Goal: Task Accomplishment & Management: Complete application form

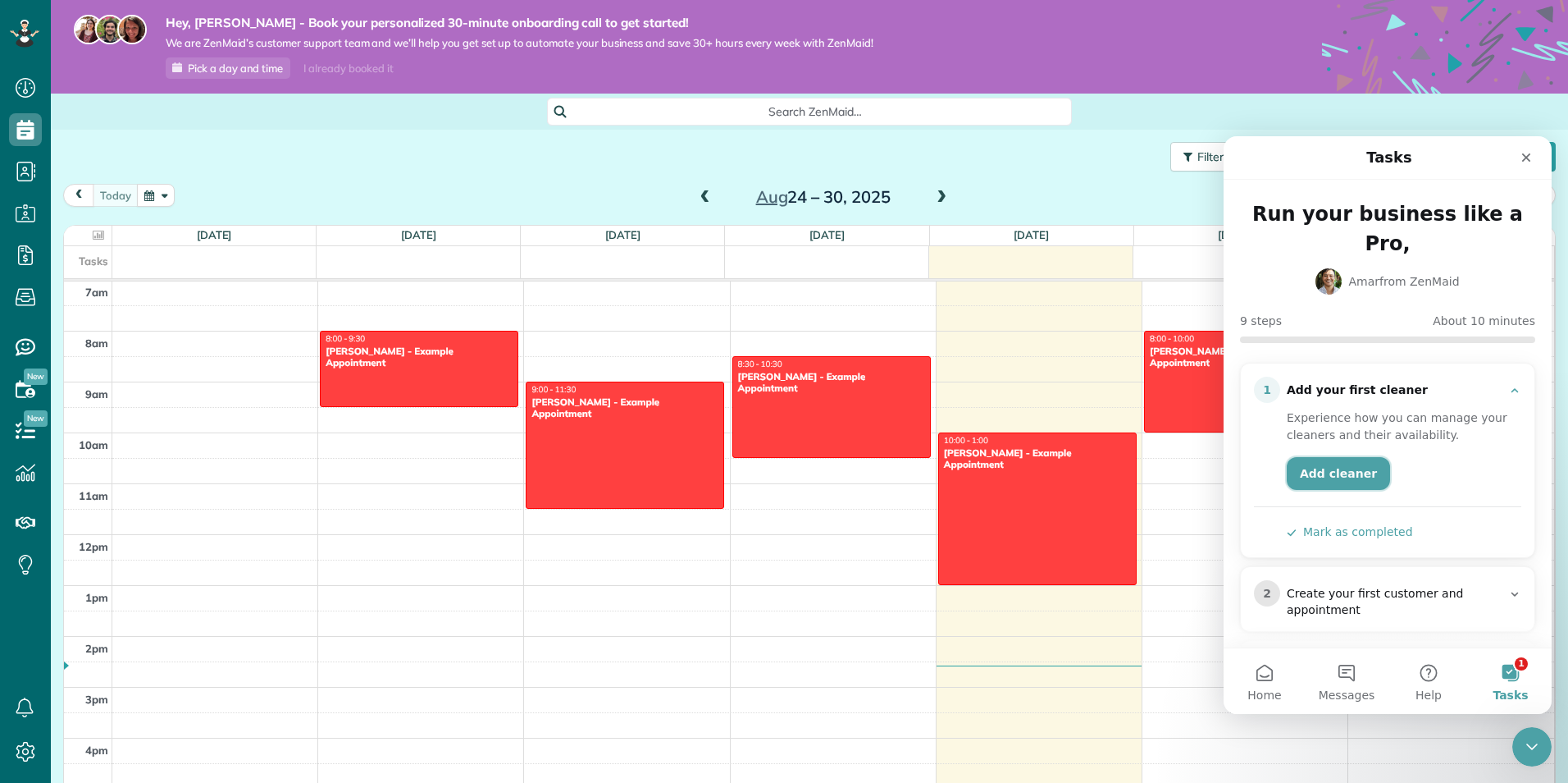
click at [1344, 457] on link "Add cleaner" at bounding box center [1338, 473] width 103 height 33
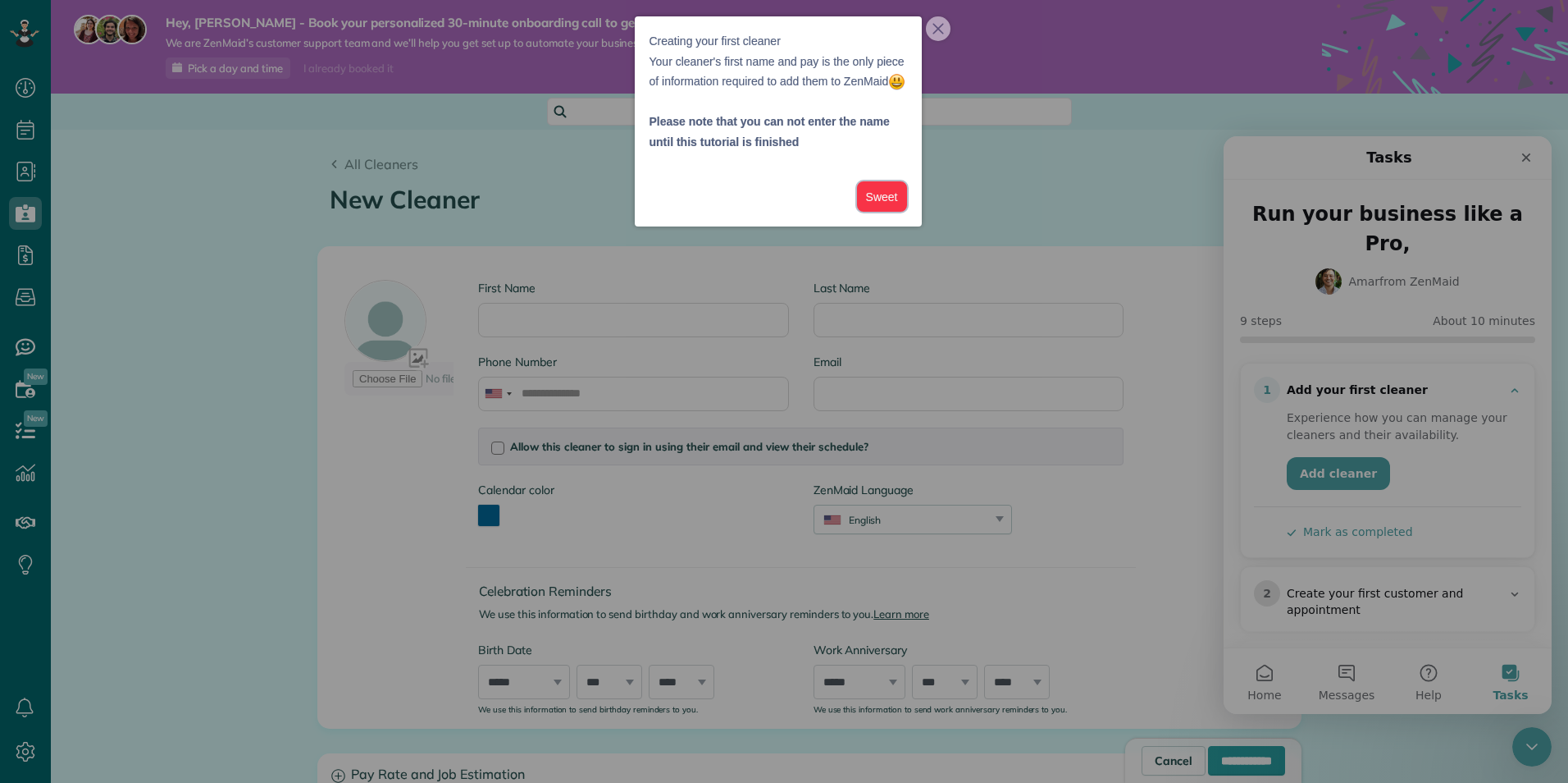
click at [895, 212] on button "Sweet" at bounding box center [881, 196] width 50 height 30
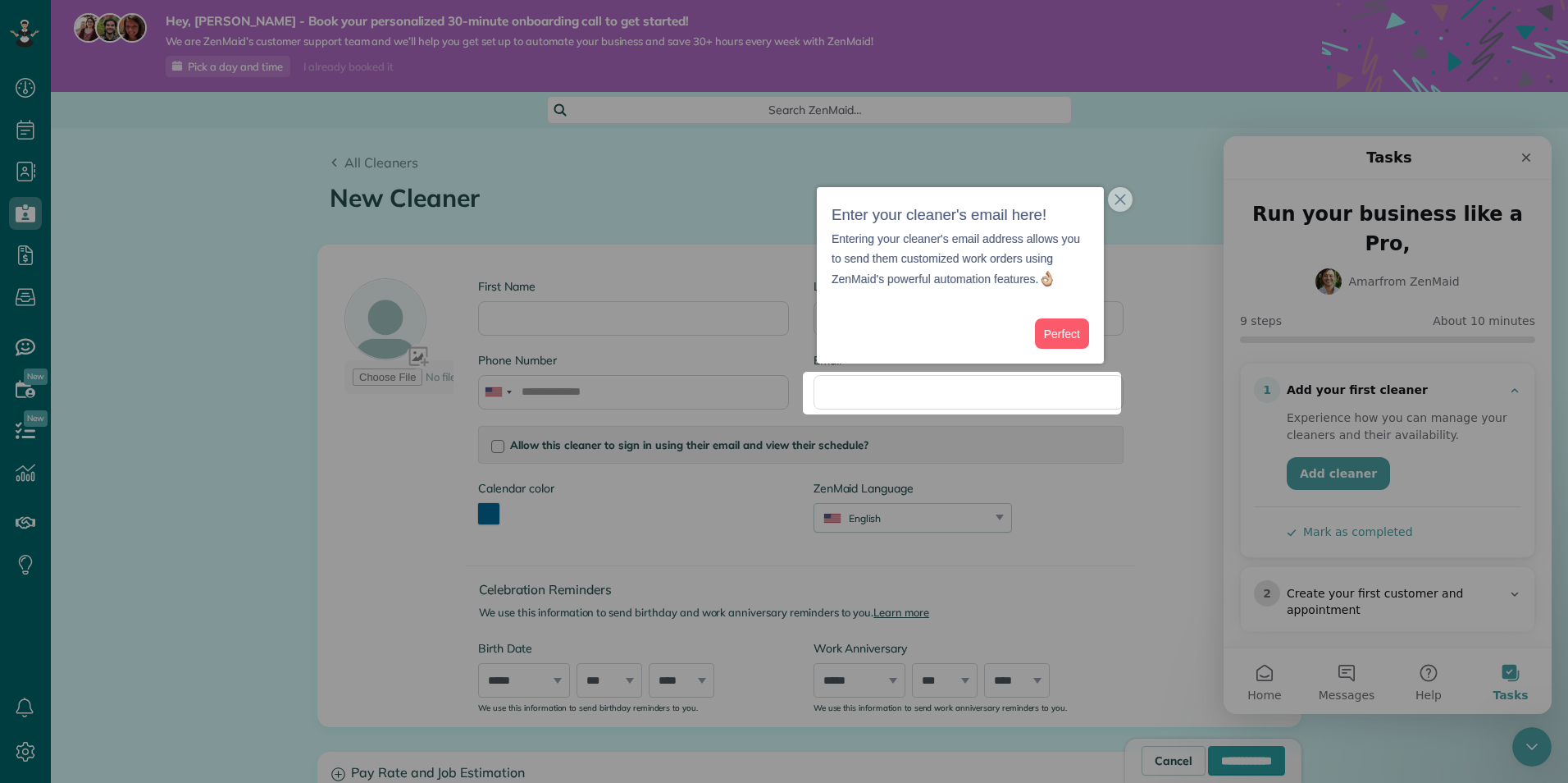
scroll to position [3, 0]
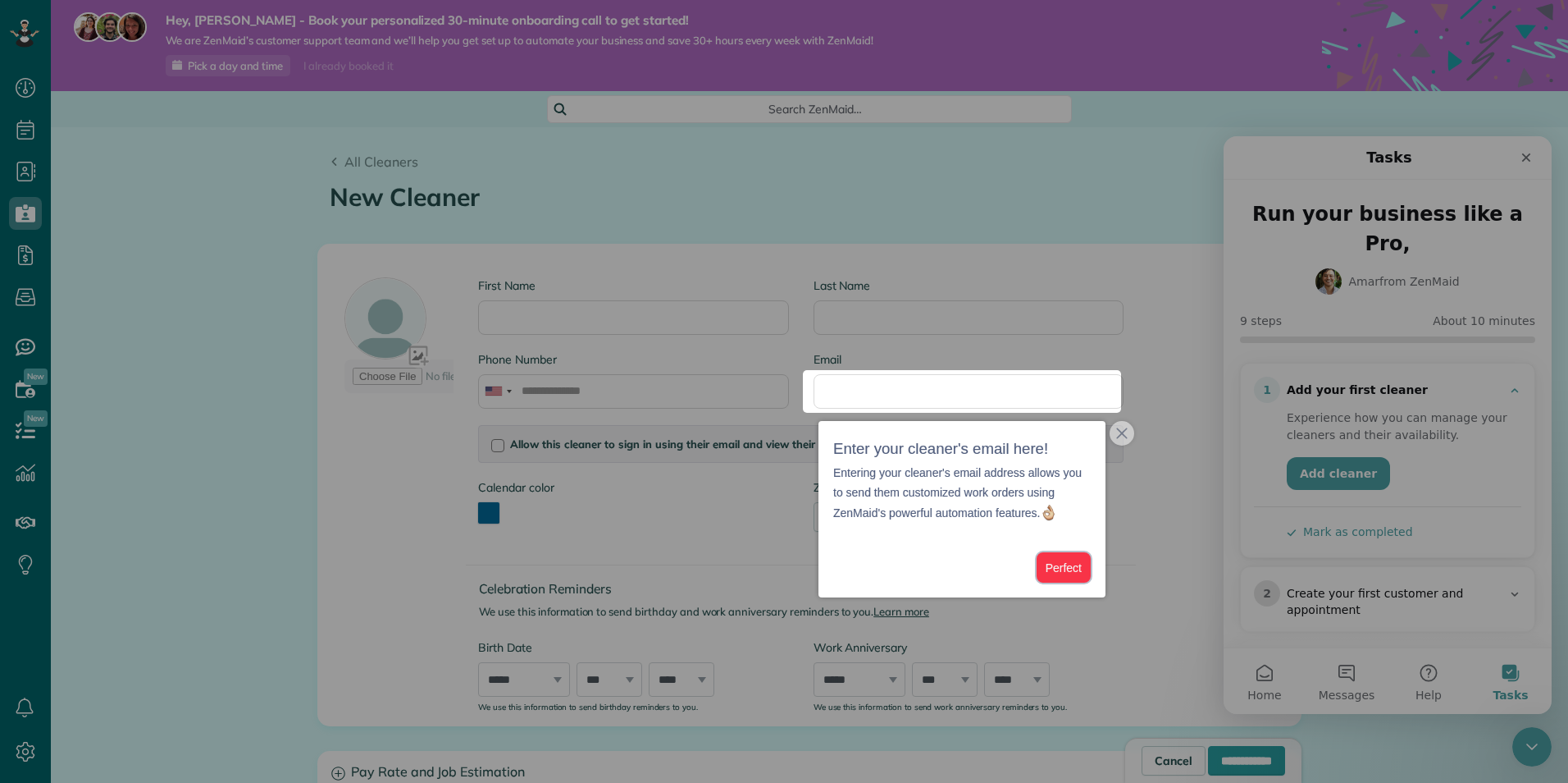
click at [1063, 571] on button "Perfect" at bounding box center [1063, 567] width 54 height 30
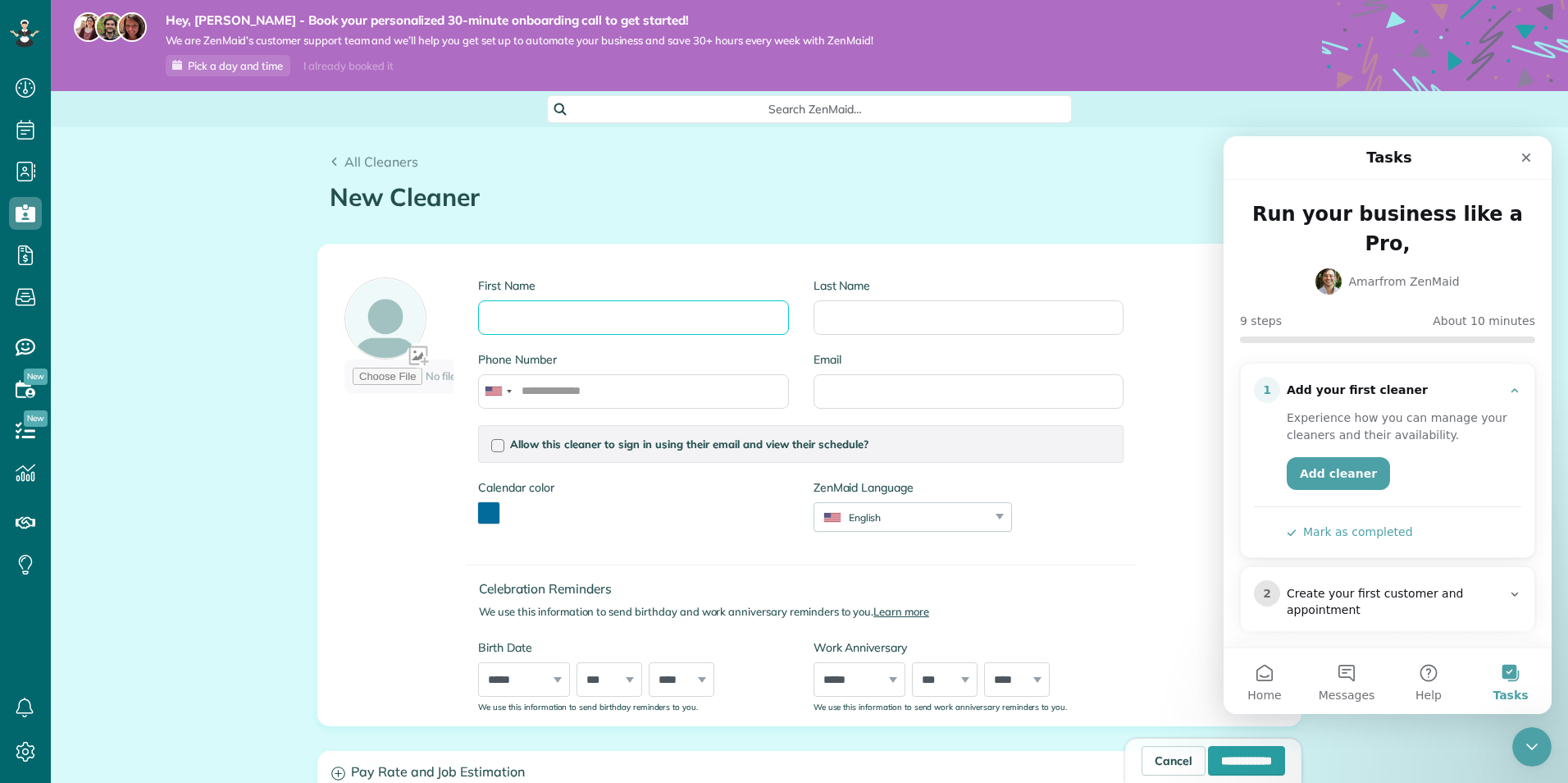
click at [617, 306] on input "First Name" at bounding box center [633, 318] width 310 height 35
type input "********"
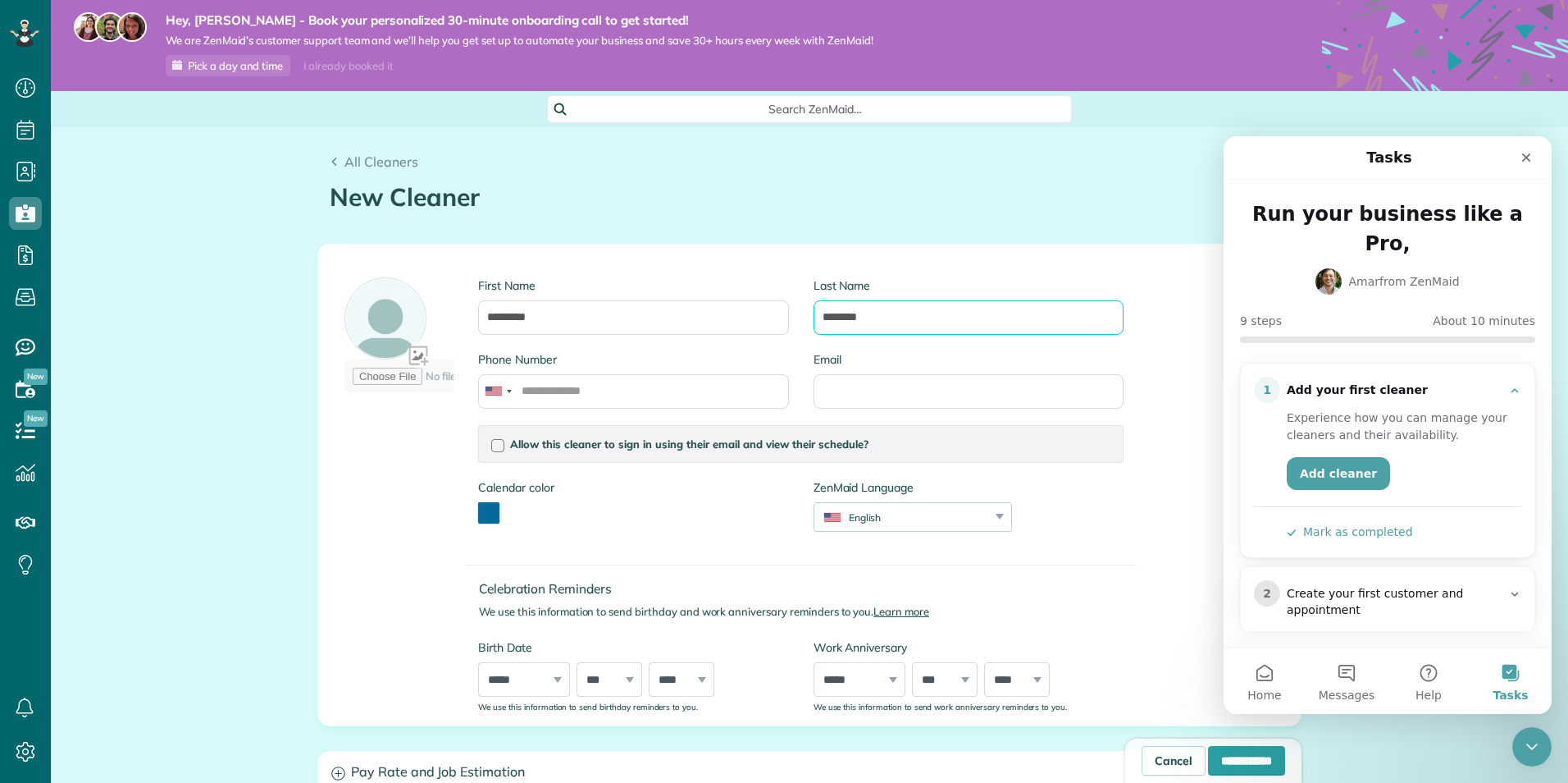
type input "********"
click at [899, 386] on input "Email" at bounding box center [968, 392] width 310 height 35
type input "**********"
click at [510, 441] on span "Allow this cleaner to sign in using their email and view their schedule?" at bounding box center [689, 444] width 359 height 13
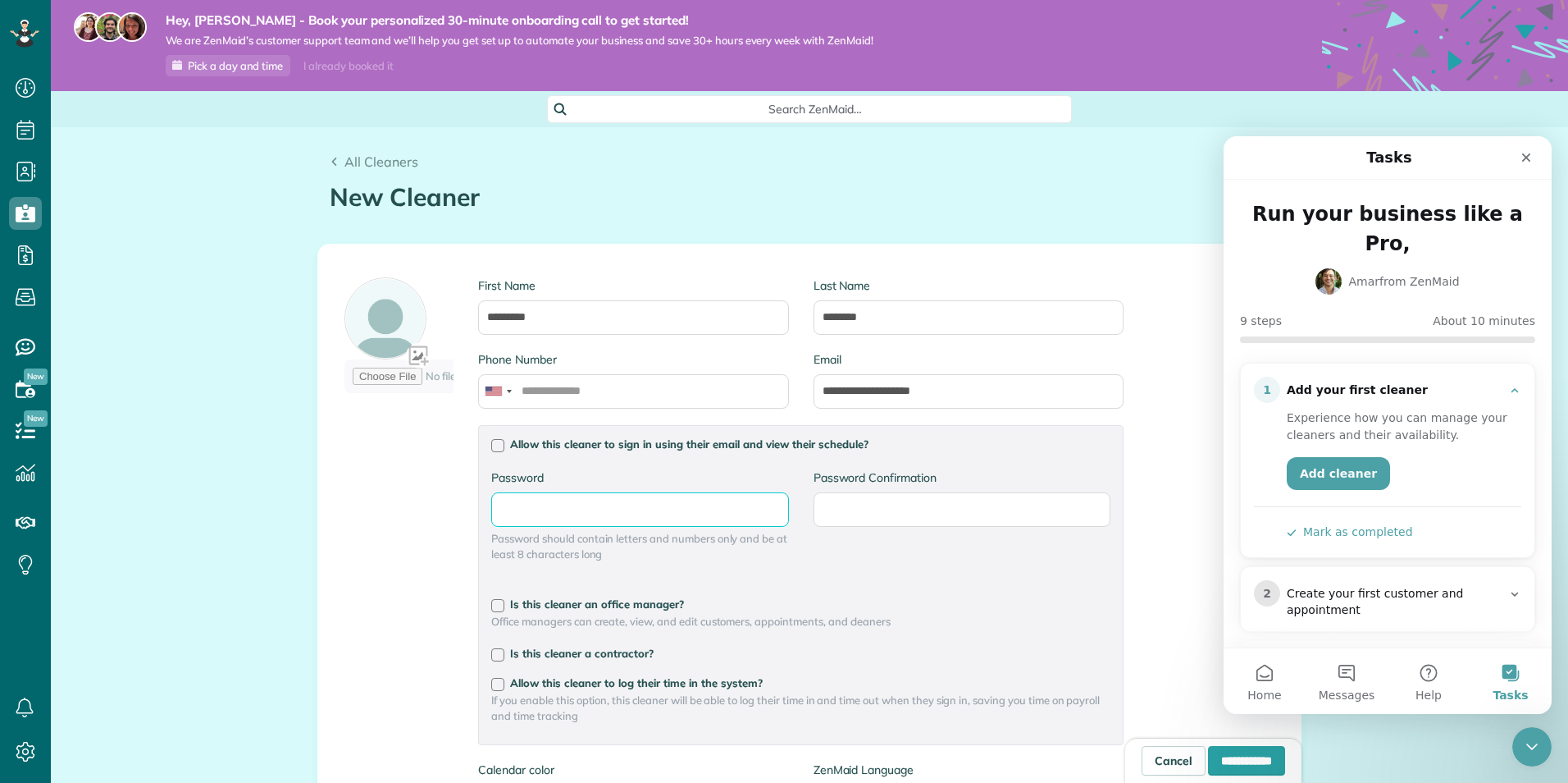
click at [682, 508] on input "Password" at bounding box center [640, 510] width 297 height 35
type input "*********"
click at [398, 661] on div "**********" at bounding box center [734, 625] width 804 height 737
click at [497, 605] on div at bounding box center [498, 605] width 13 height 13
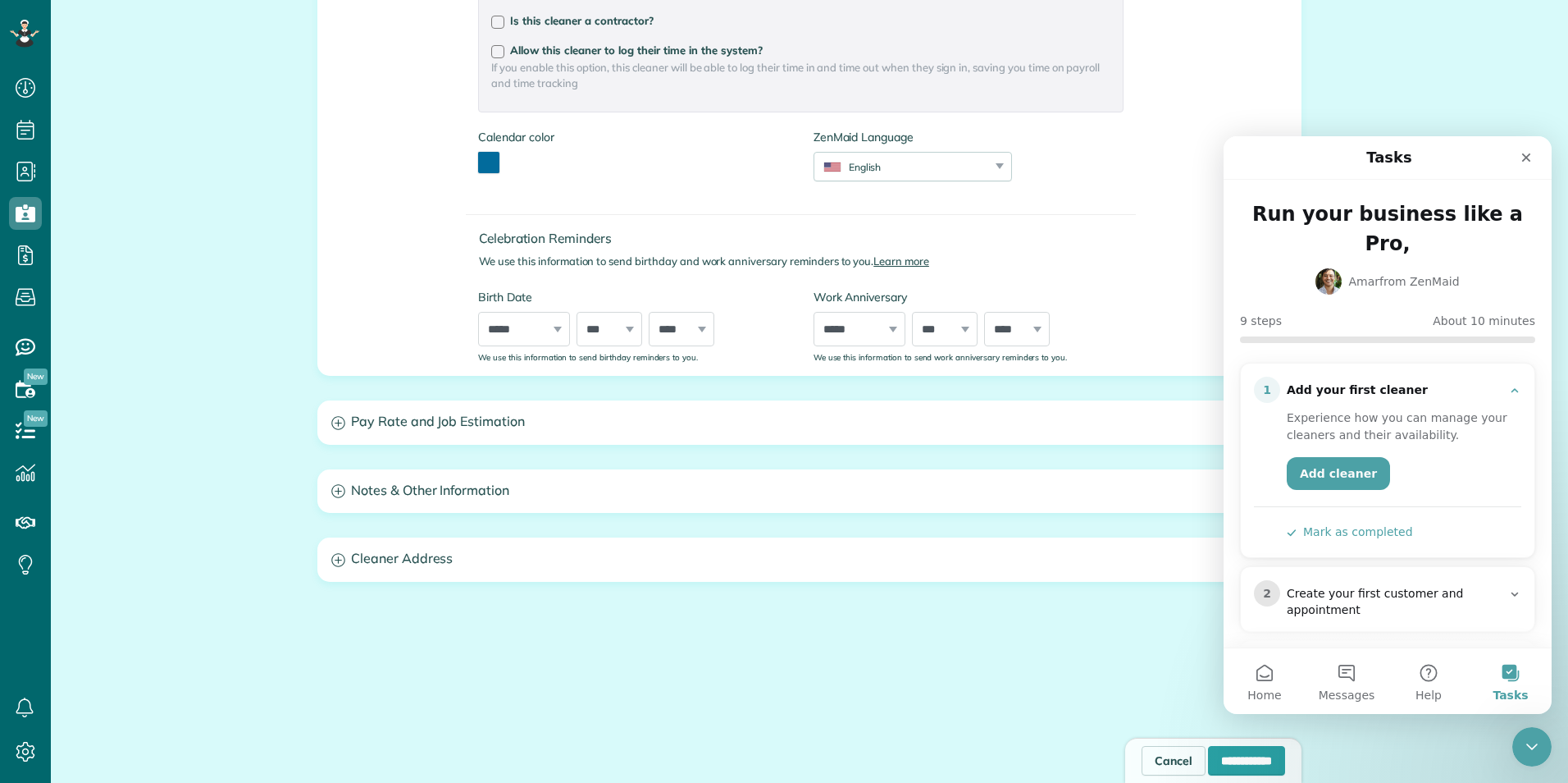
scroll to position [656, 0]
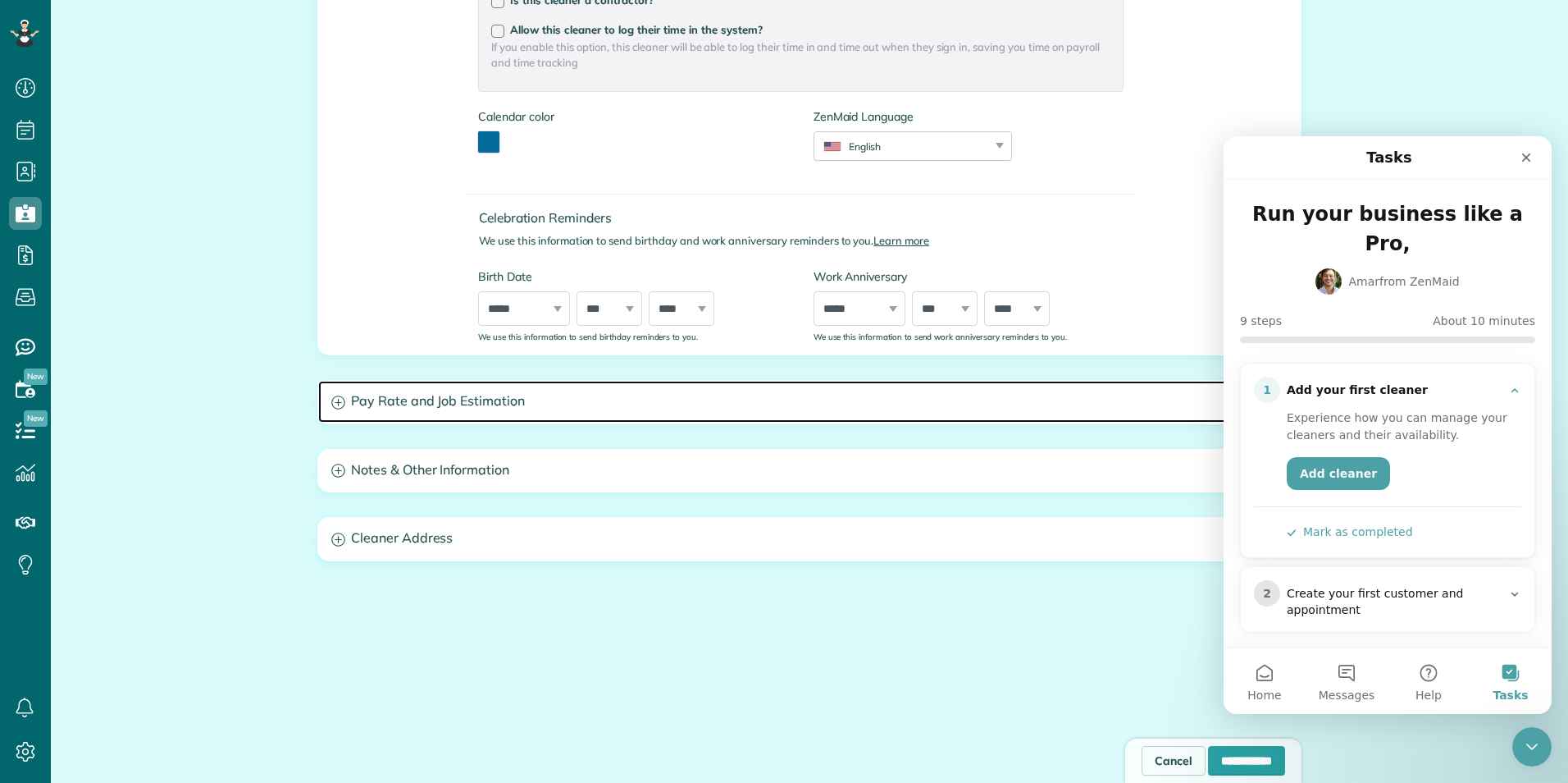
click at [368, 404] on h3 "Pay Rate and Job Estimation" at bounding box center [809, 402] width 982 height 42
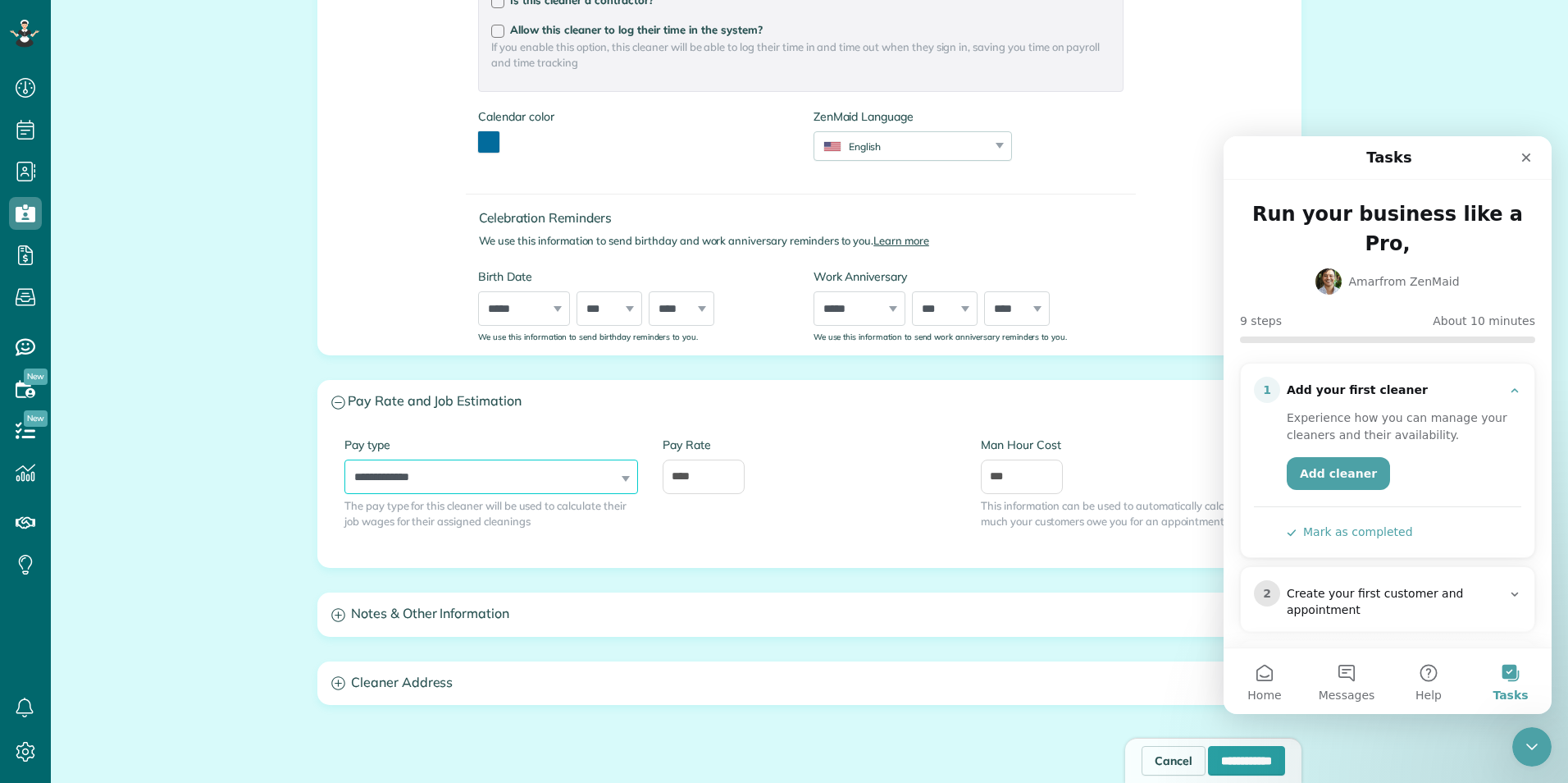
click at [614, 480] on select "**********" at bounding box center [491, 477] width 294 height 35
click at [1533, 161] on div "Close" at bounding box center [1526, 158] width 29 height 29
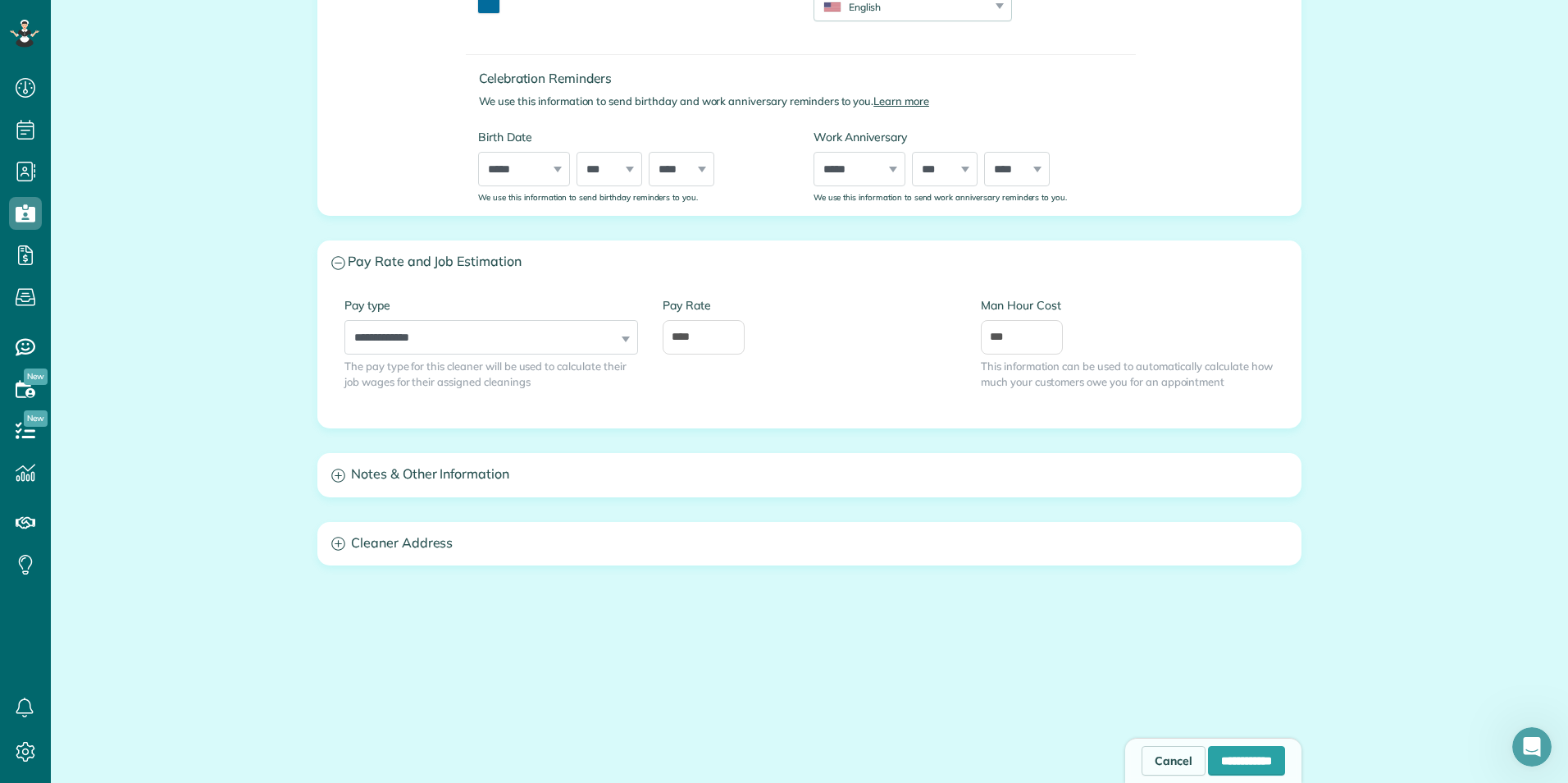
scroll to position [799, 0]
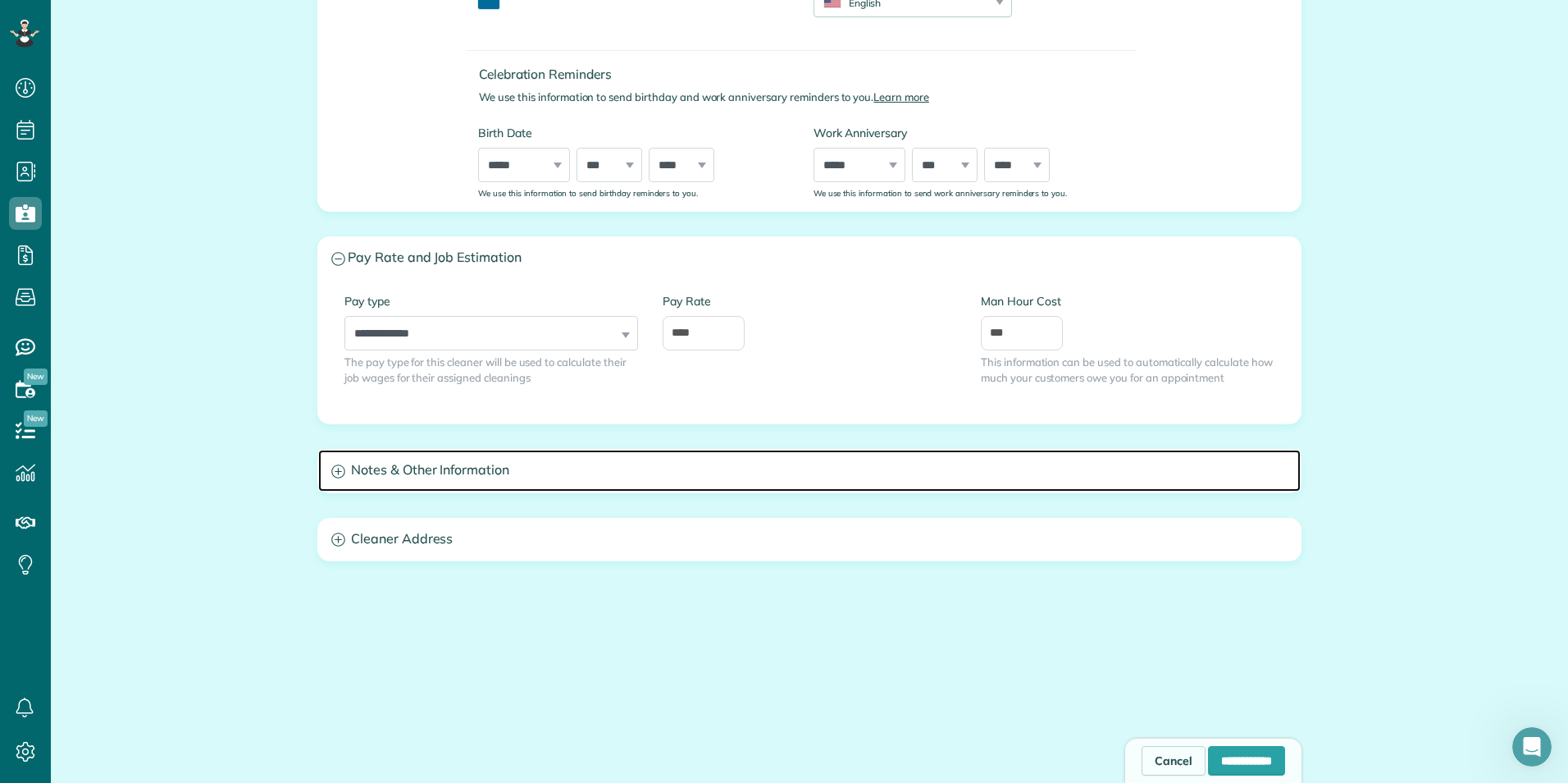
click at [368, 473] on h3 "Notes & Other Information" at bounding box center [809, 471] width 982 height 42
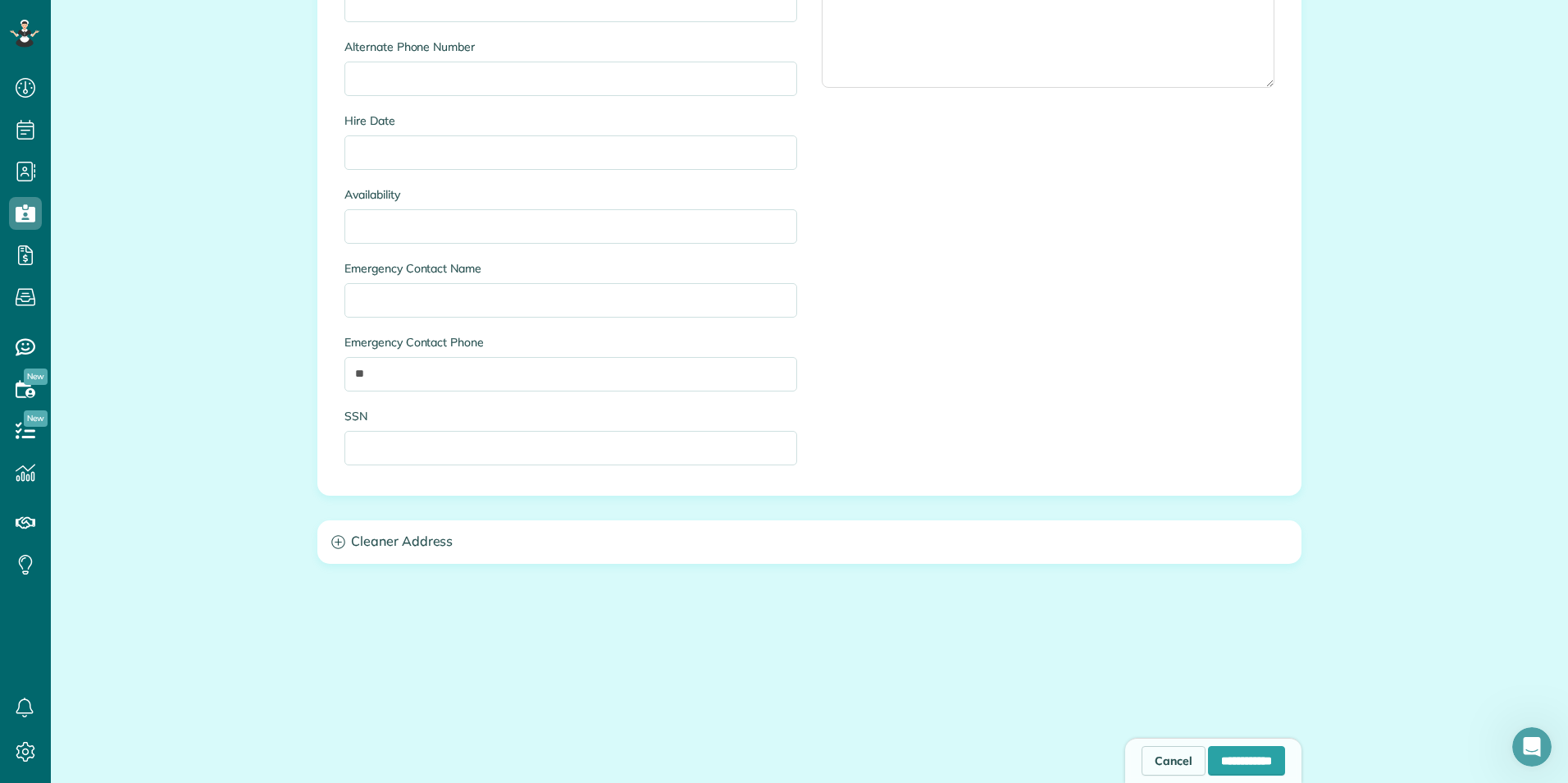
scroll to position [1373, 0]
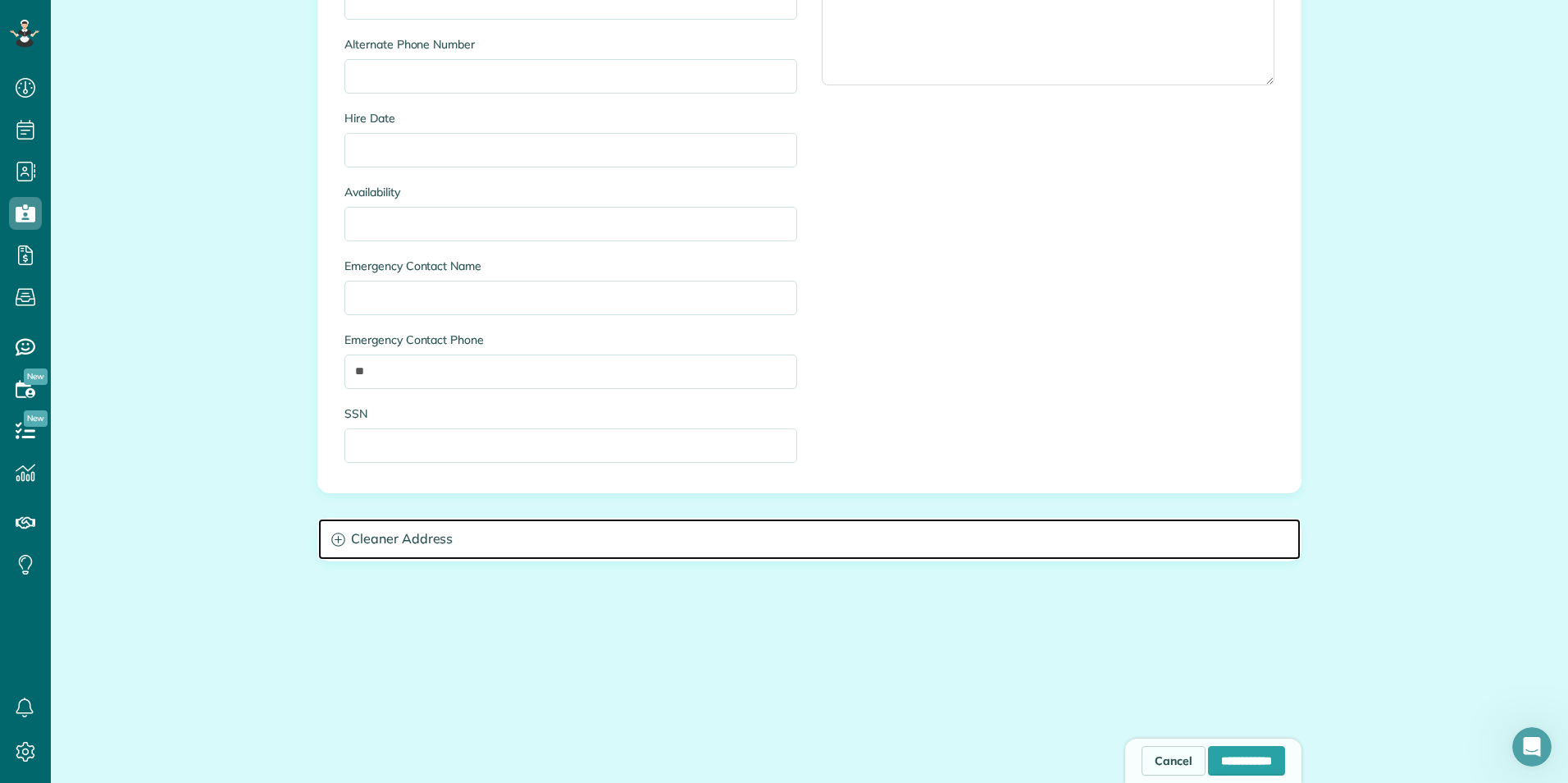
click at [374, 543] on h3 "Cleaner Address" at bounding box center [809, 539] width 982 height 42
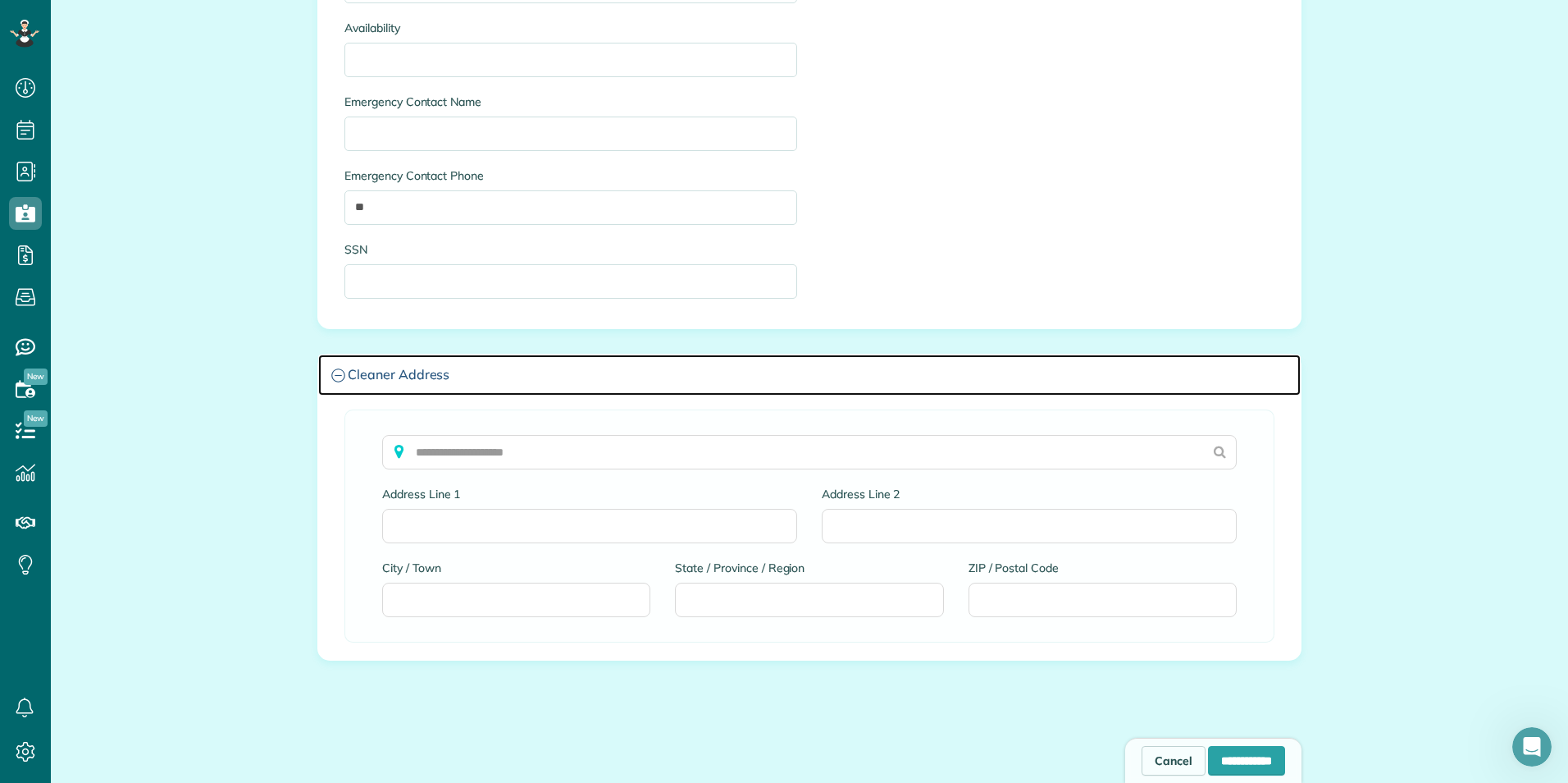
scroll to position [1637, 0]
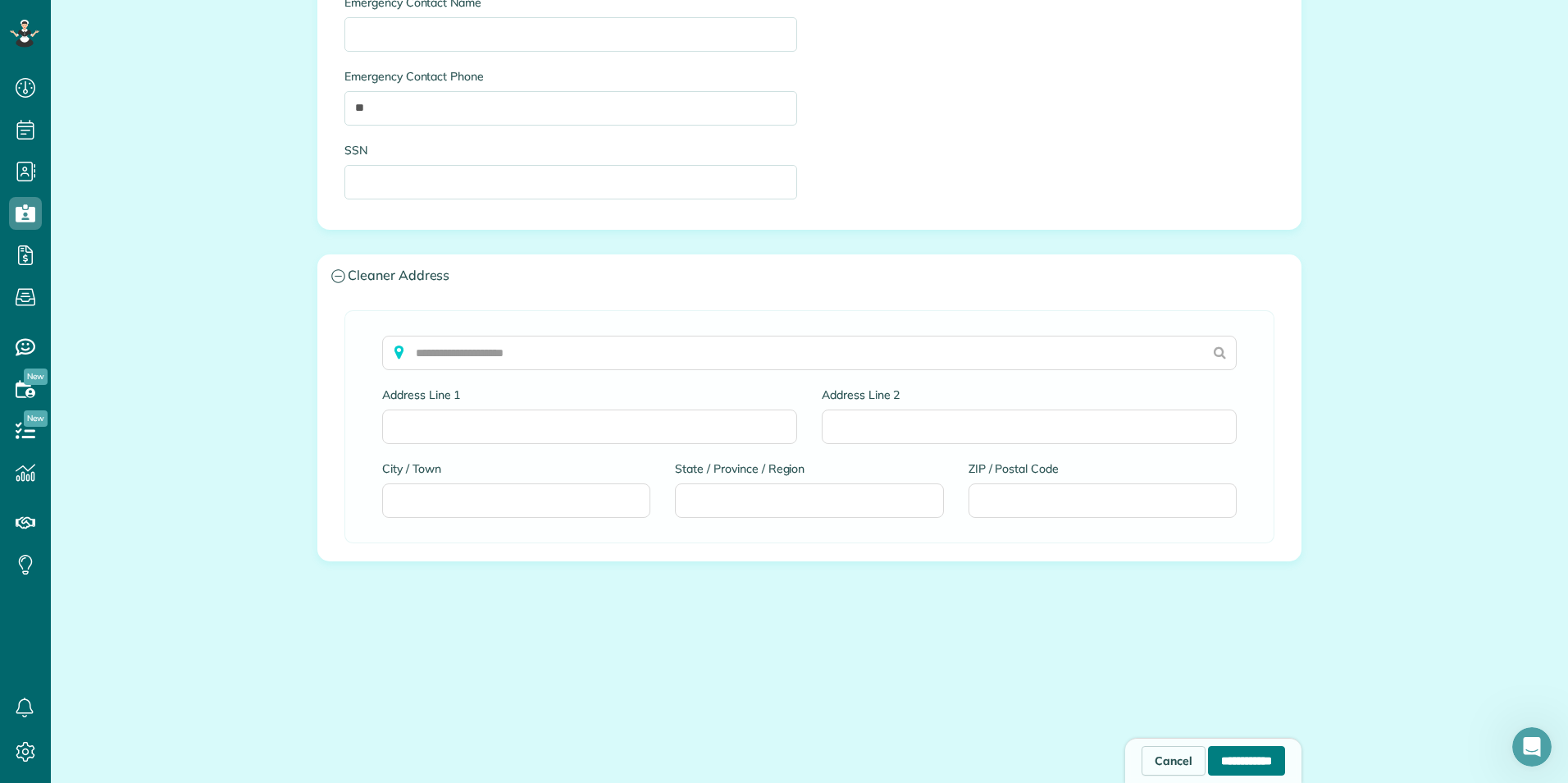
click at [1230, 767] on input "**********" at bounding box center [1247, 760] width 77 height 29
type input "*********"
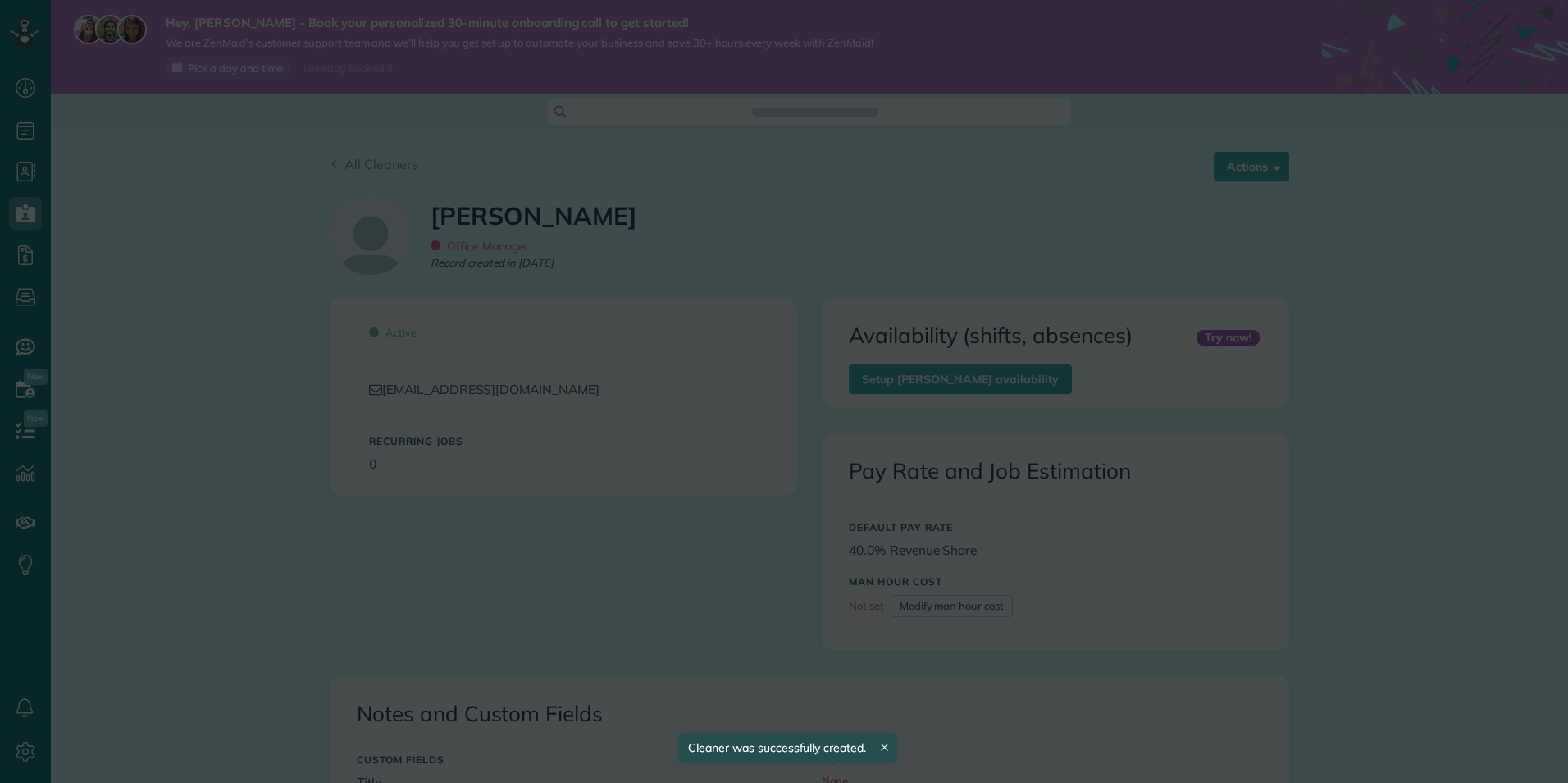
scroll to position [357, 0]
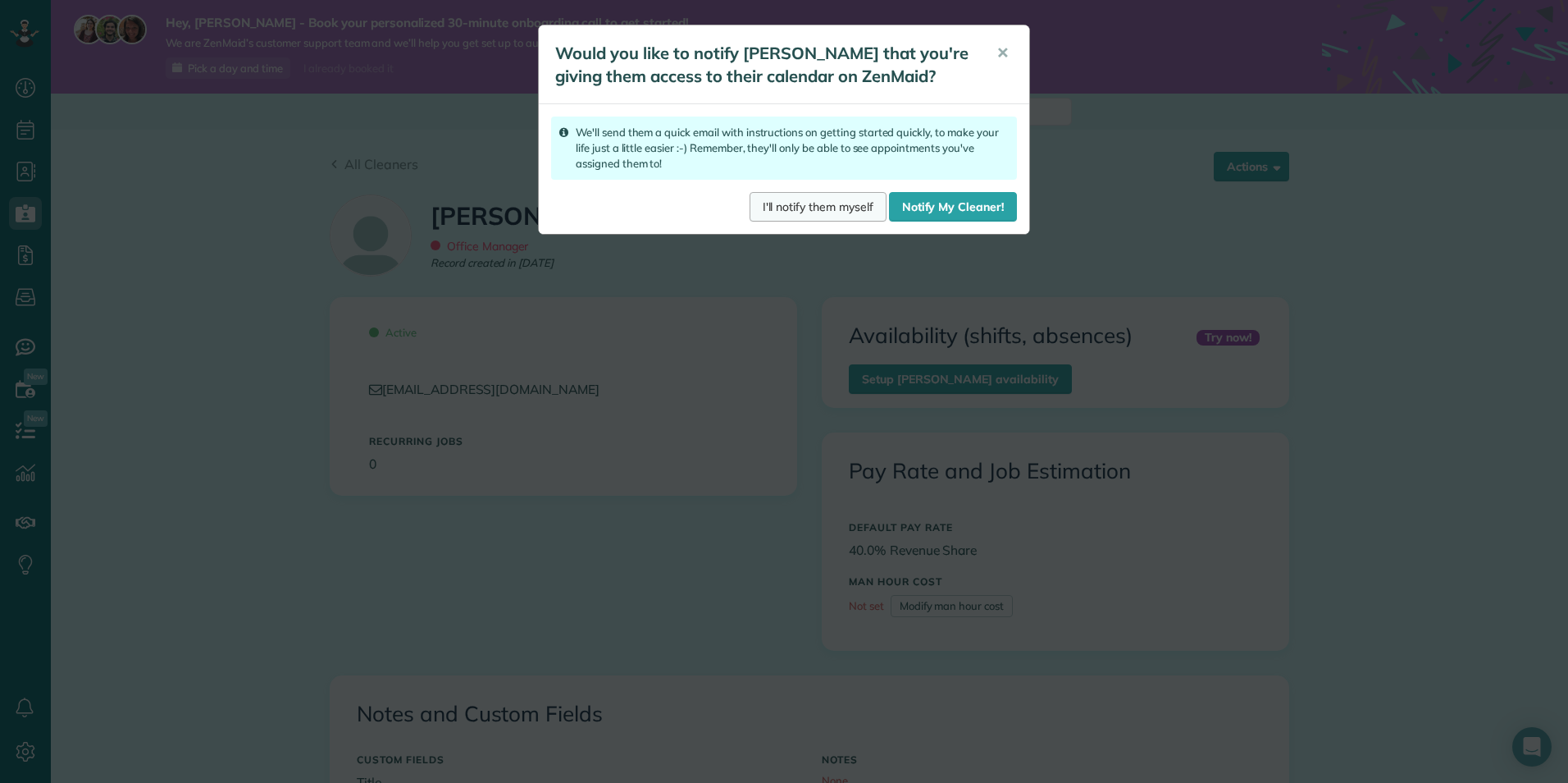
click at [860, 222] on link "I'll notify them myself" at bounding box center [818, 207] width 137 height 29
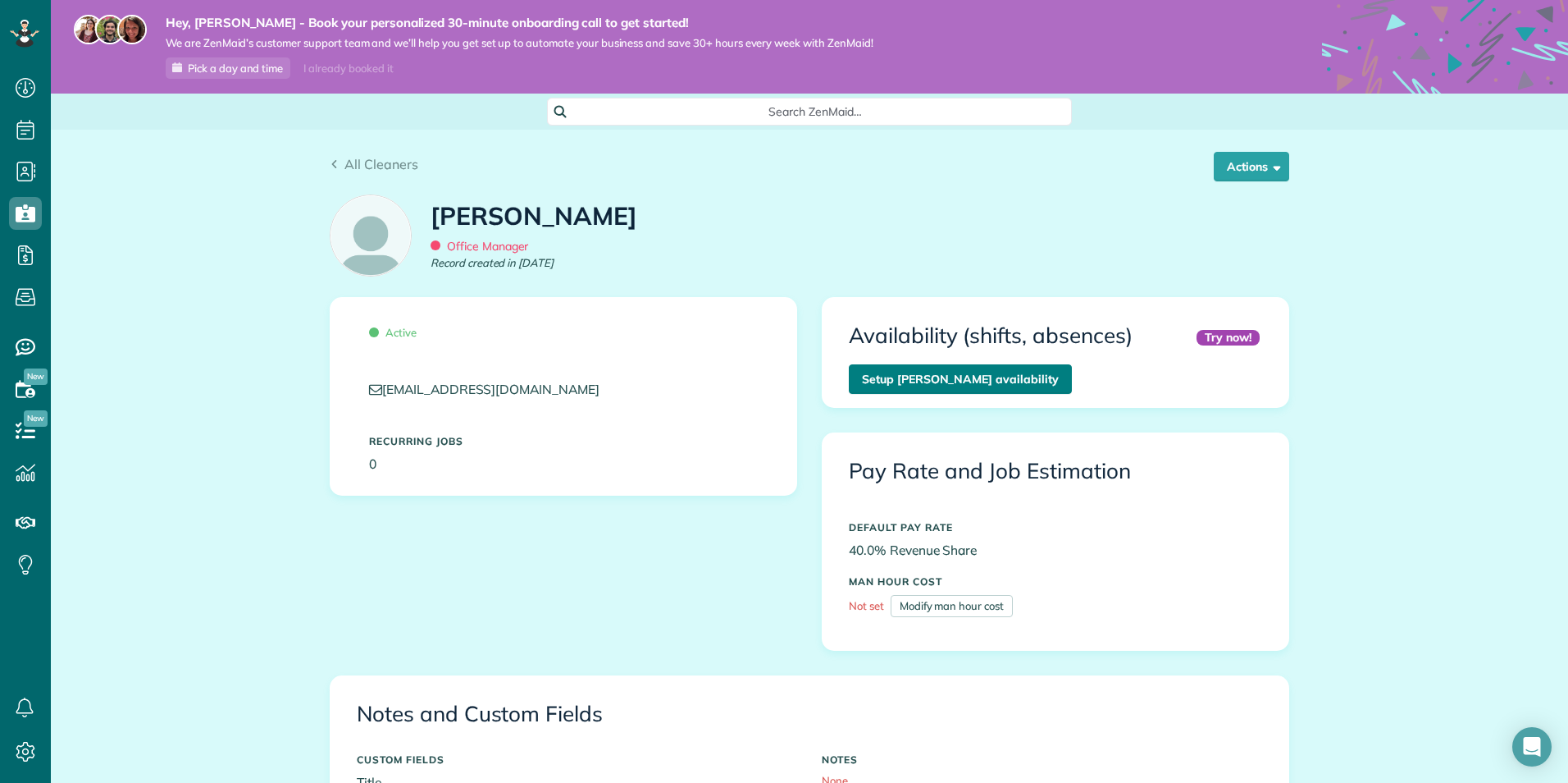
click at [997, 368] on link "Setup Samantha Stafford’s availability" at bounding box center [960, 379] width 223 height 29
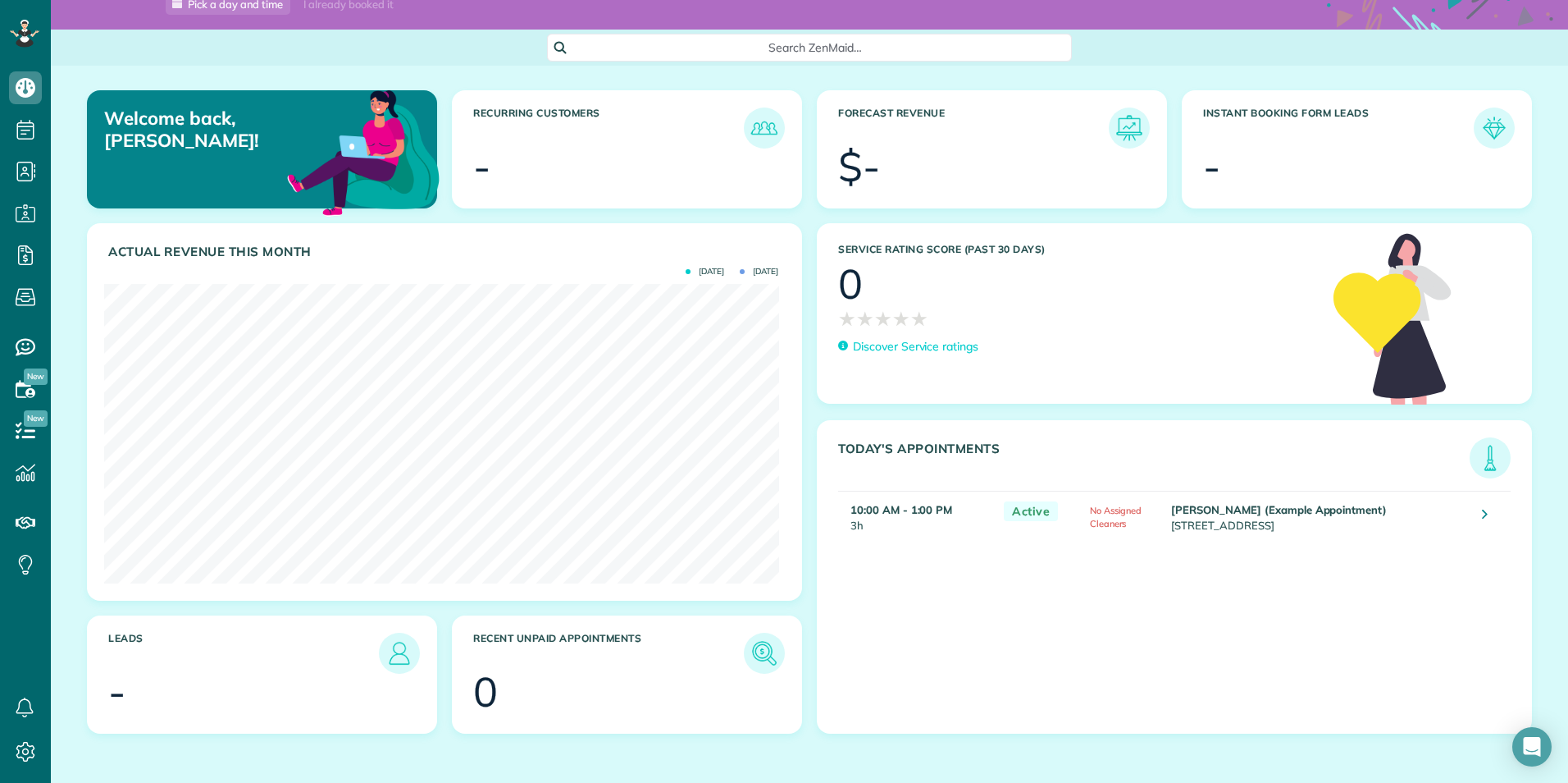
scroll to position [67, 0]
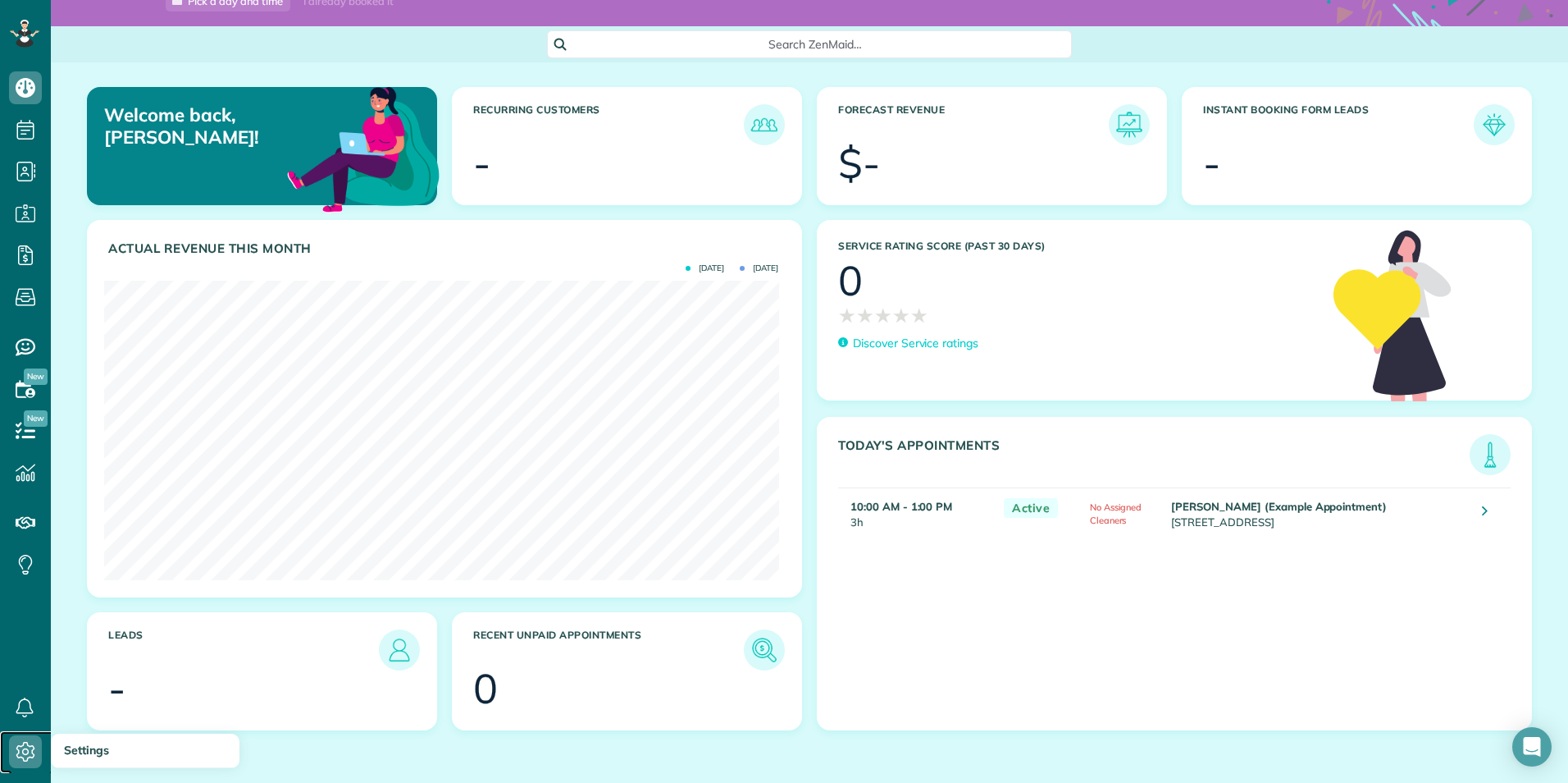
click at [25, 753] on icon at bounding box center [26, 752] width 33 height 33
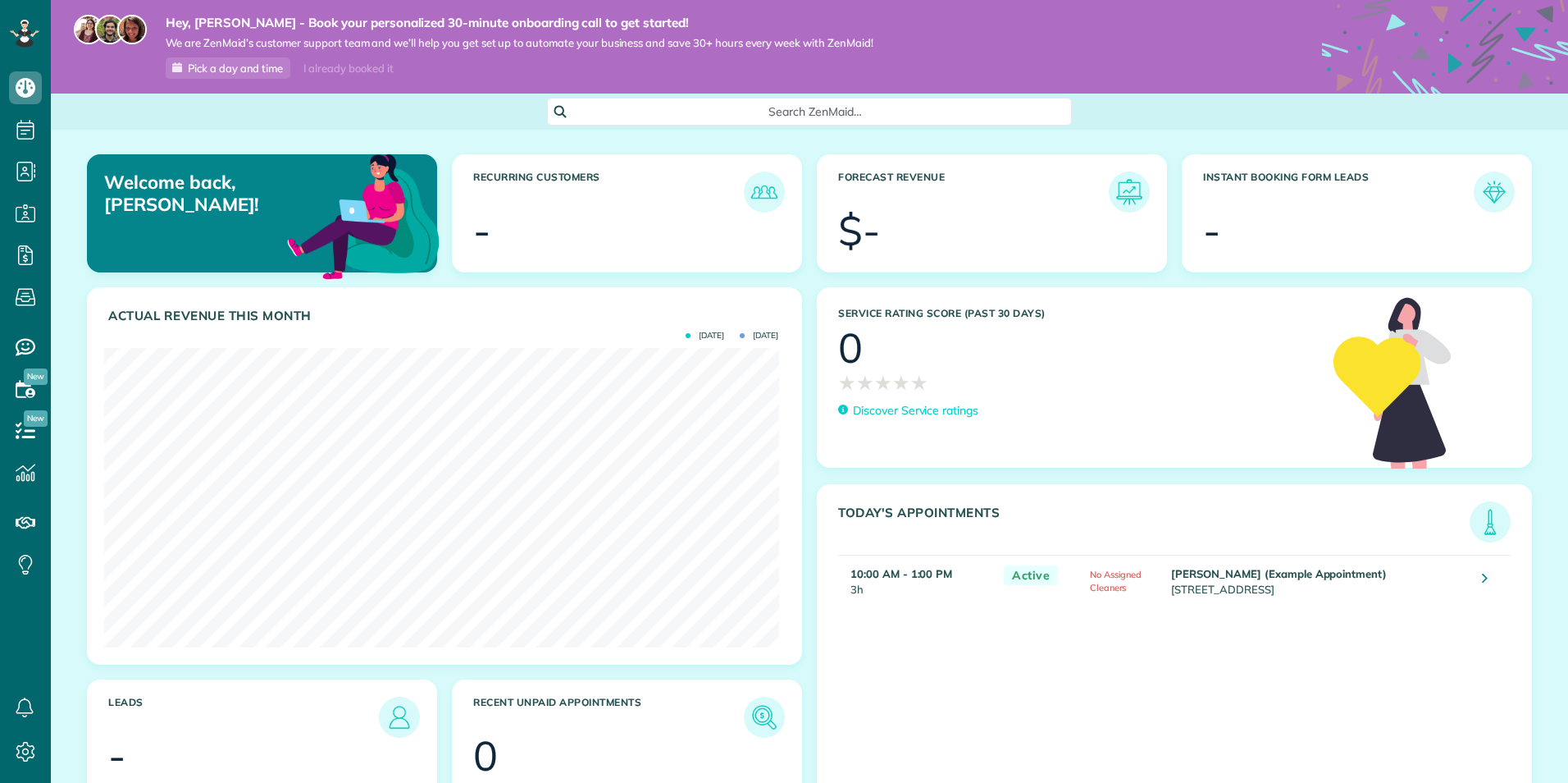
scroll to position [299, 674]
click at [341, 60] on div "I already booked it" at bounding box center [348, 69] width 109 height 20
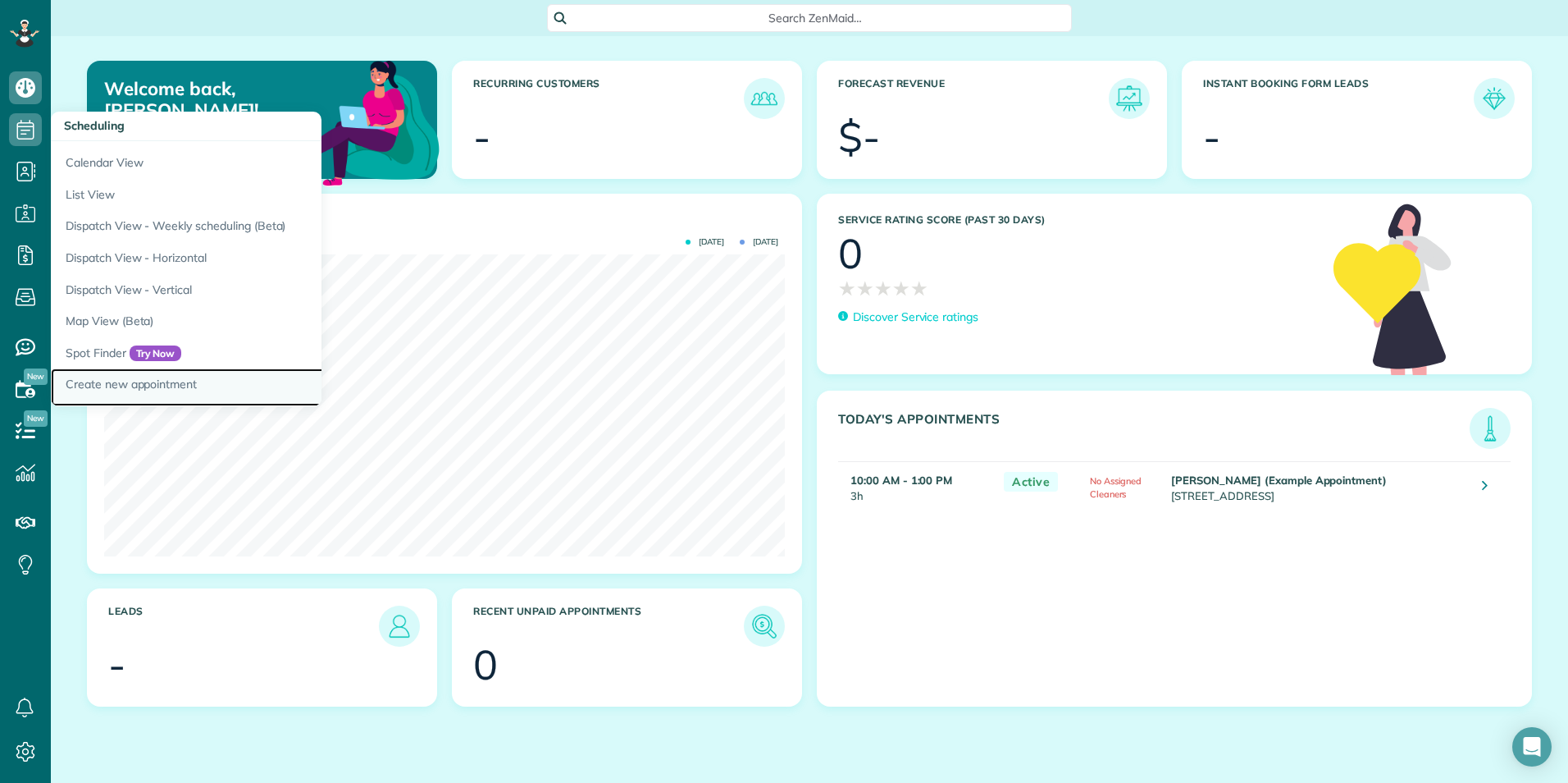
click at [138, 381] on link "Create new appointment" at bounding box center [256, 386] width 410 height 38
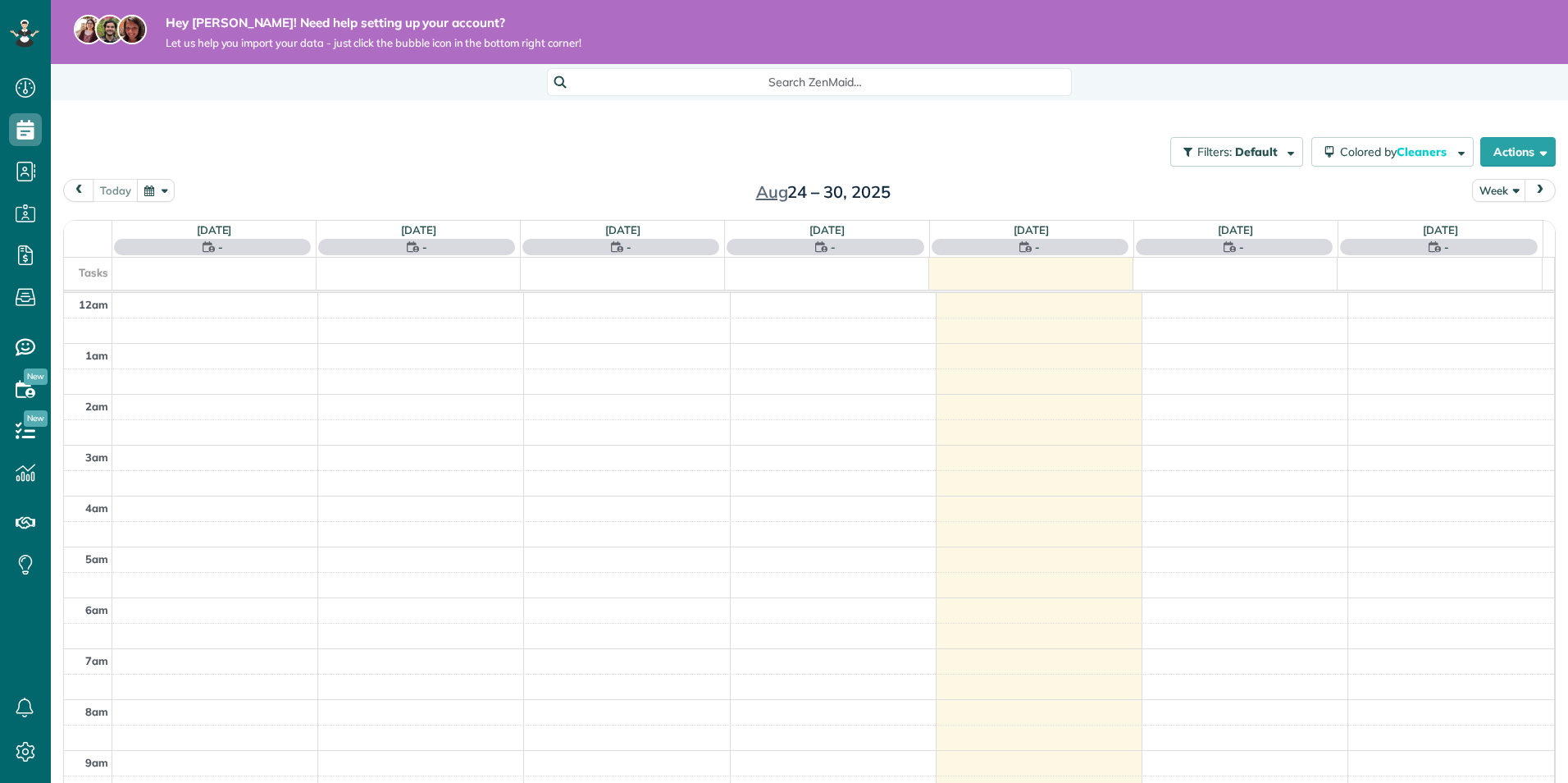
scroll to position [357, 0]
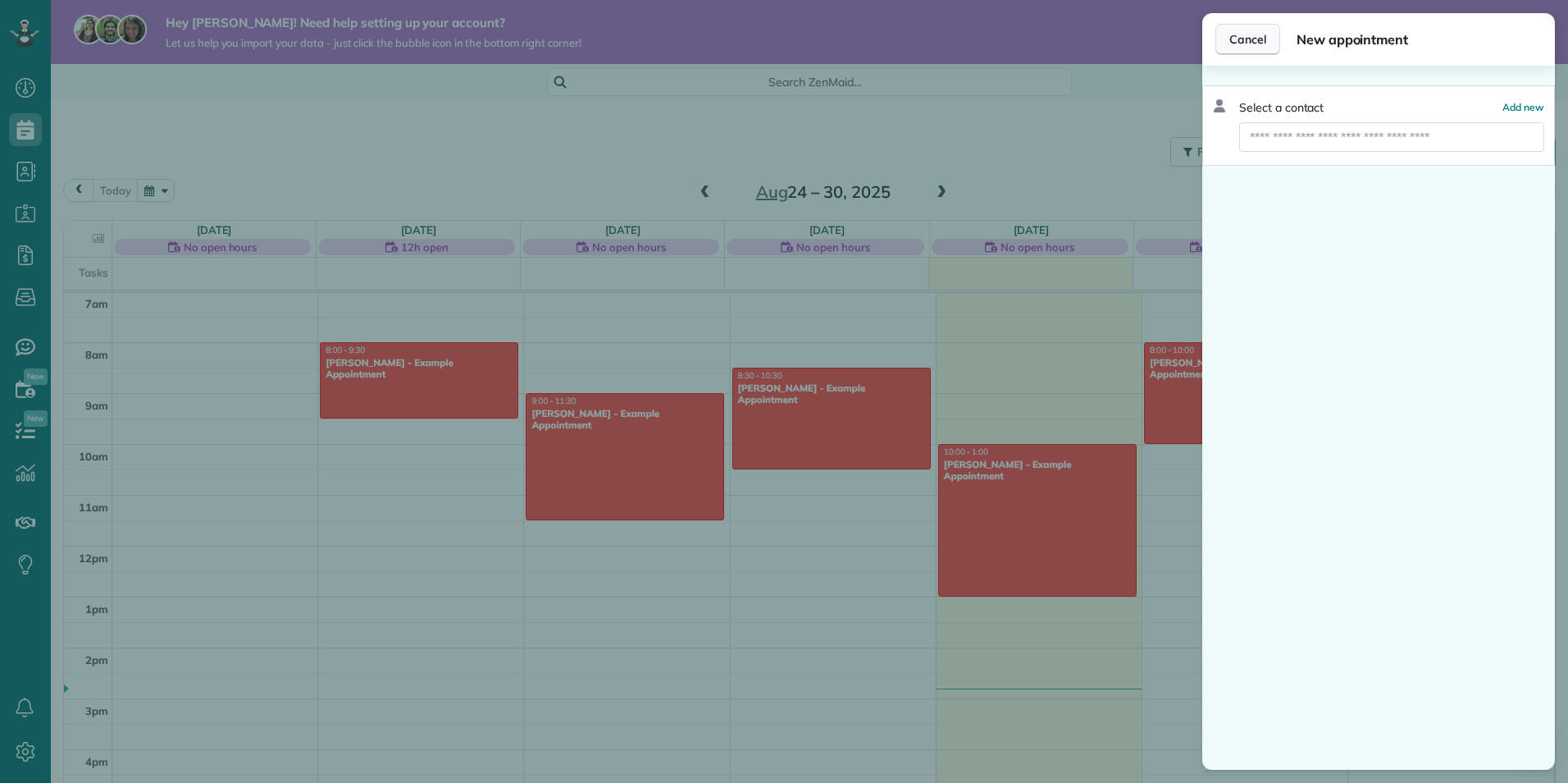
click at [1255, 45] on span "Cancel" at bounding box center [1248, 39] width 37 height 16
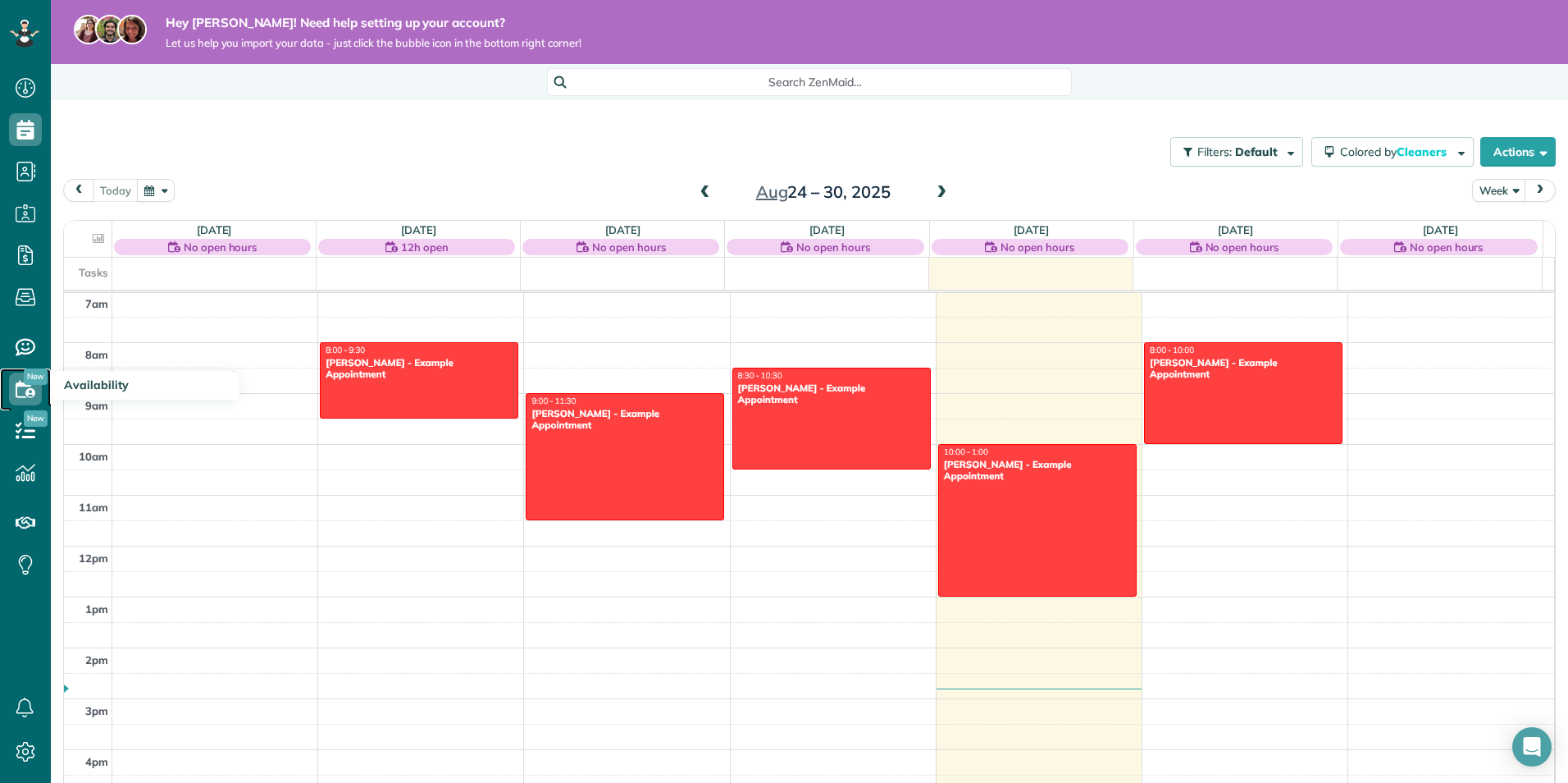
click at [27, 388] on icon at bounding box center [26, 389] width 33 height 33
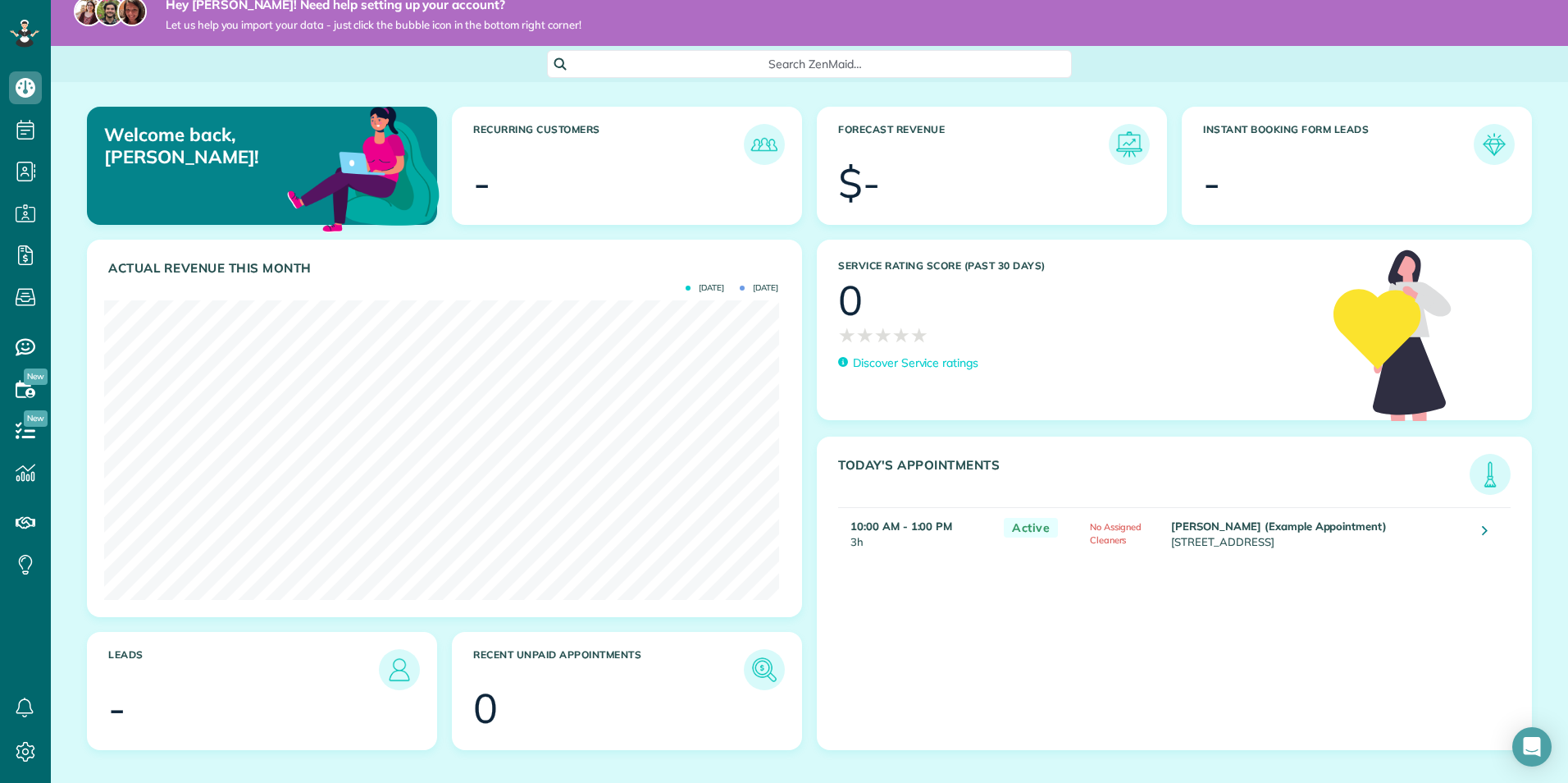
scroll to position [38, 0]
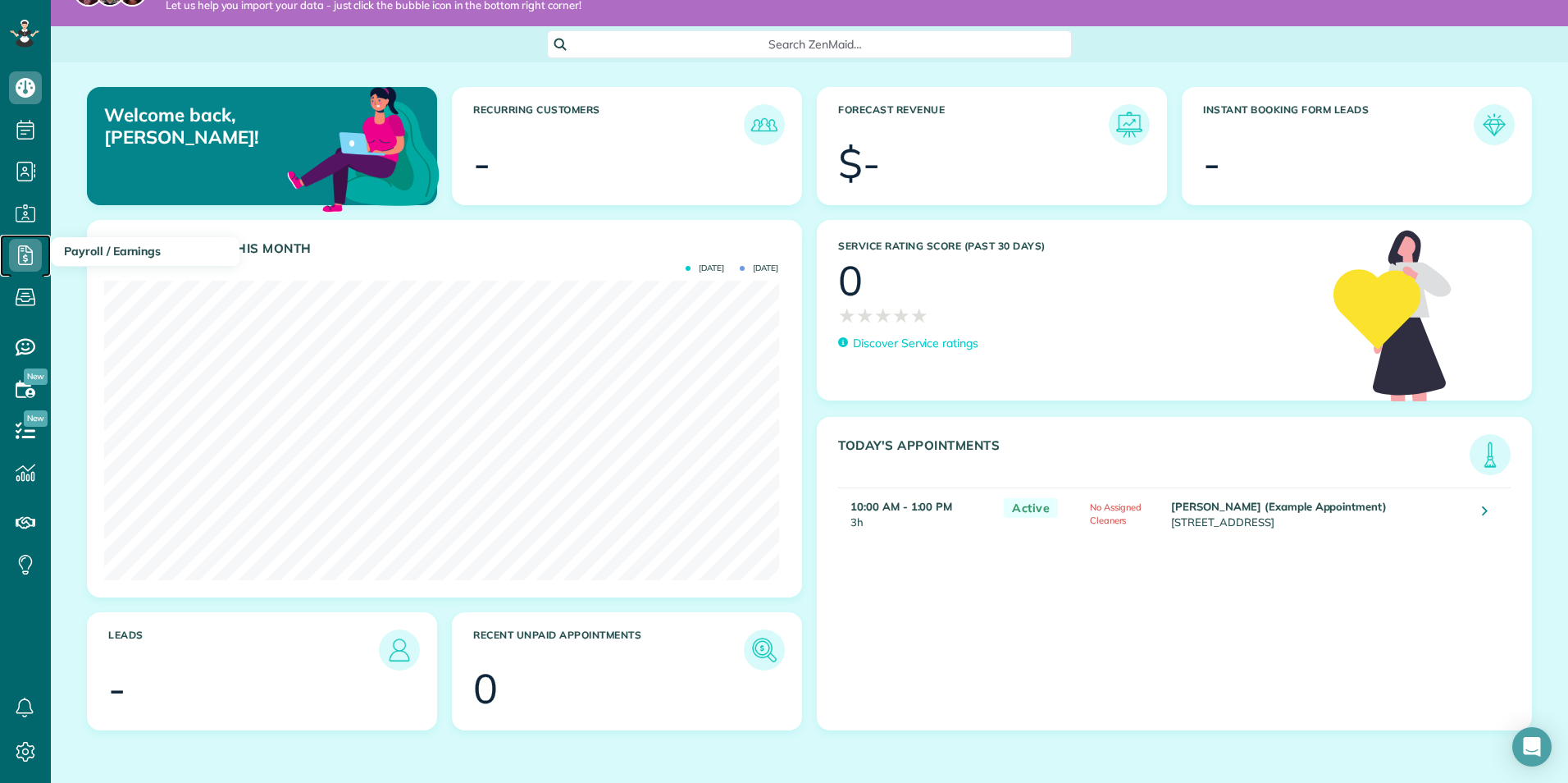
click at [17, 260] on icon at bounding box center [26, 256] width 33 height 33
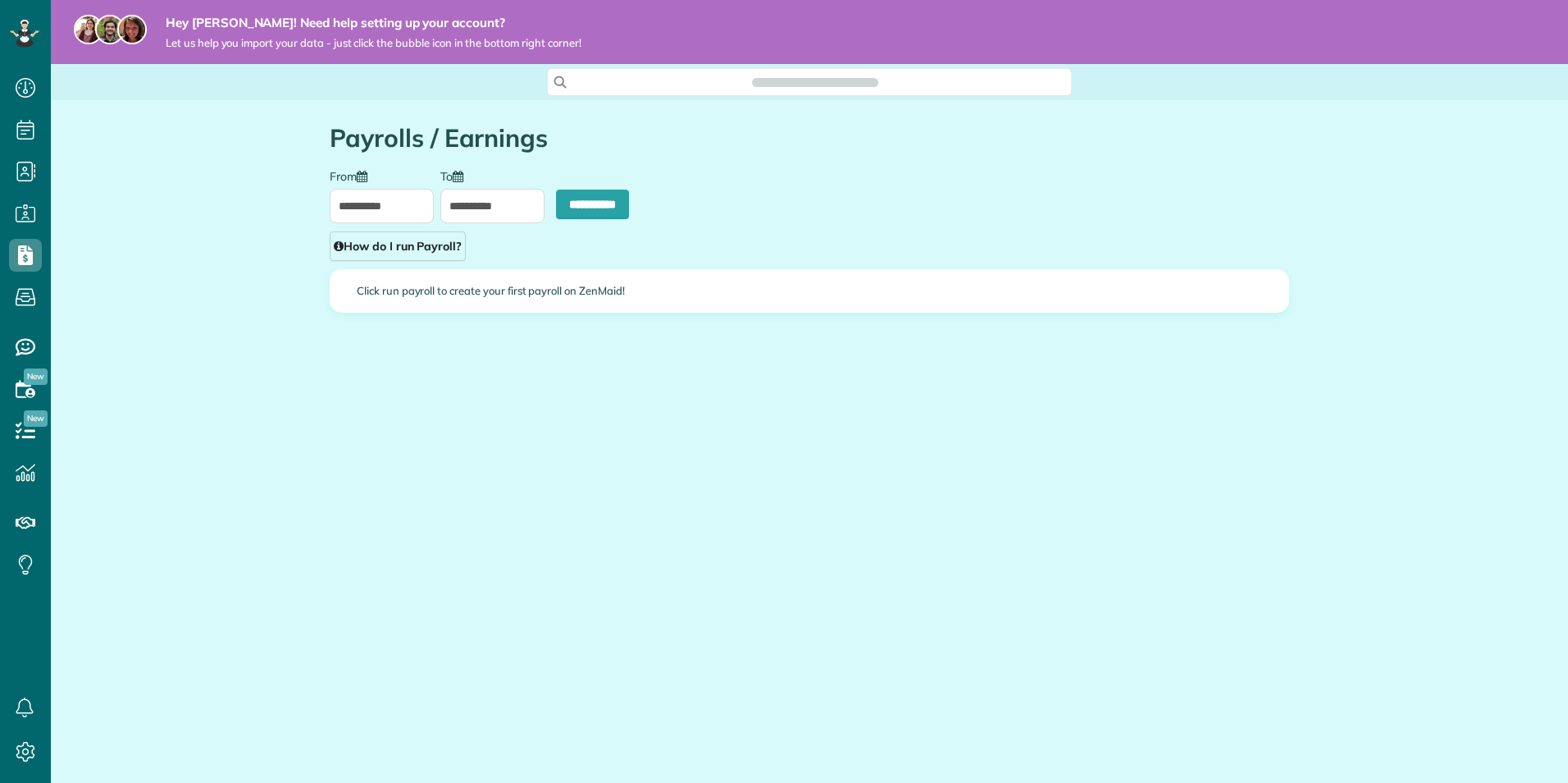
scroll to position [7, 7]
type input "**********"
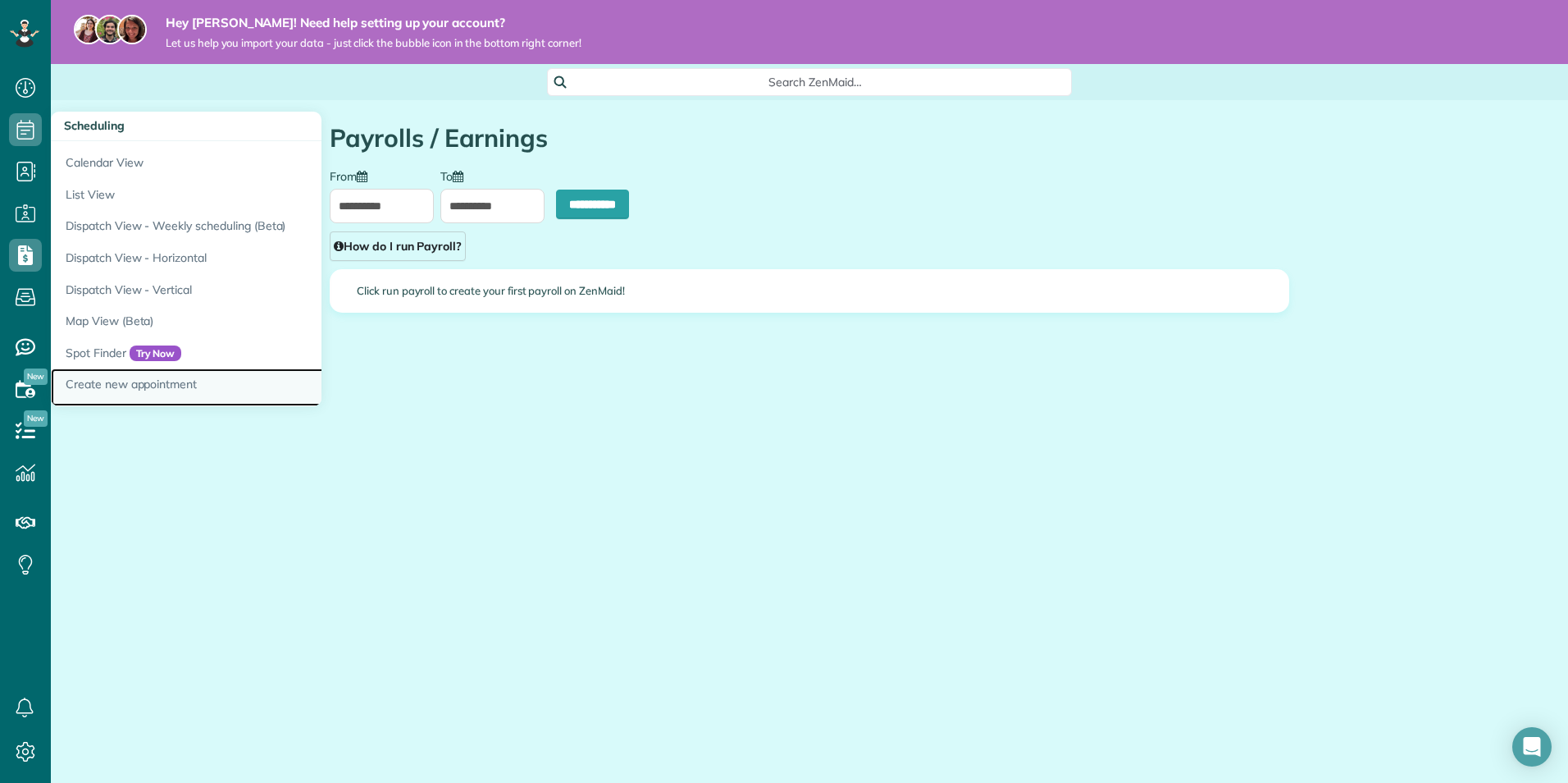
click at [117, 382] on link "Create new appointment" at bounding box center [256, 386] width 410 height 38
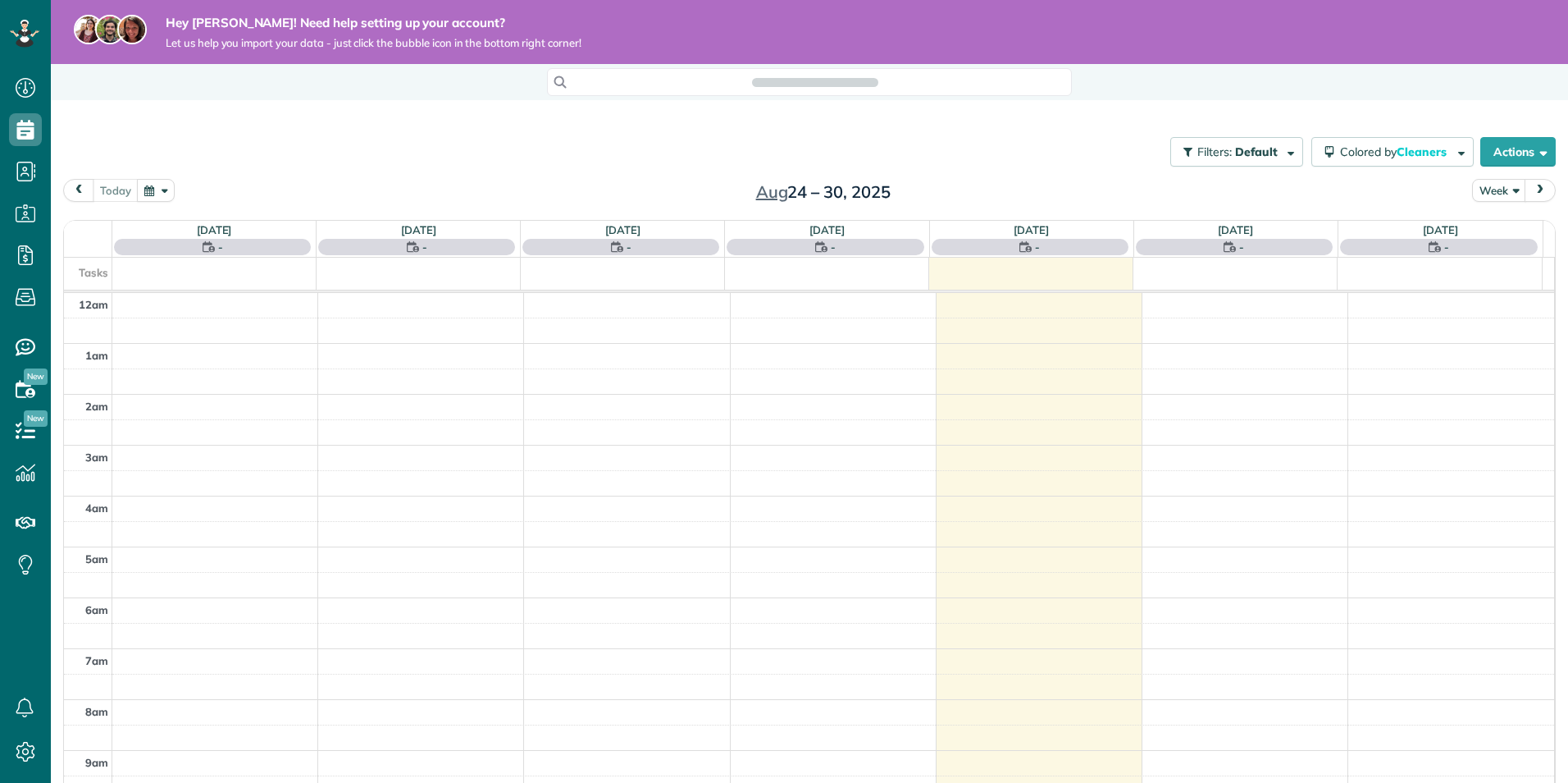
scroll to position [357, 0]
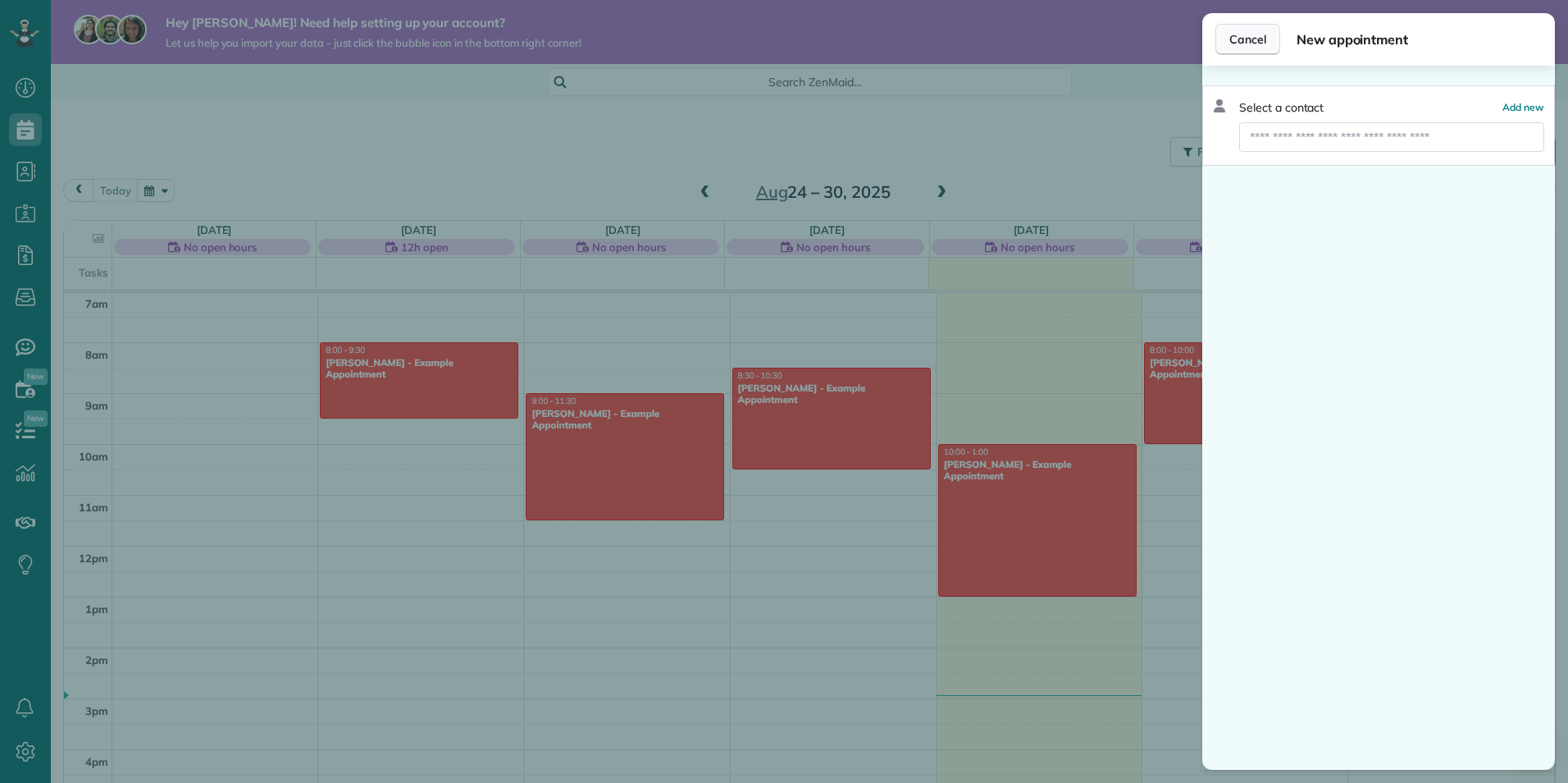
click at [1252, 27] on button "Cancel" at bounding box center [1248, 39] width 65 height 31
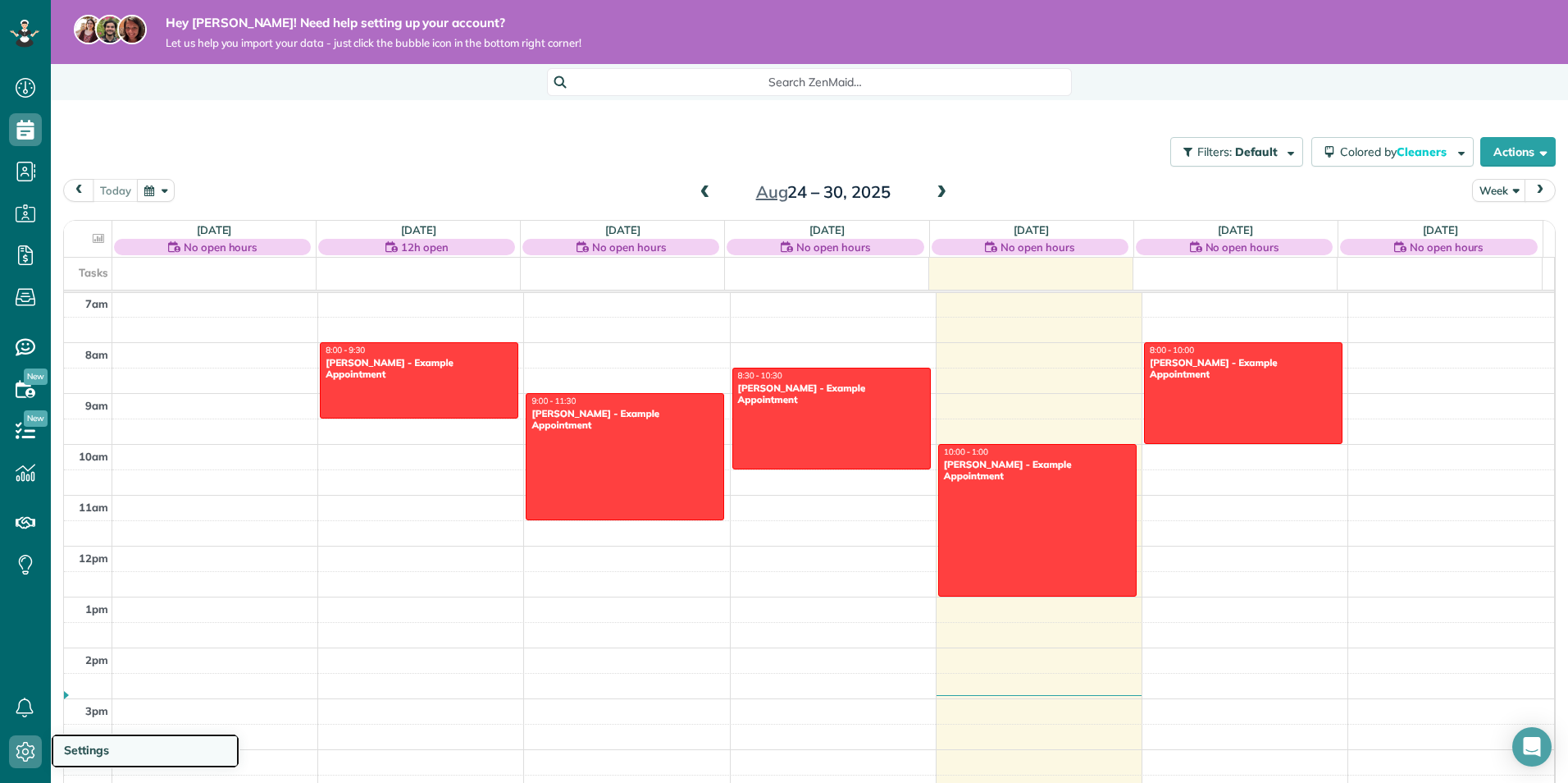
click at [82, 752] on span "Settings" at bounding box center [86, 750] width 45 height 15
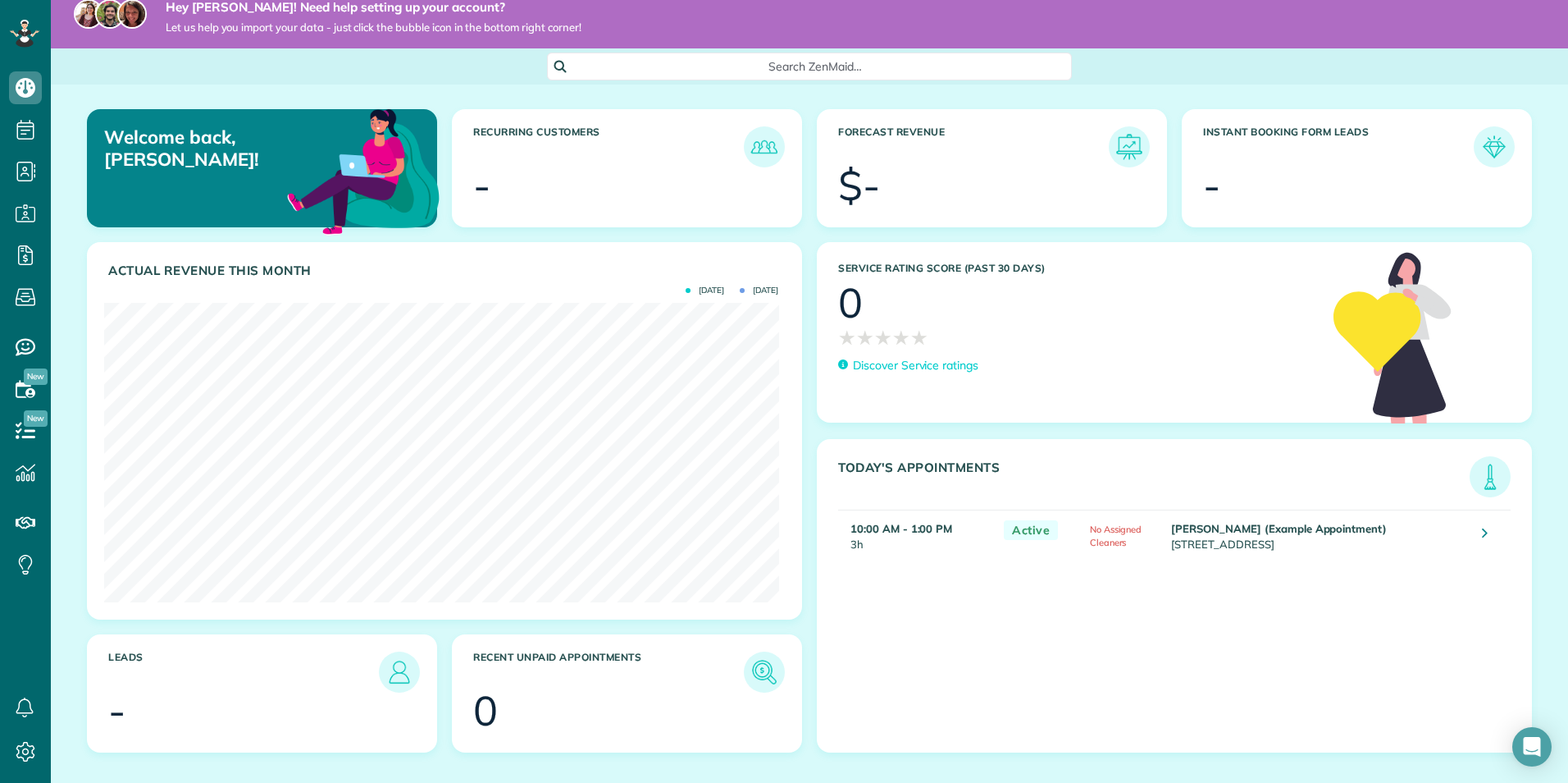
scroll to position [38, 0]
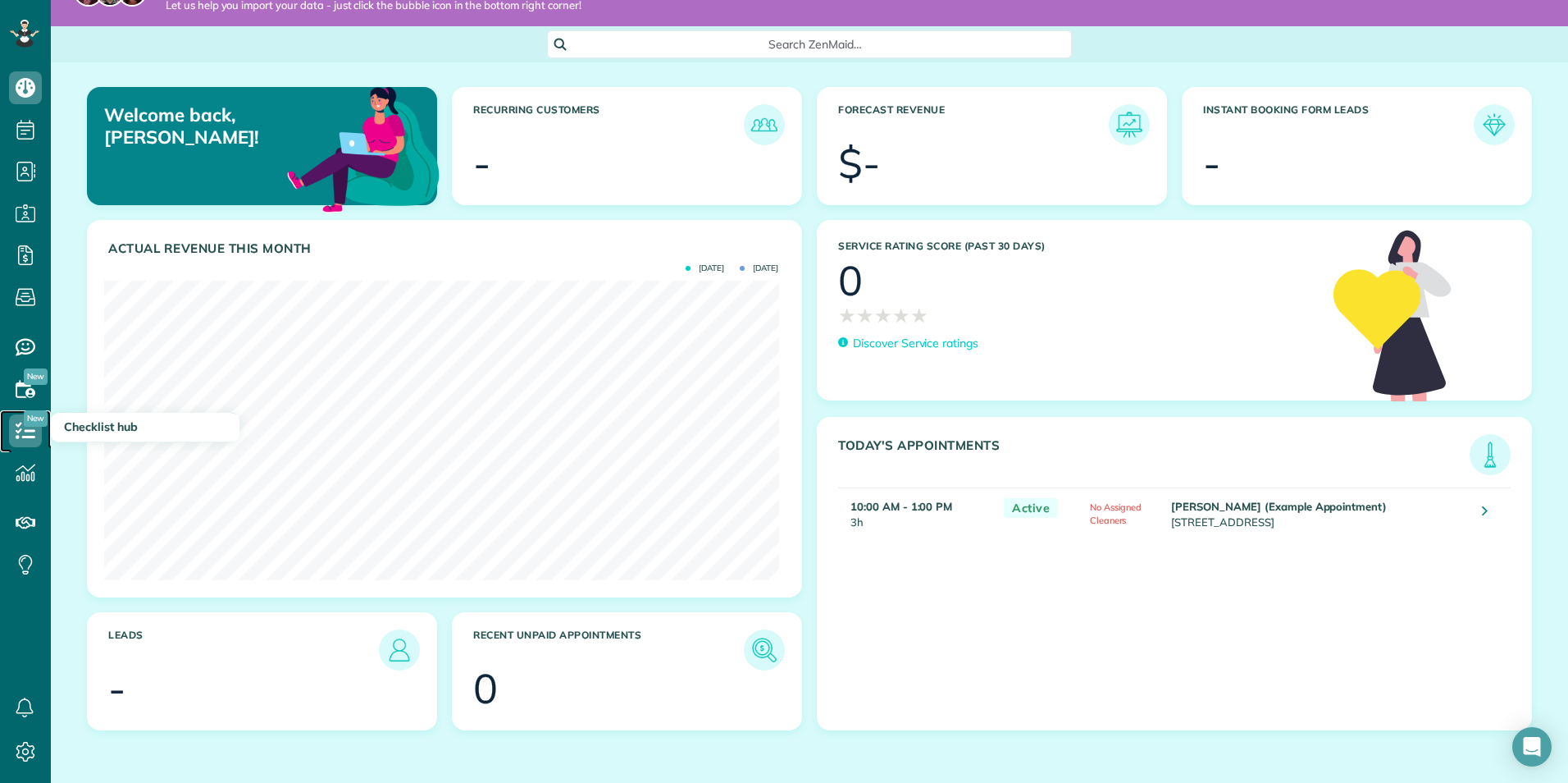
click at [32, 438] on use at bounding box center [26, 430] width 20 height 16
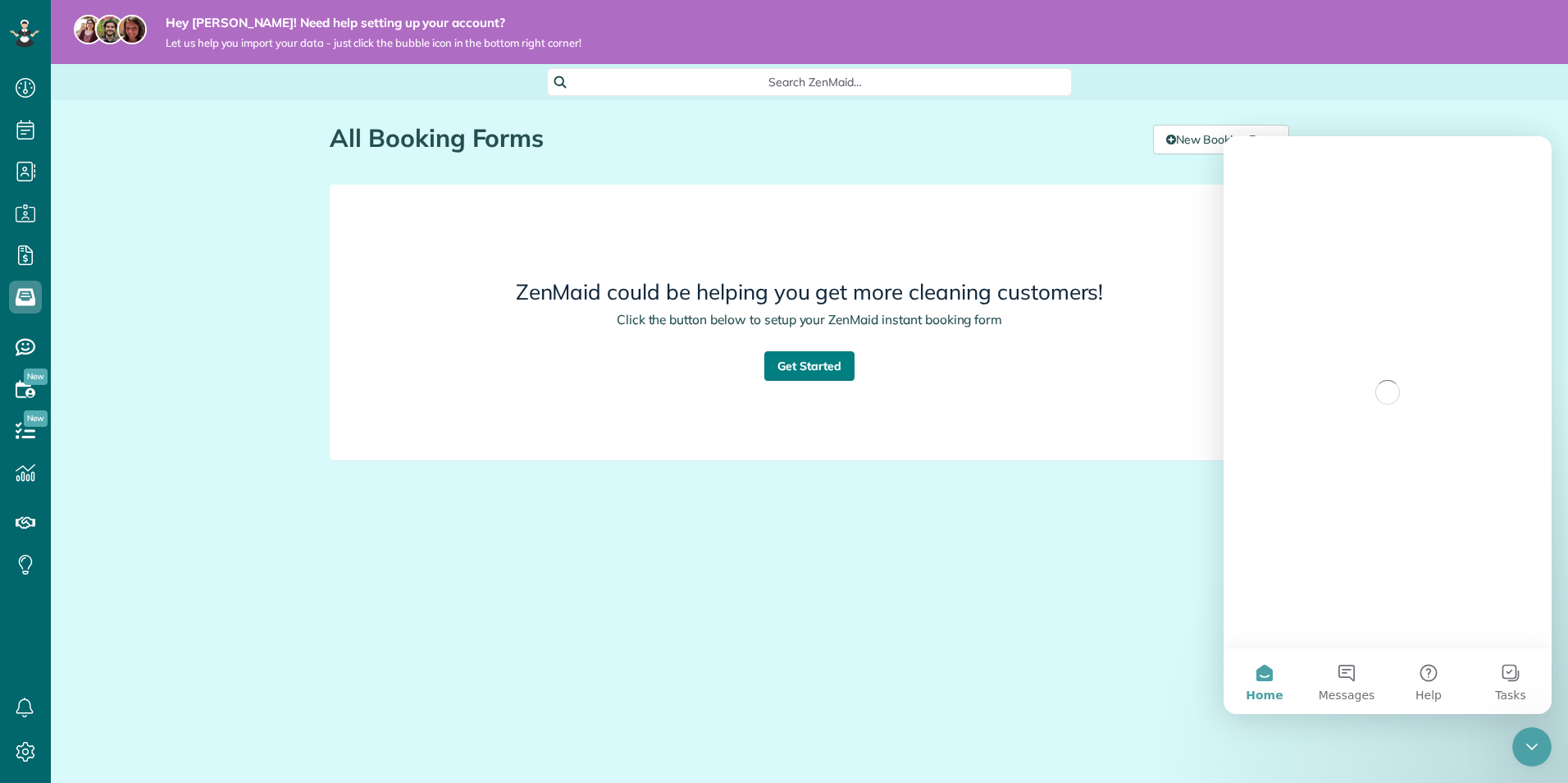
click at [823, 367] on link "Get Started" at bounding box center [809, 365] width 91 height 29
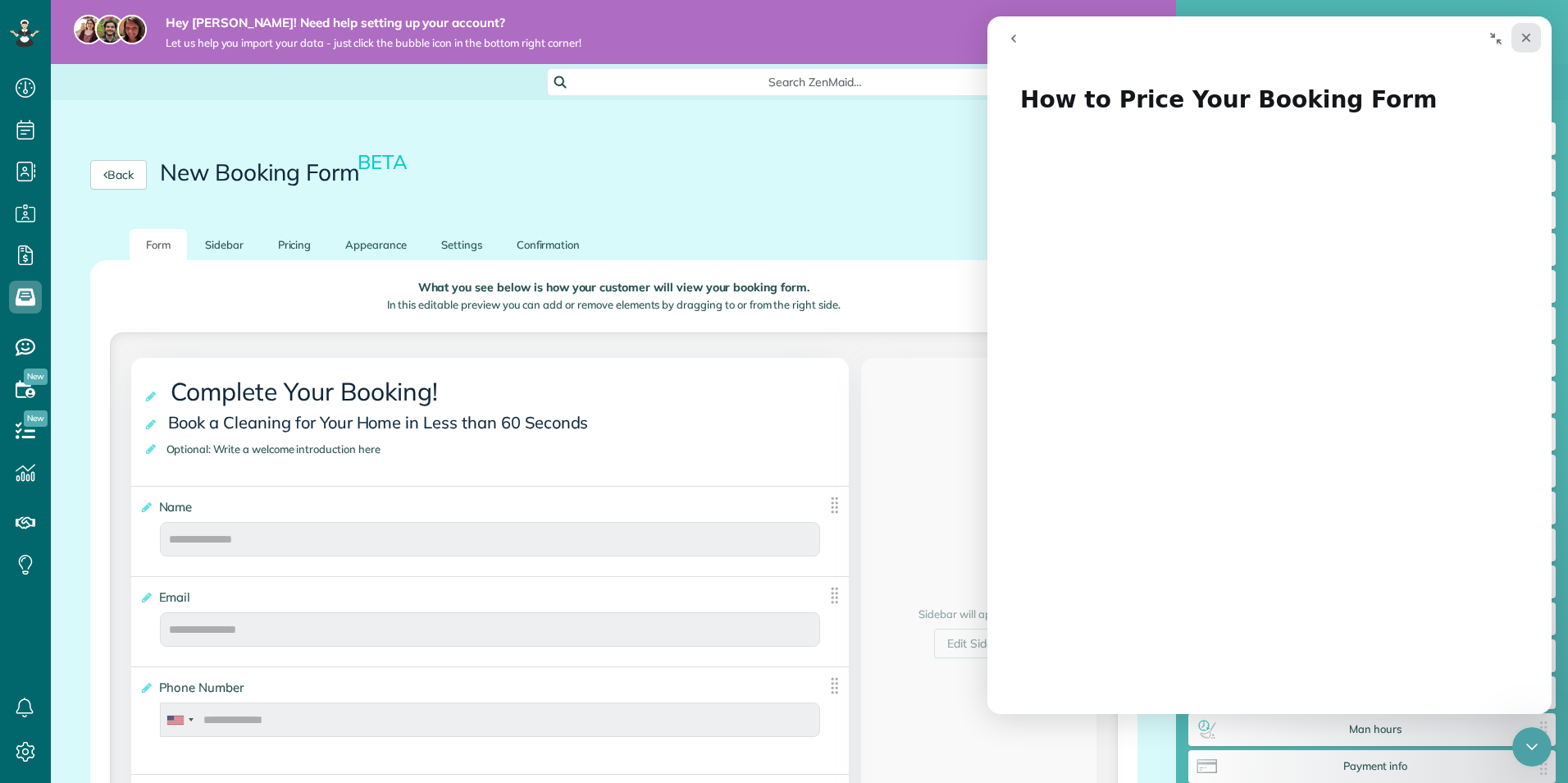
click at [1522, 38] on icon "Close" at bounding box center [1526, 38] width 13 height 13
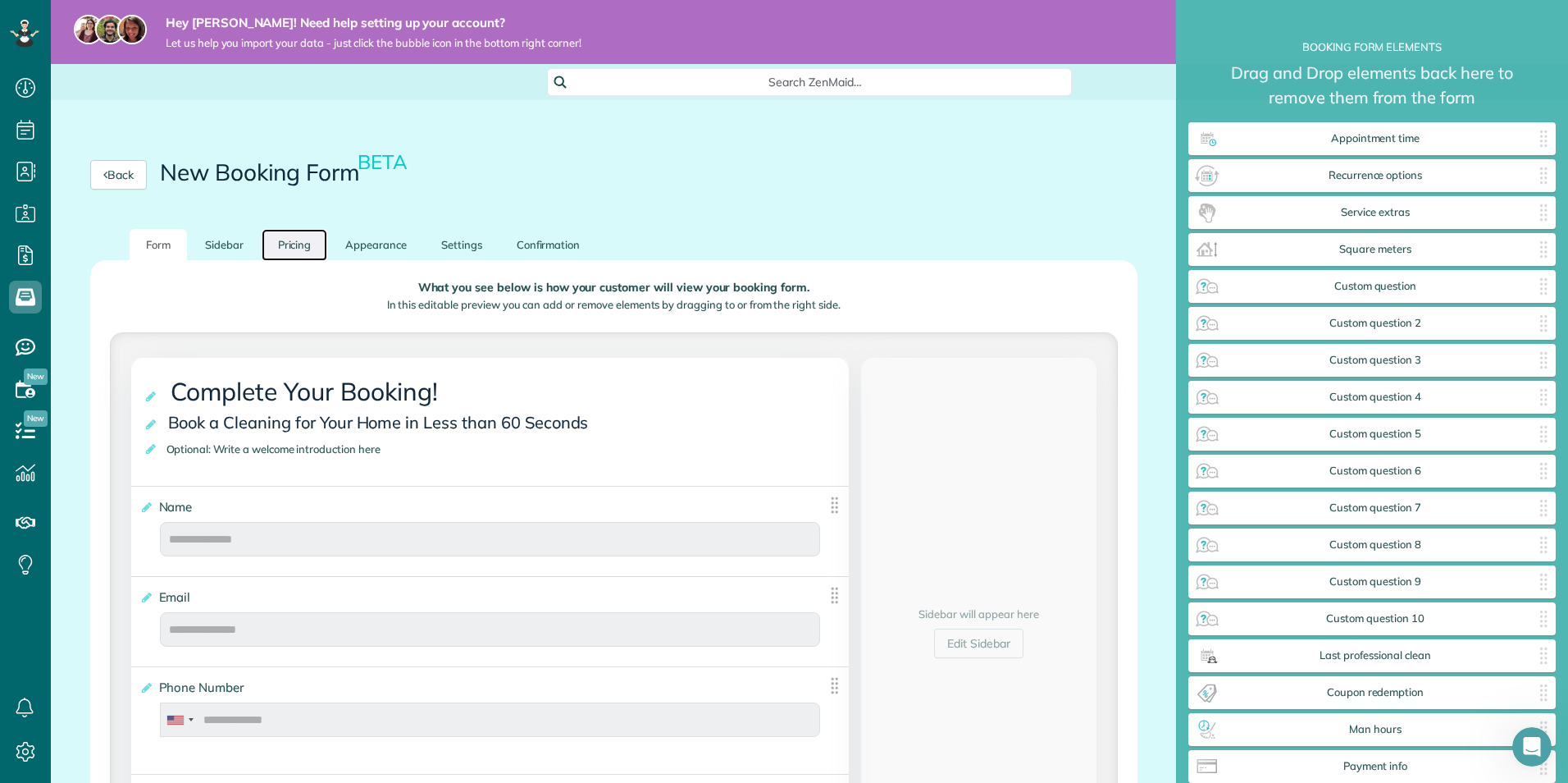
click at [299, 243] on link "Pricing" at bounding box center [295, 245] width 67 height 32
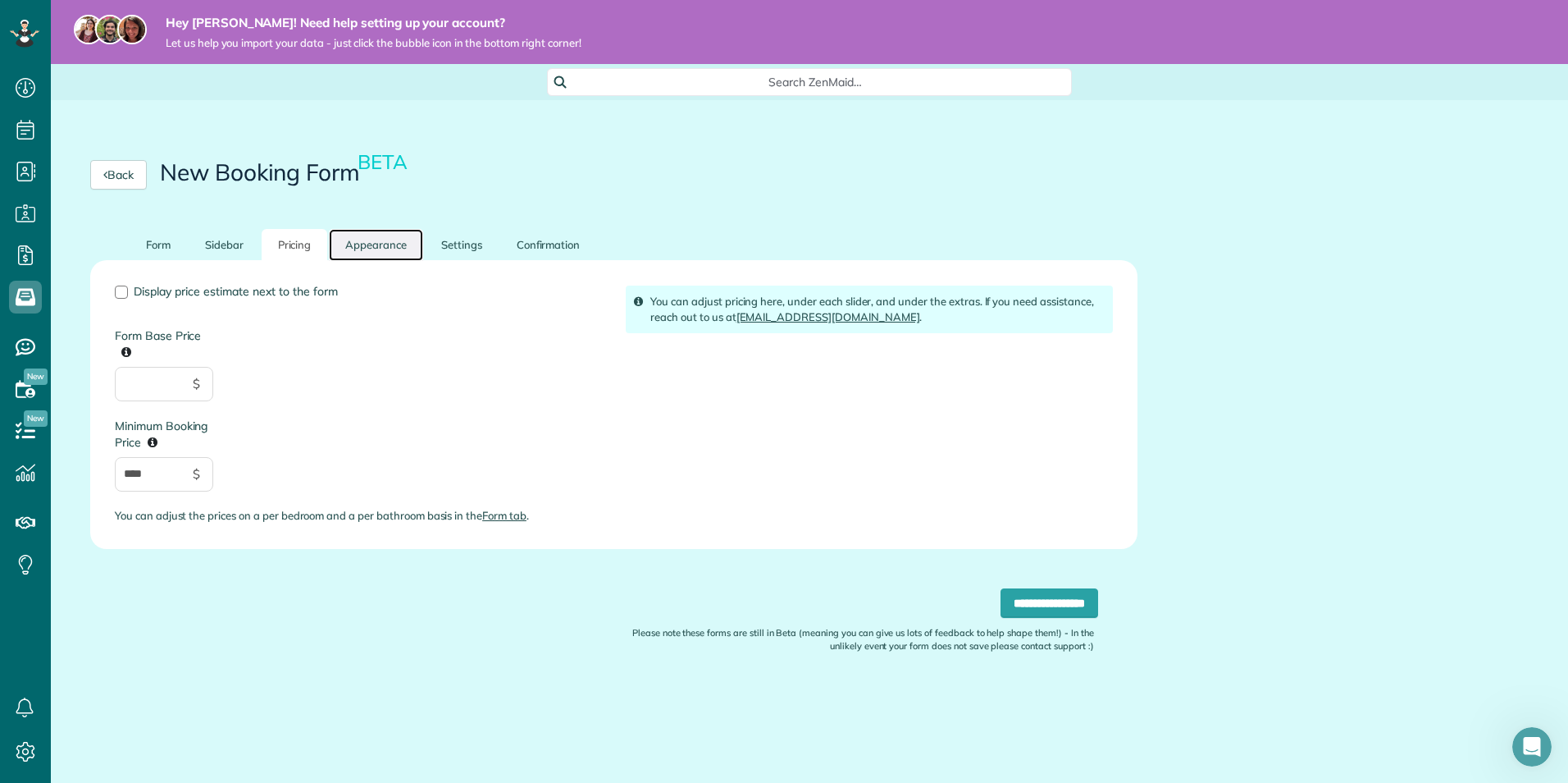
click at [391, 250] on link "Appearance" at bounding box center [375, 245] width 94 height 32
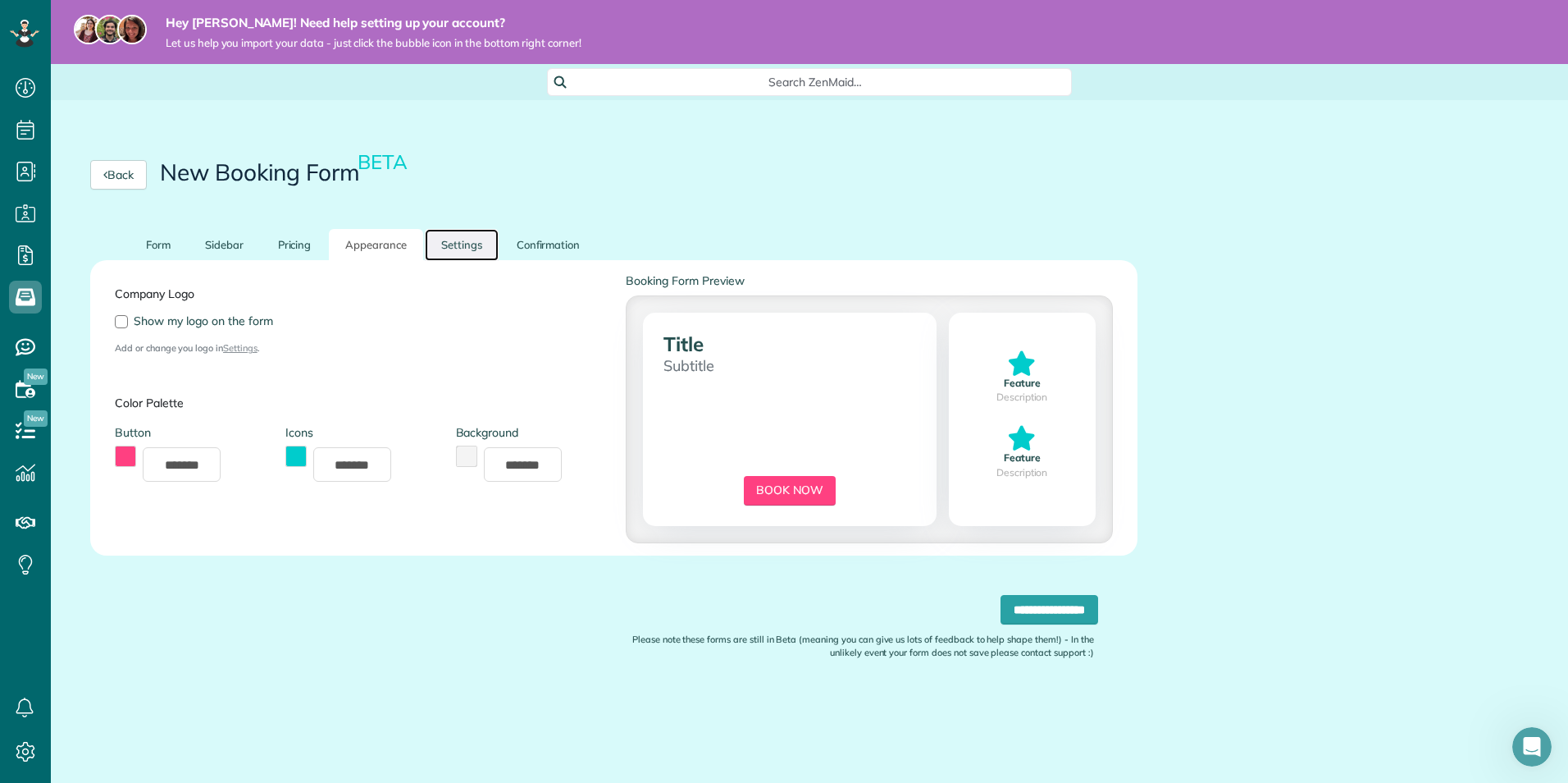
click at [432, 251] on link "Settings" at bounding box center [461, 245] width 74 height 32
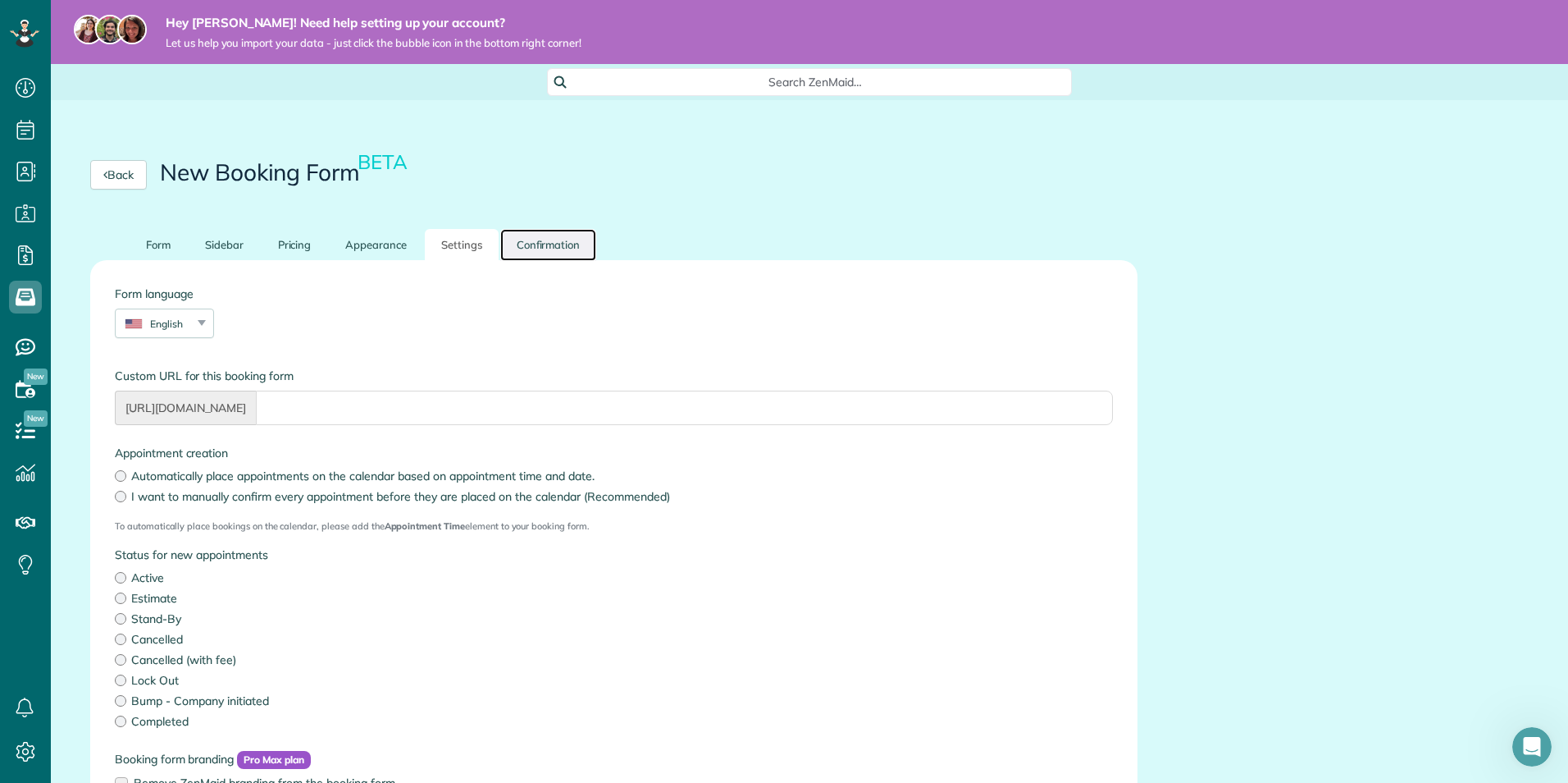
click at [585, 255] on link "Confirmation" at bounding box center [549, 245] width 97 height 32
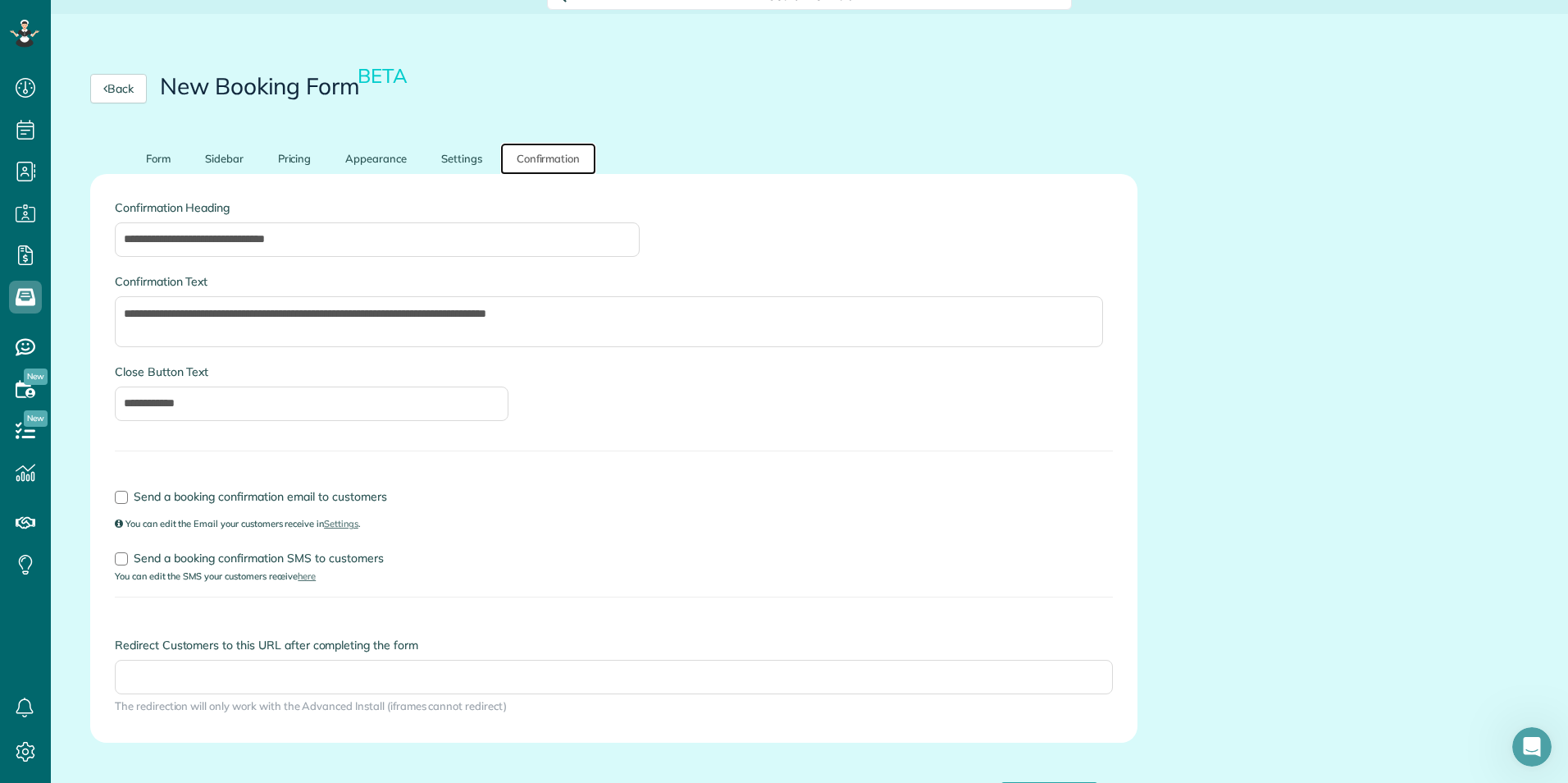
scroll to position [164, 0]
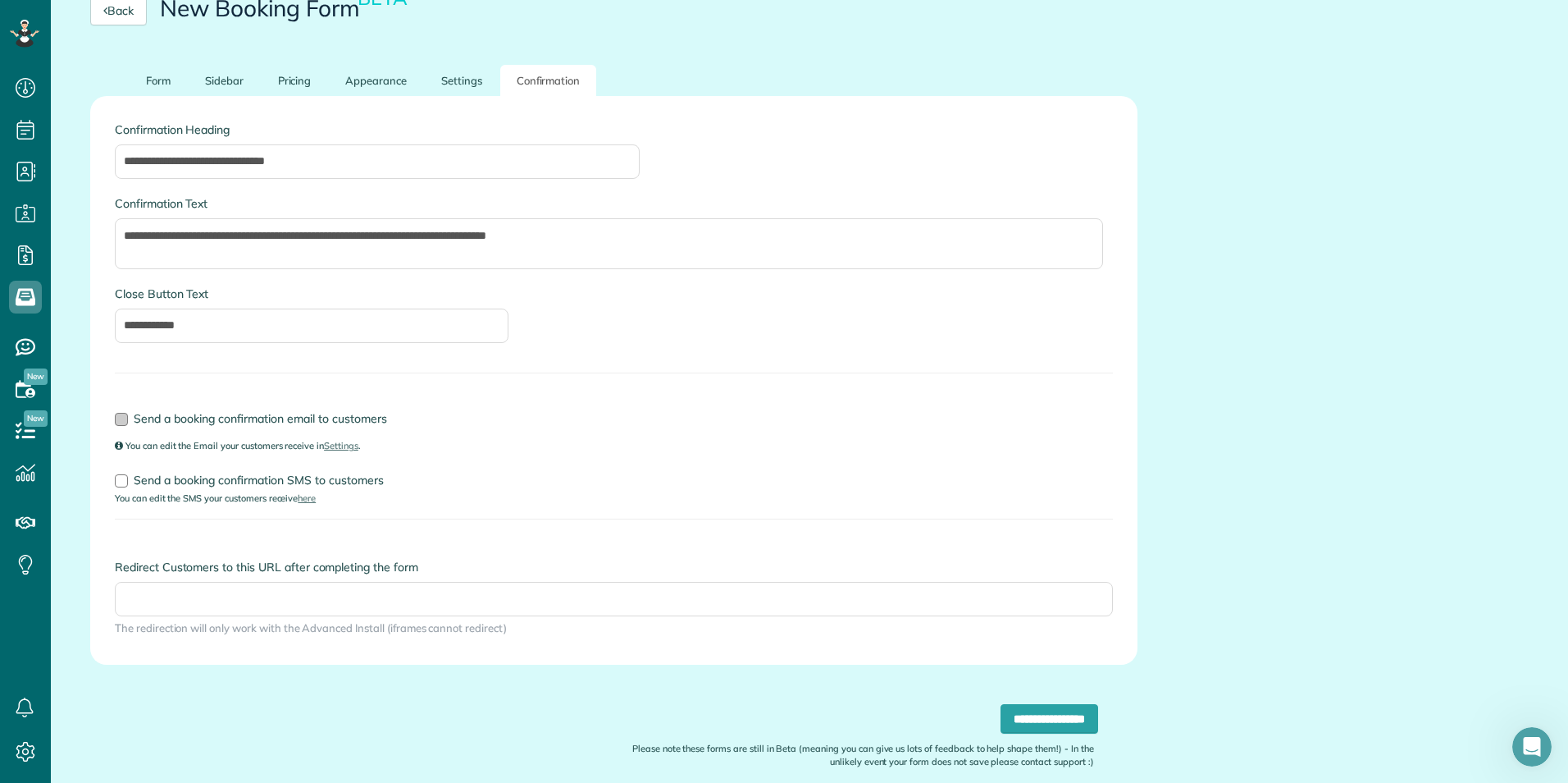
click at [130, 417] on label "Send a booking confirmation email to customers" at bounding box center [613, 419] width 998 height 12
click at [128, 485] on label "Send a booking confirmation SMS to customers" at bounding box center [613, 480] width 998 height 12
click at [131, 483] on label "Send a booking confirmation SMS to customers" at bounding box center [613, 480] width 998 height 12
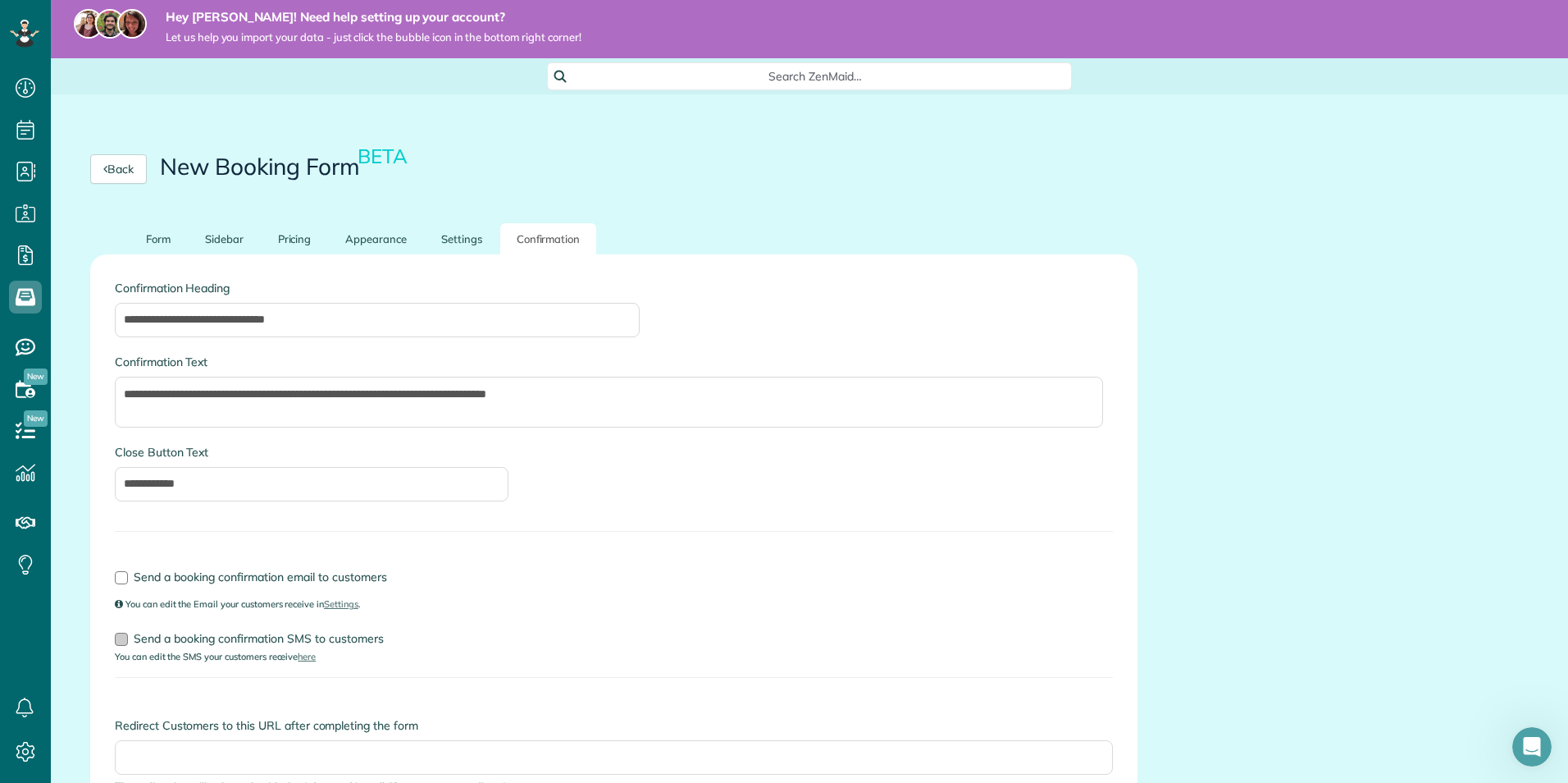
scroll to position [0, 0]
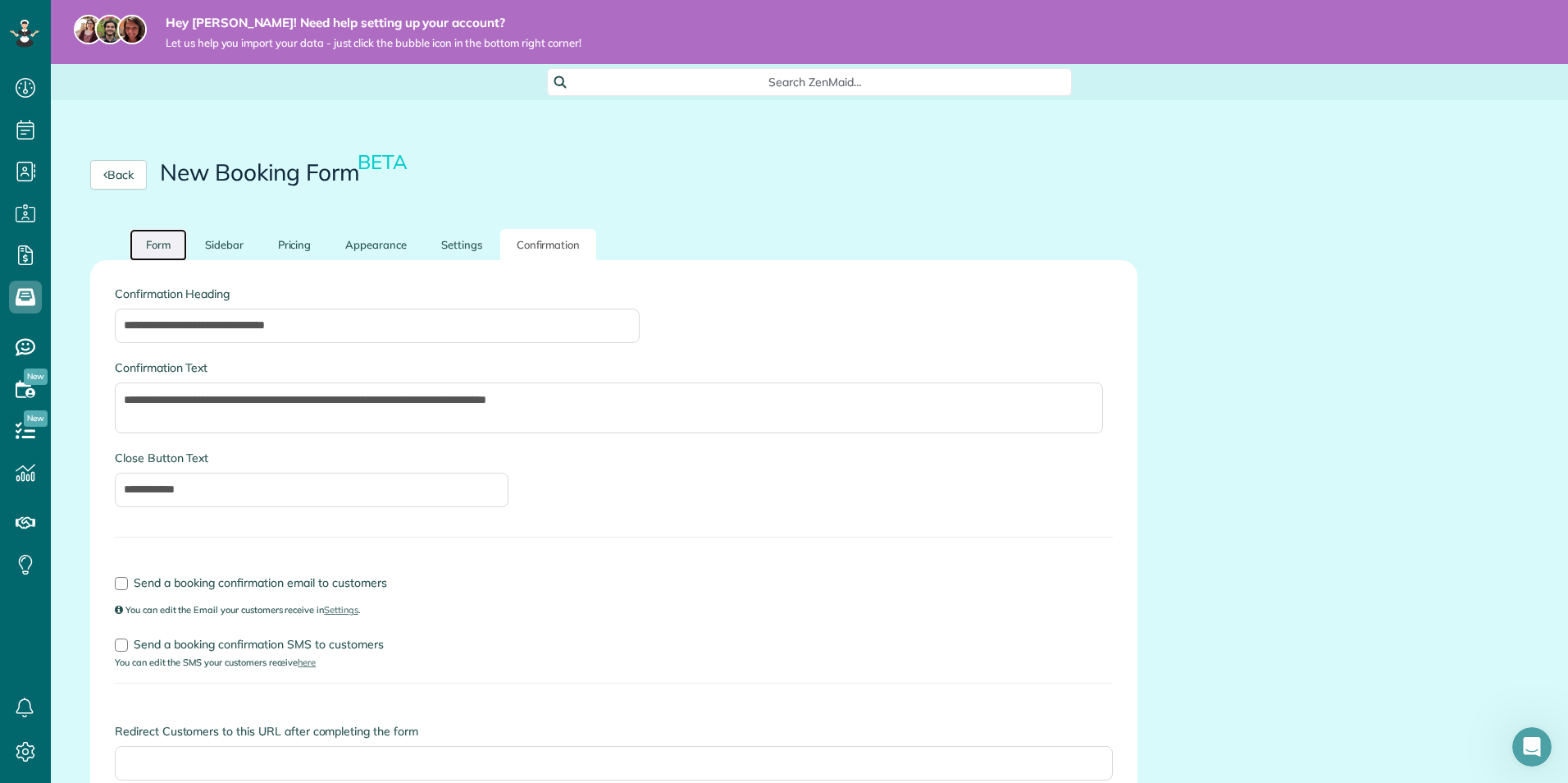
click at [171, 244] on link "Form" at bounding box center [158, 245] width 58 height 32
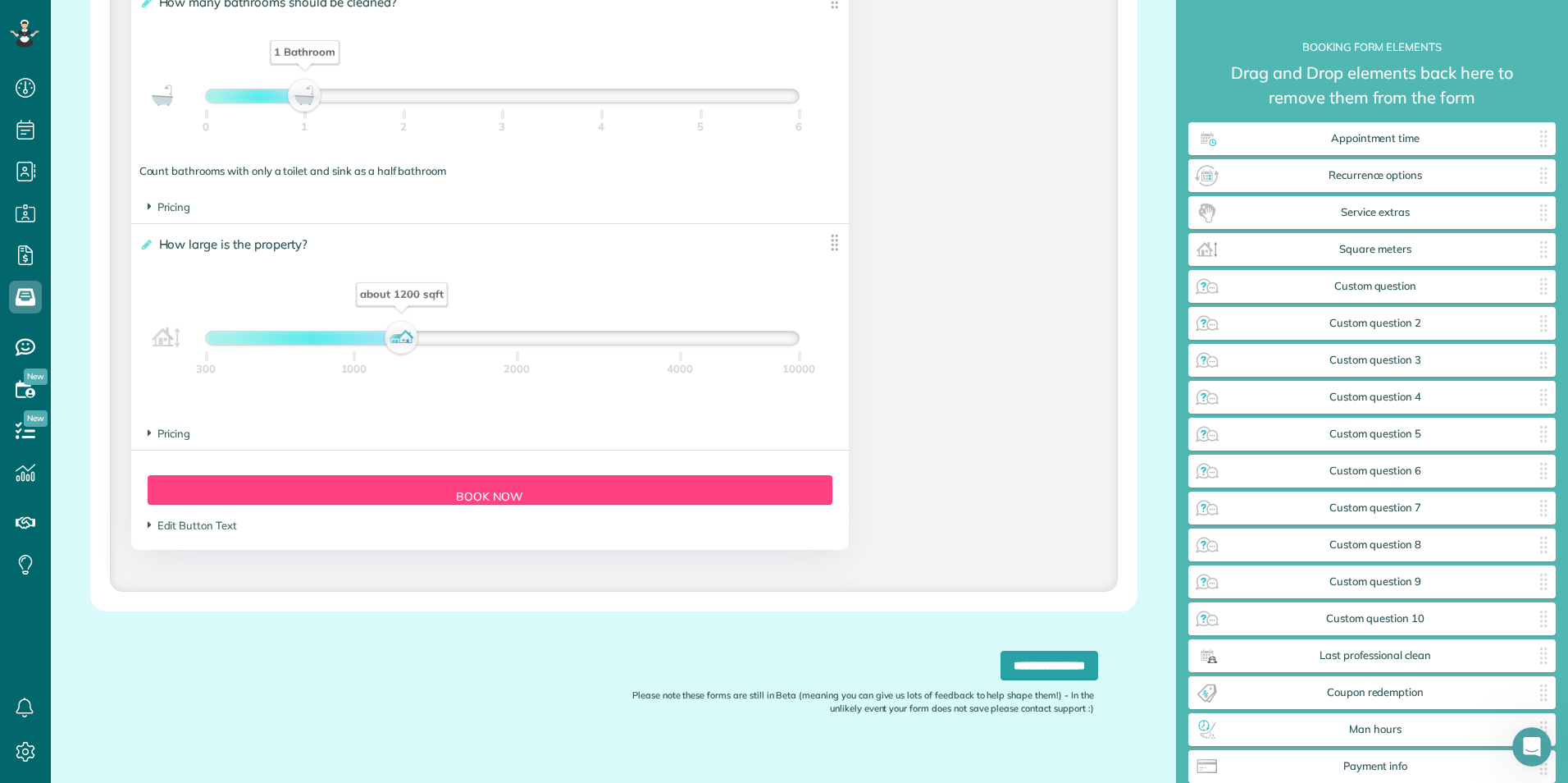
scroll to position [1416, 0]
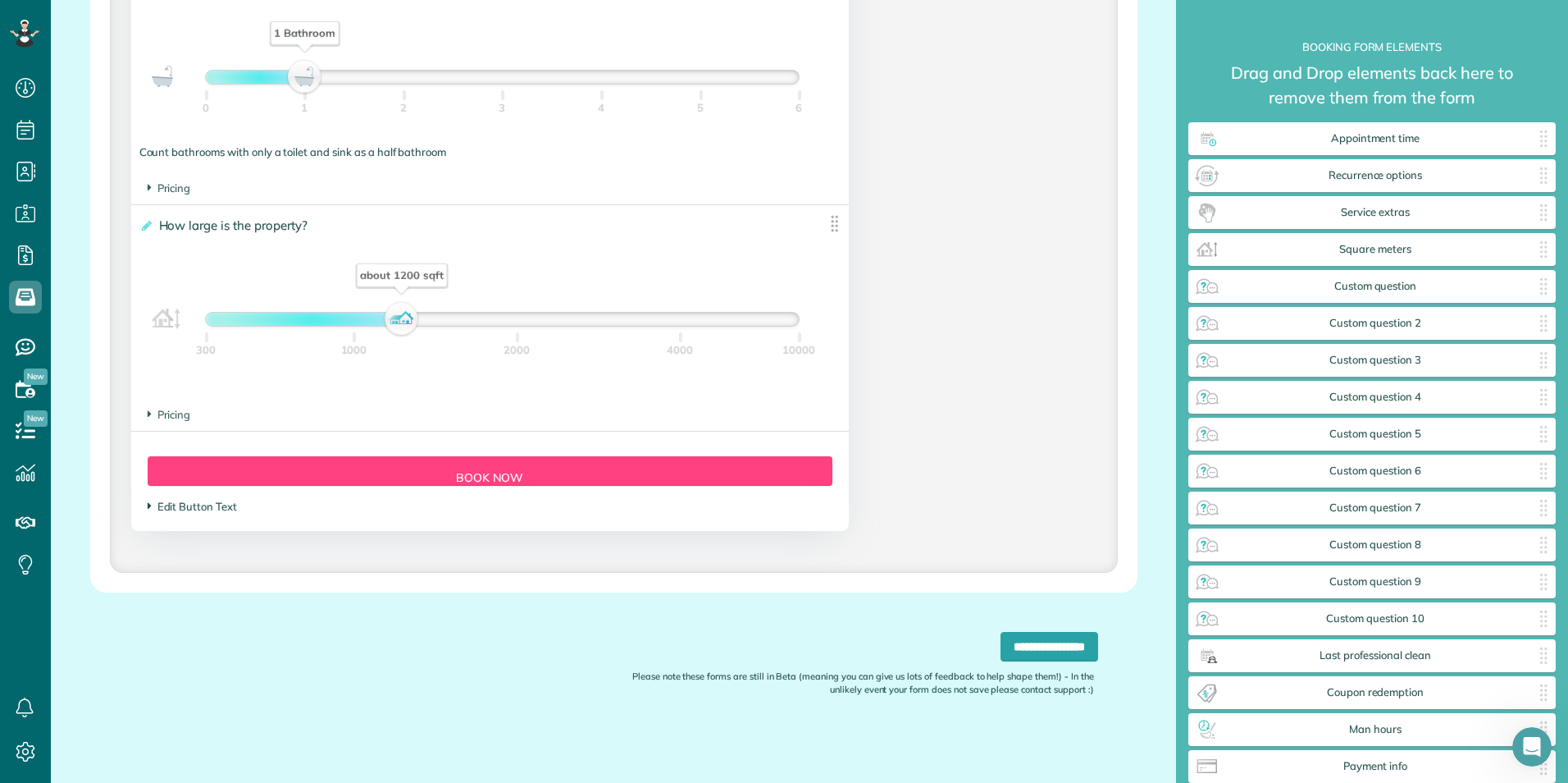
click at [178, 505] on span "Edit Button Text" at bounding box center [192, 506] width 90 height 13
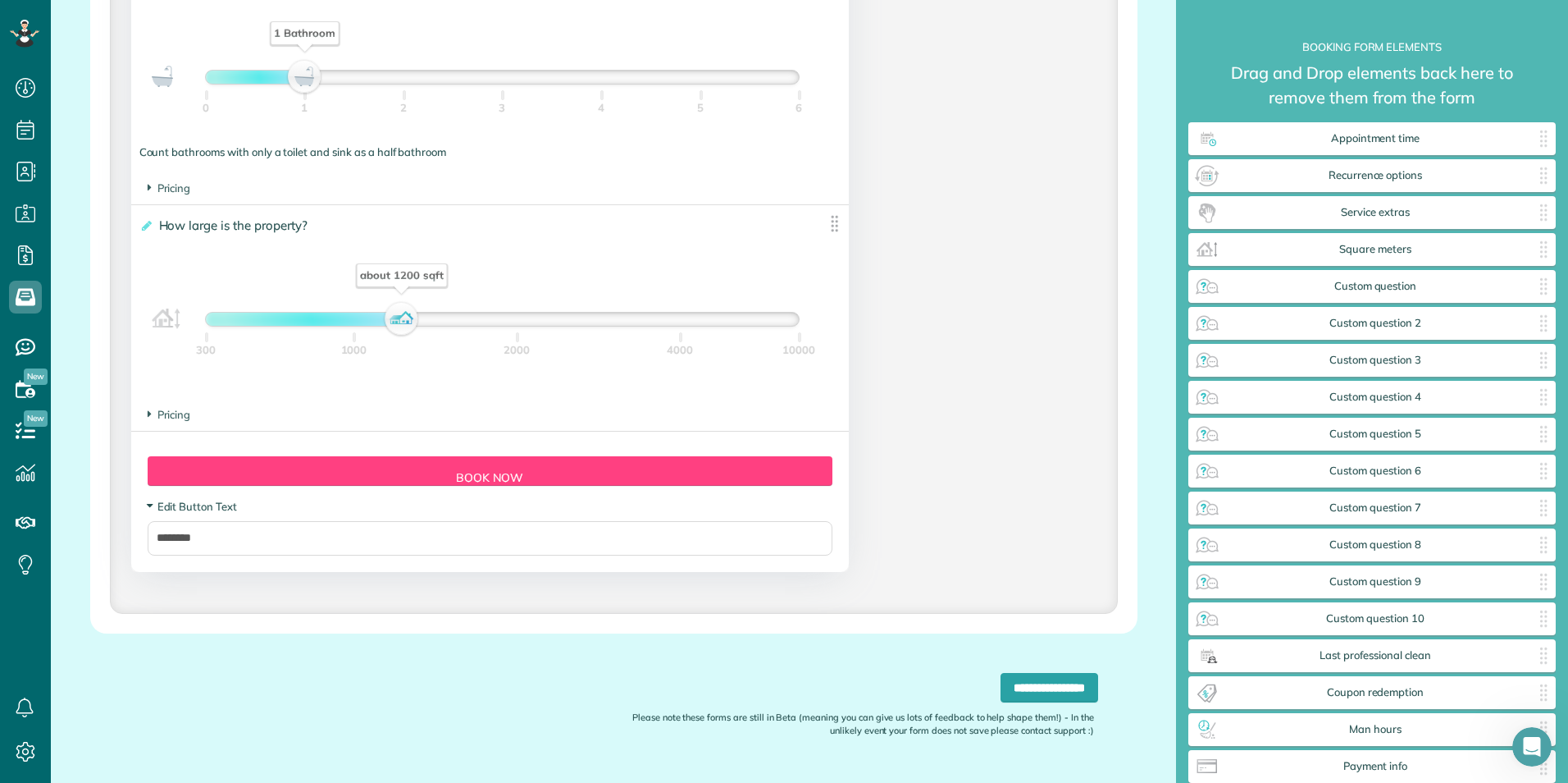
click at [169, 501] on span "Edit Button Text" at bounding box center [192, 506] width 90 height 13
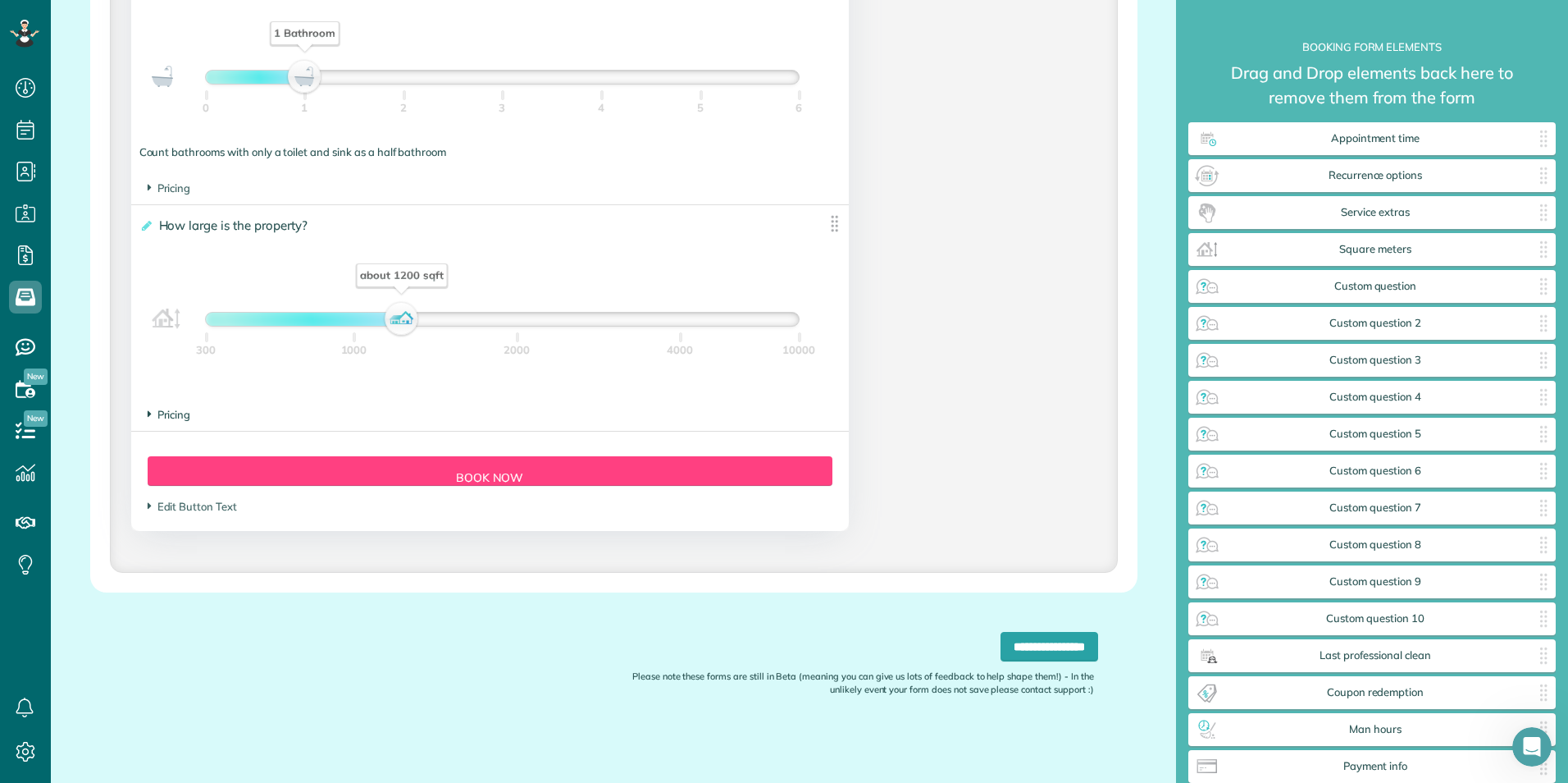
click at [162, 414] on span "Pricing" at bounding box center [168, 414] width 43 height 13
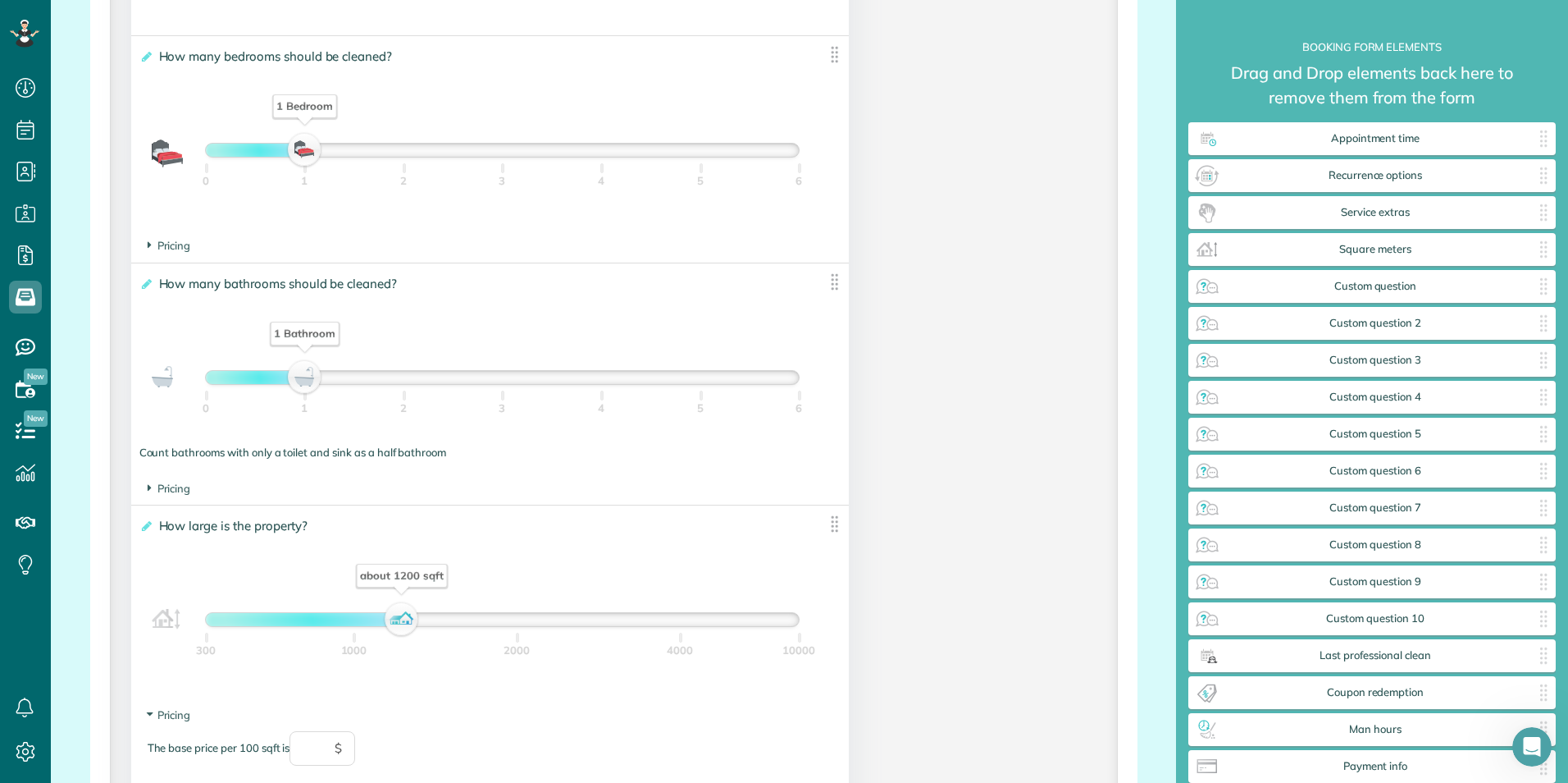
scroll to position [1087, 0]
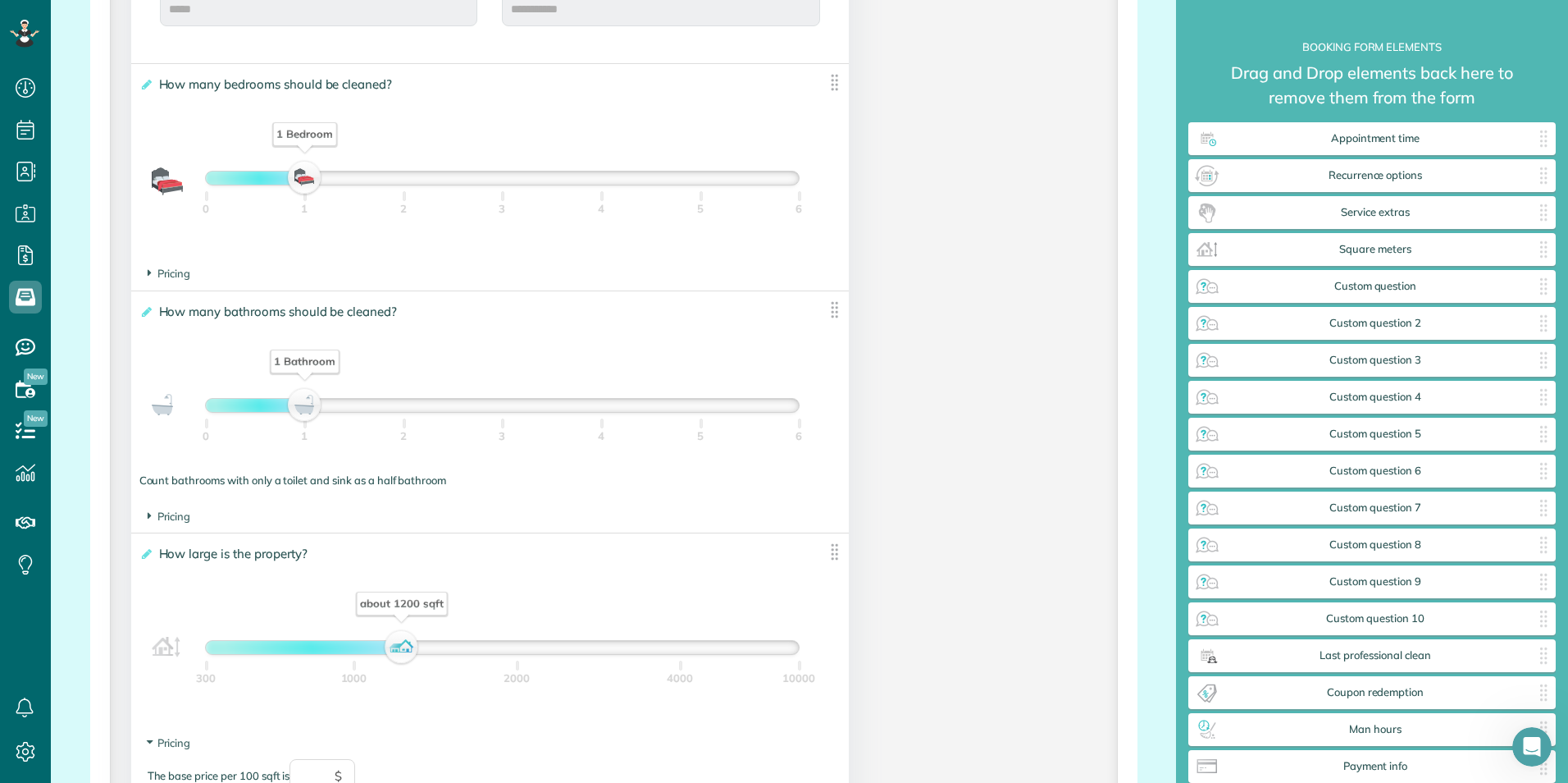
click at [831, 553] on img at bounding box center [834, 551] width 20 height 20
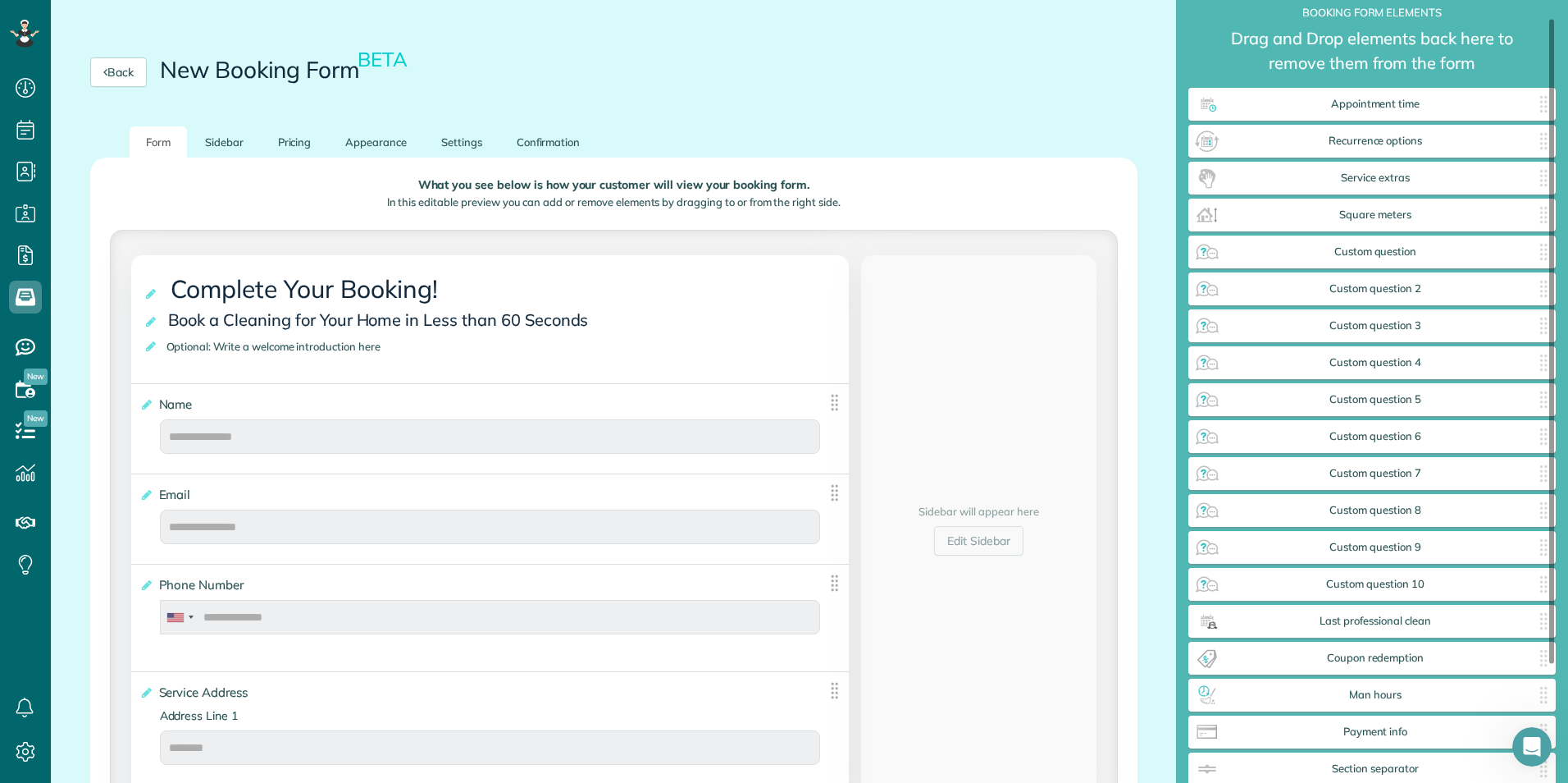
scroll to position [0, 0]
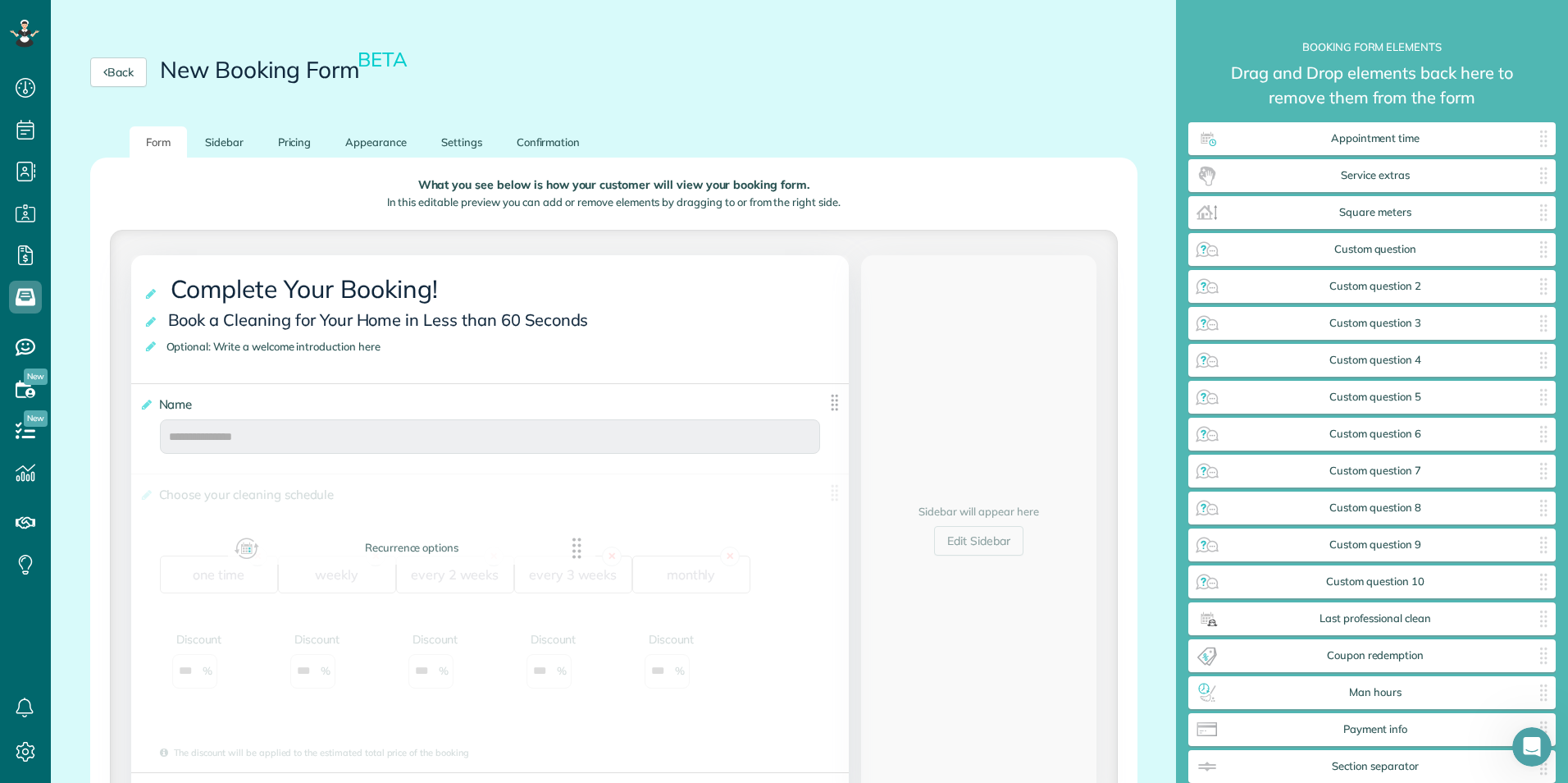
drag, startPoint x: 1399, startPoint y: 174, endPoint x: 438, endPoint y: 548, distance: 1031.2
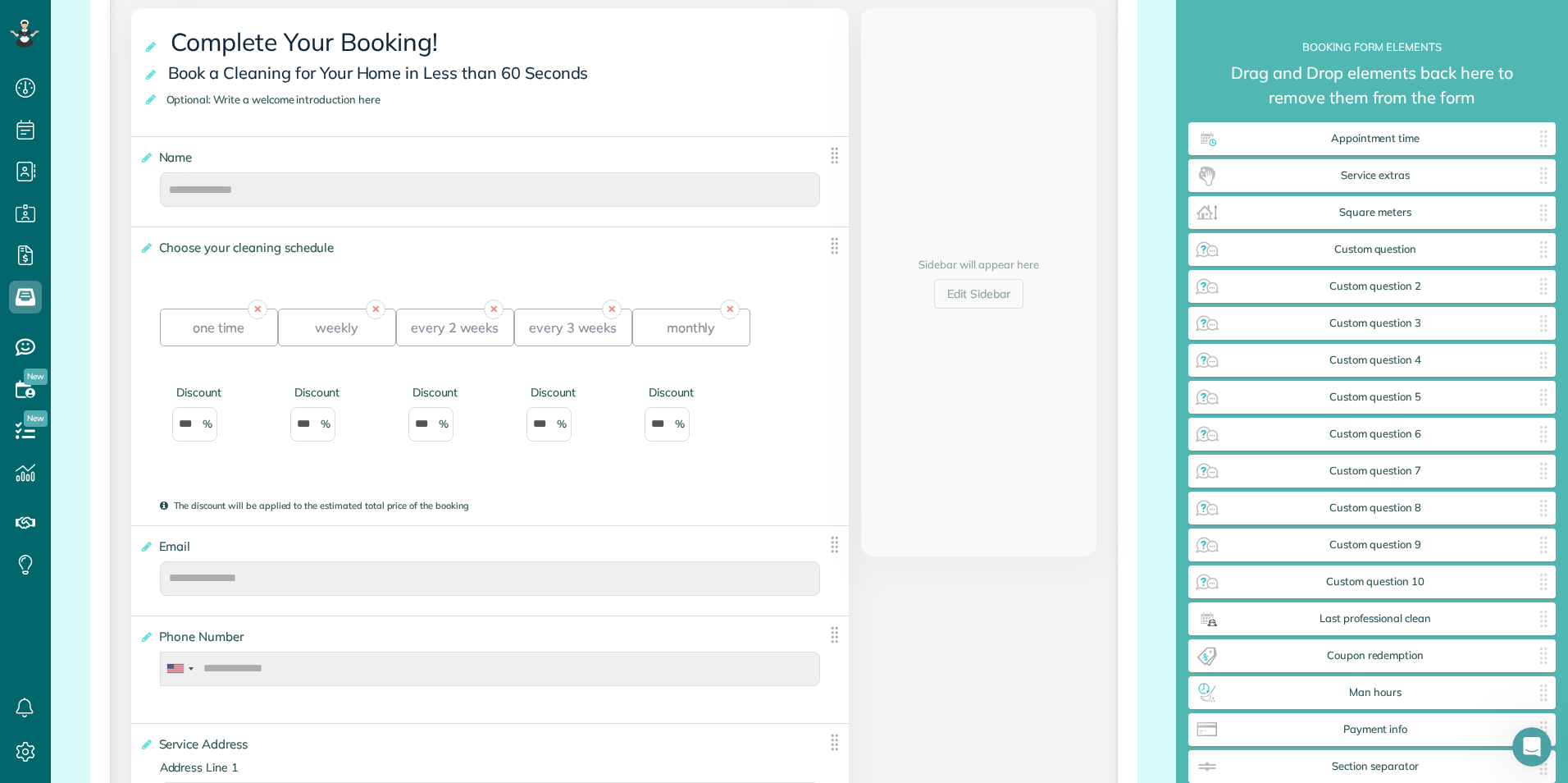
scroll to position [349, 0]
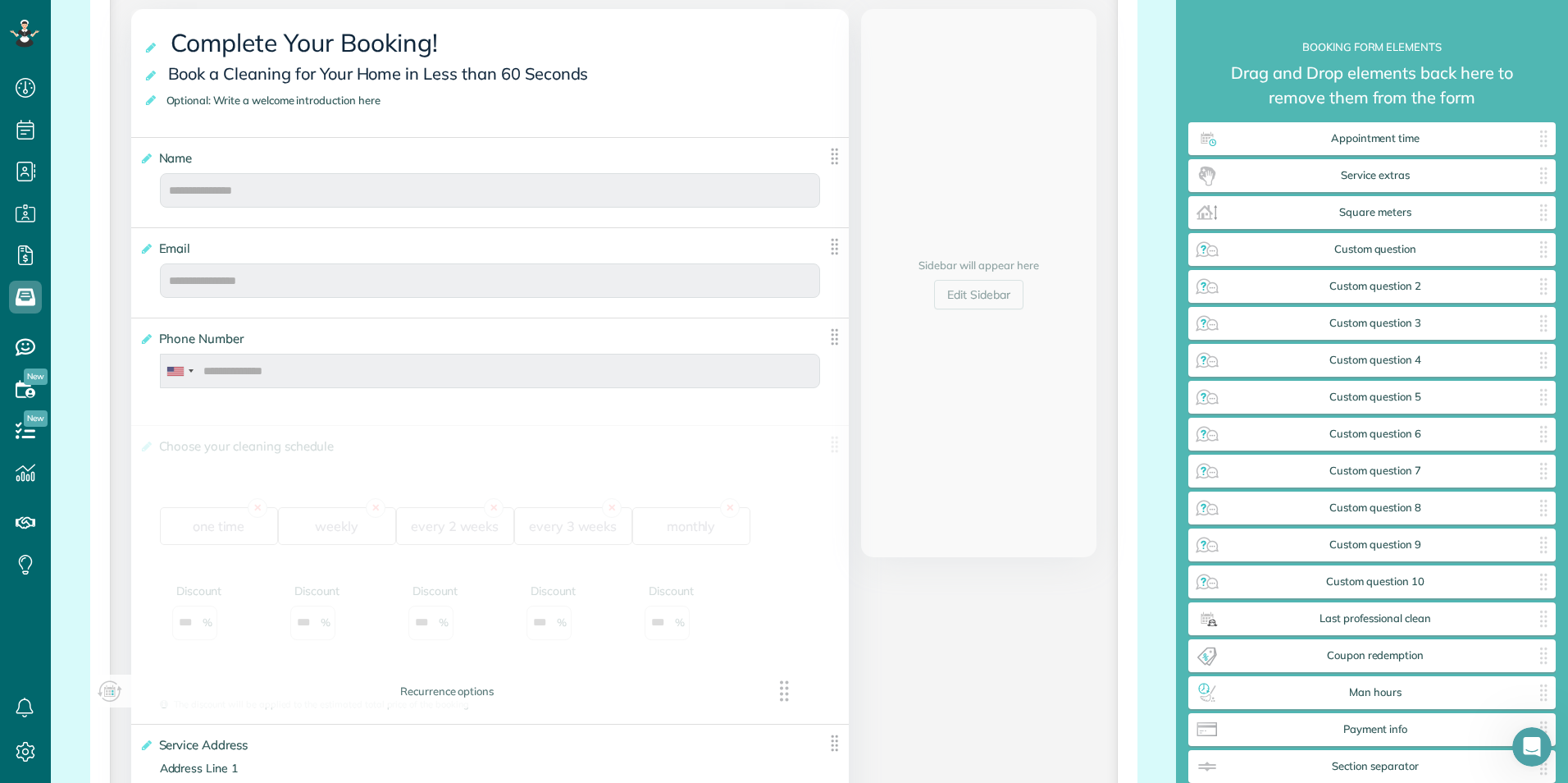
drag, startPoint x: 830, startPoint y: 247, endPoint x: 792, endPoint y: 696, distance: 450.6
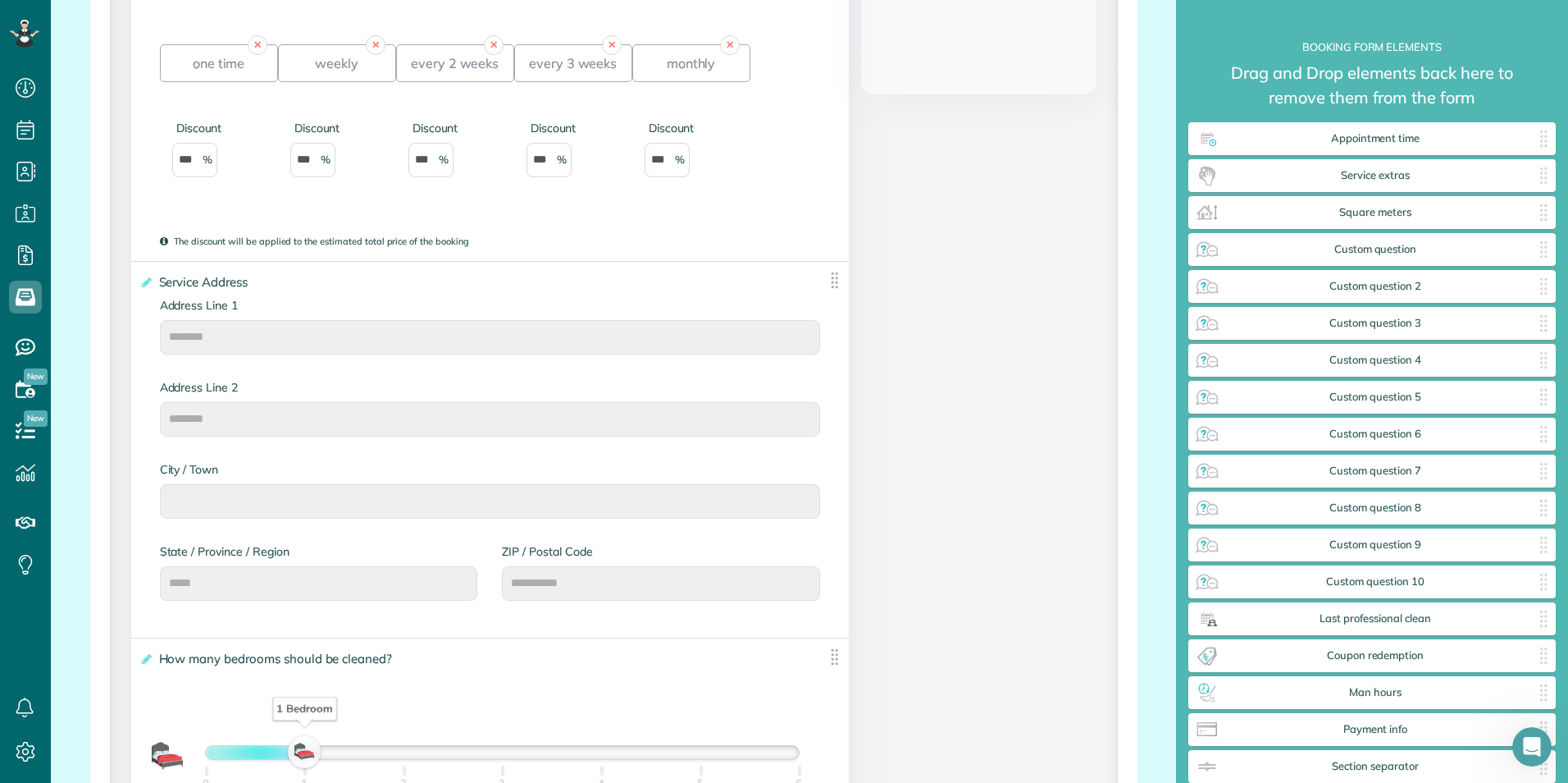
scroll to position [759, 0]
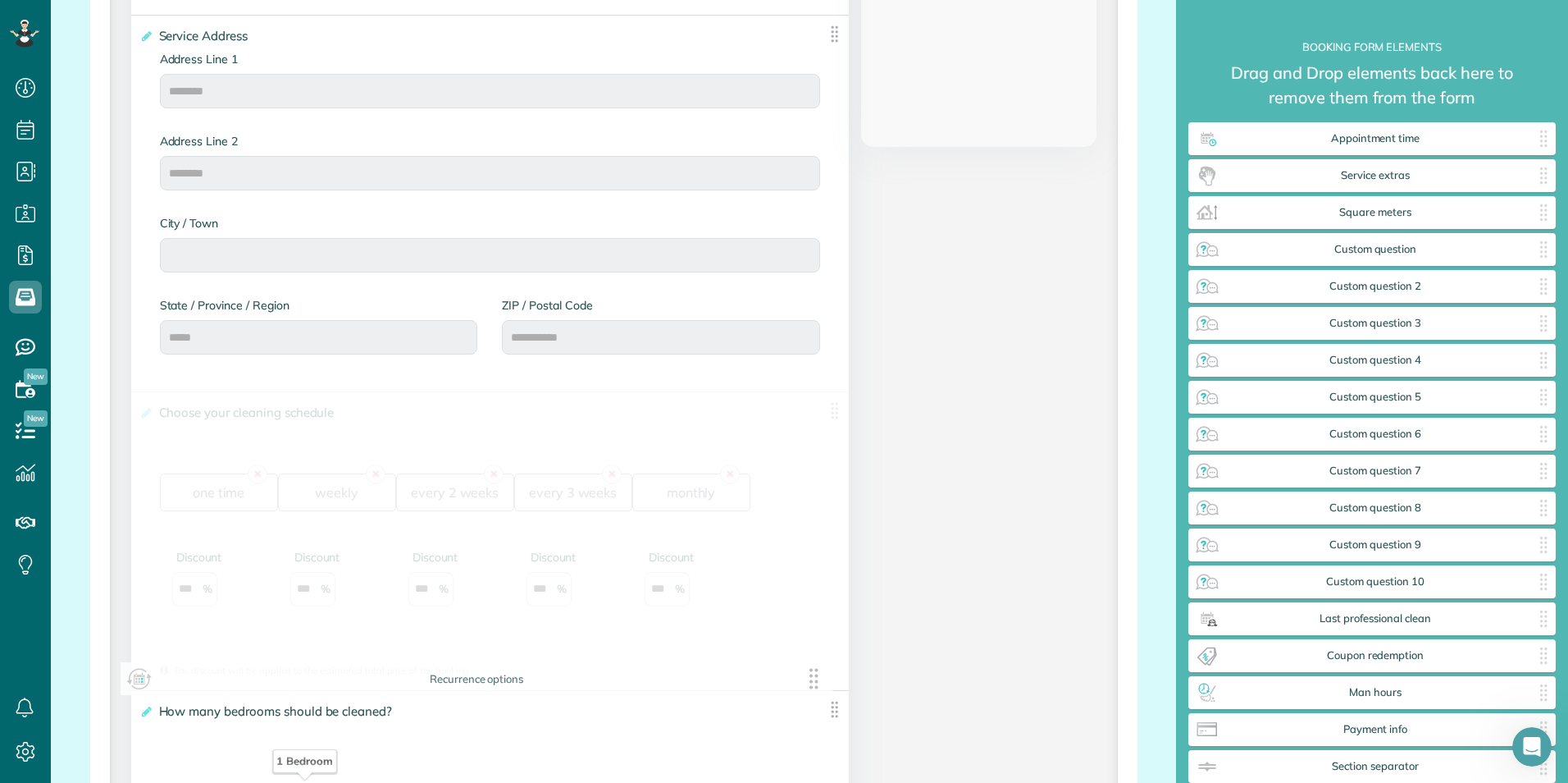
drag, startPoint x: 828, startPoint y: 35, endPoint x: 817, endPoint y: 677, distance: 642.1
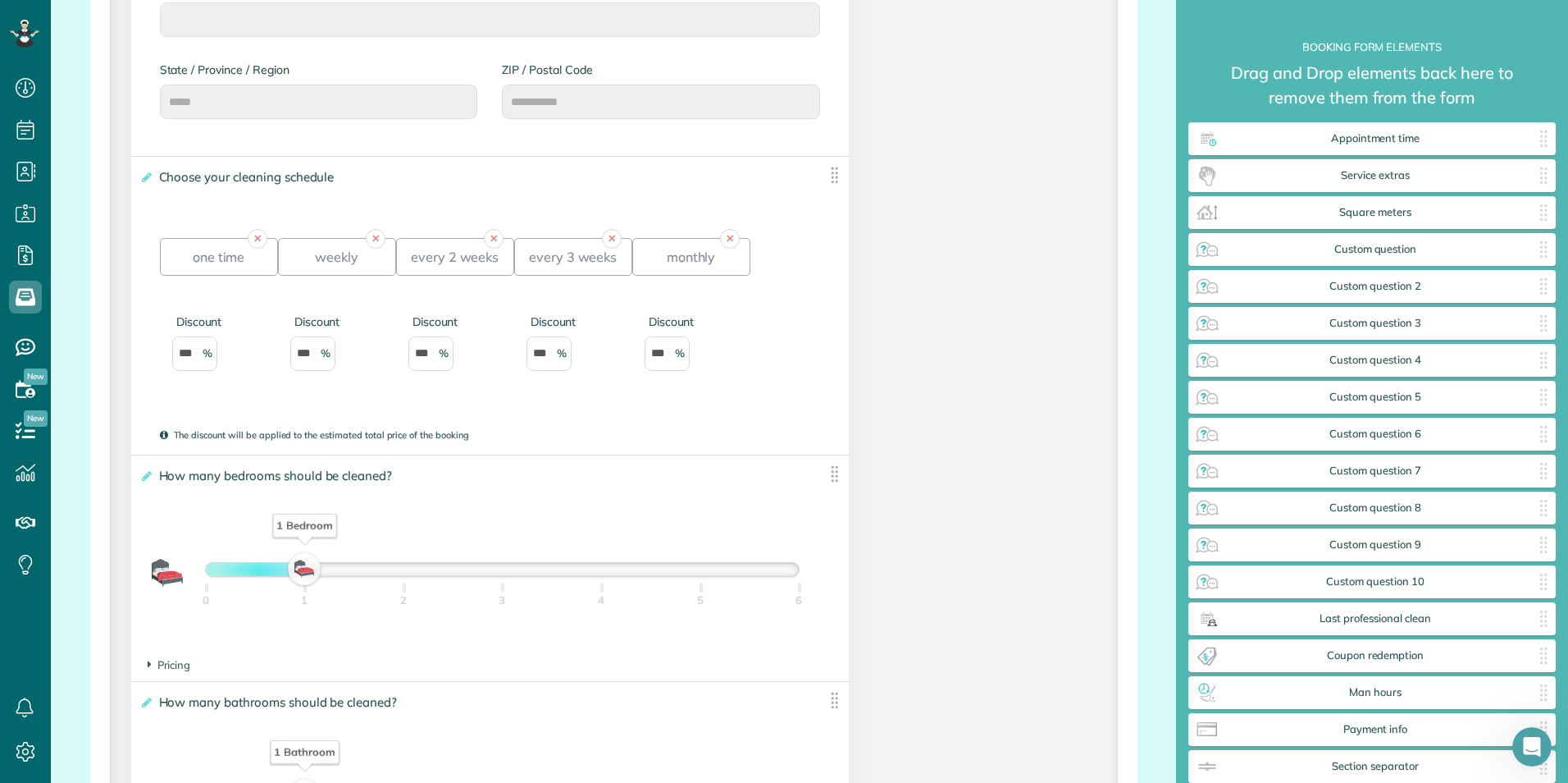
scroll to position [1006, 0]
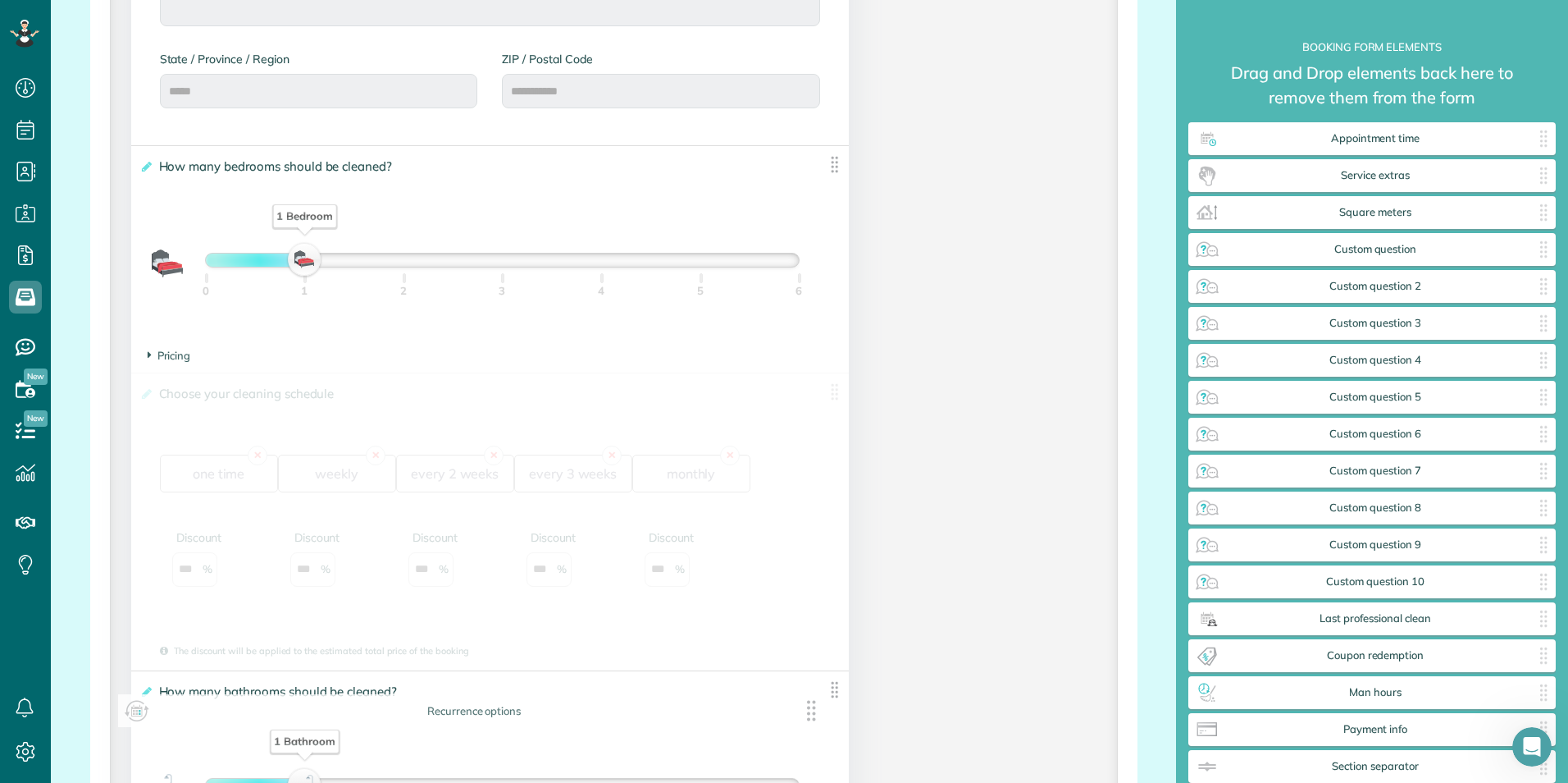
drag, startPoint x: 829, startPoint y: 162, endPoint x: 816, endPoint y: 712, distance: 550.2
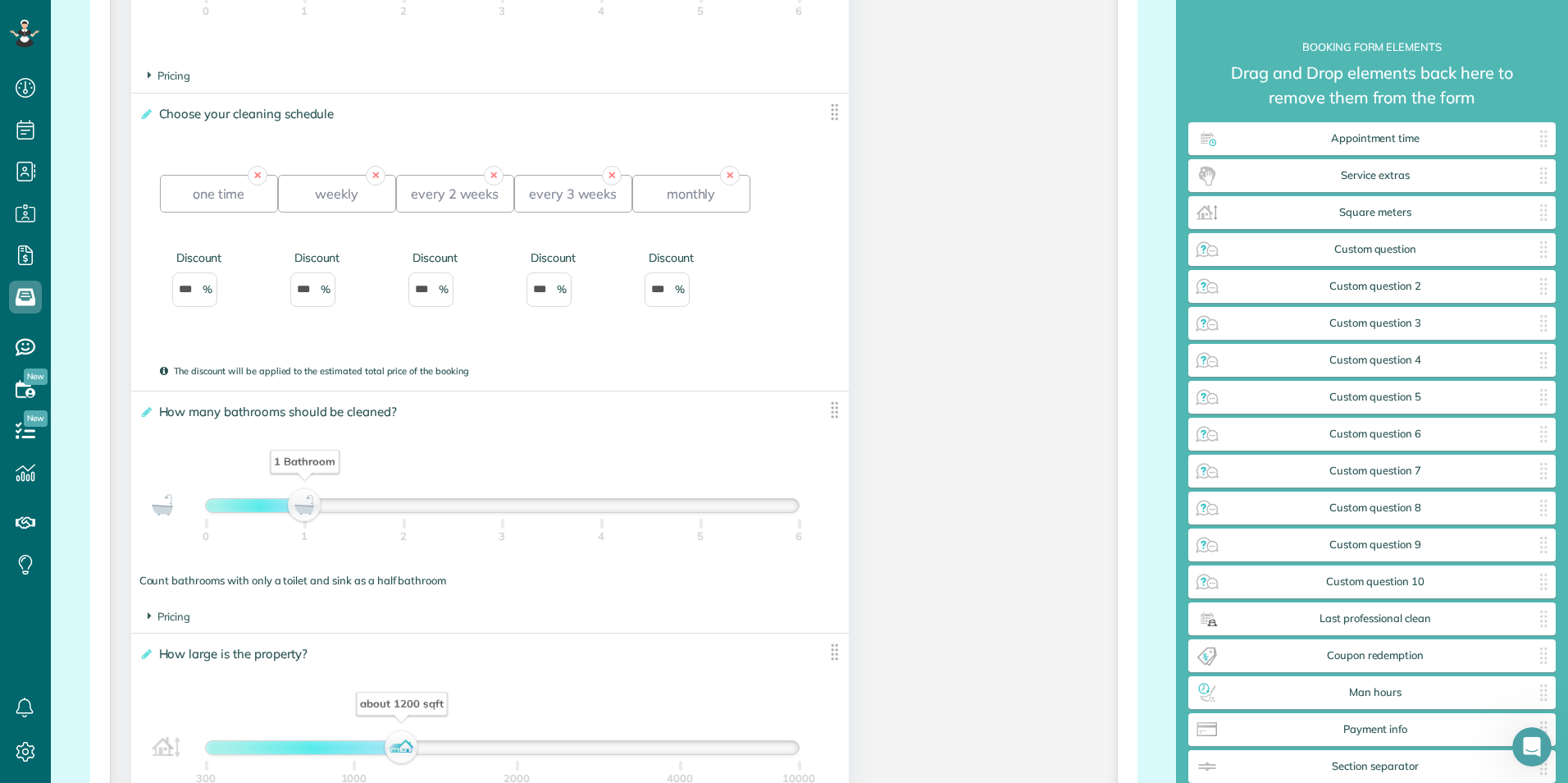
scroll to position [1251, 0]
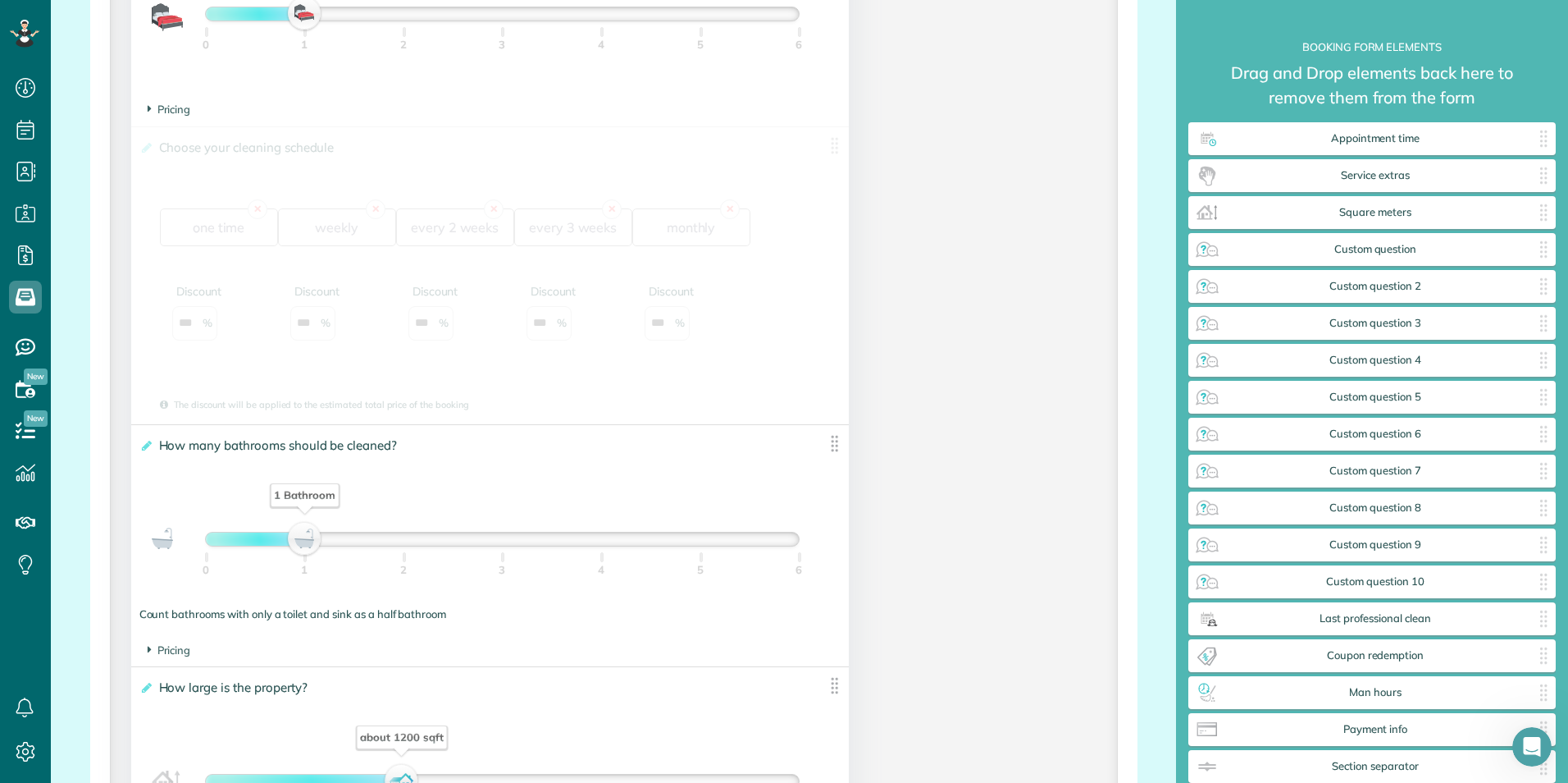
drag, startPoint x: 826, startPoint y: 141, endPoint x: 825, endPoint y: 808, distance: 667.0
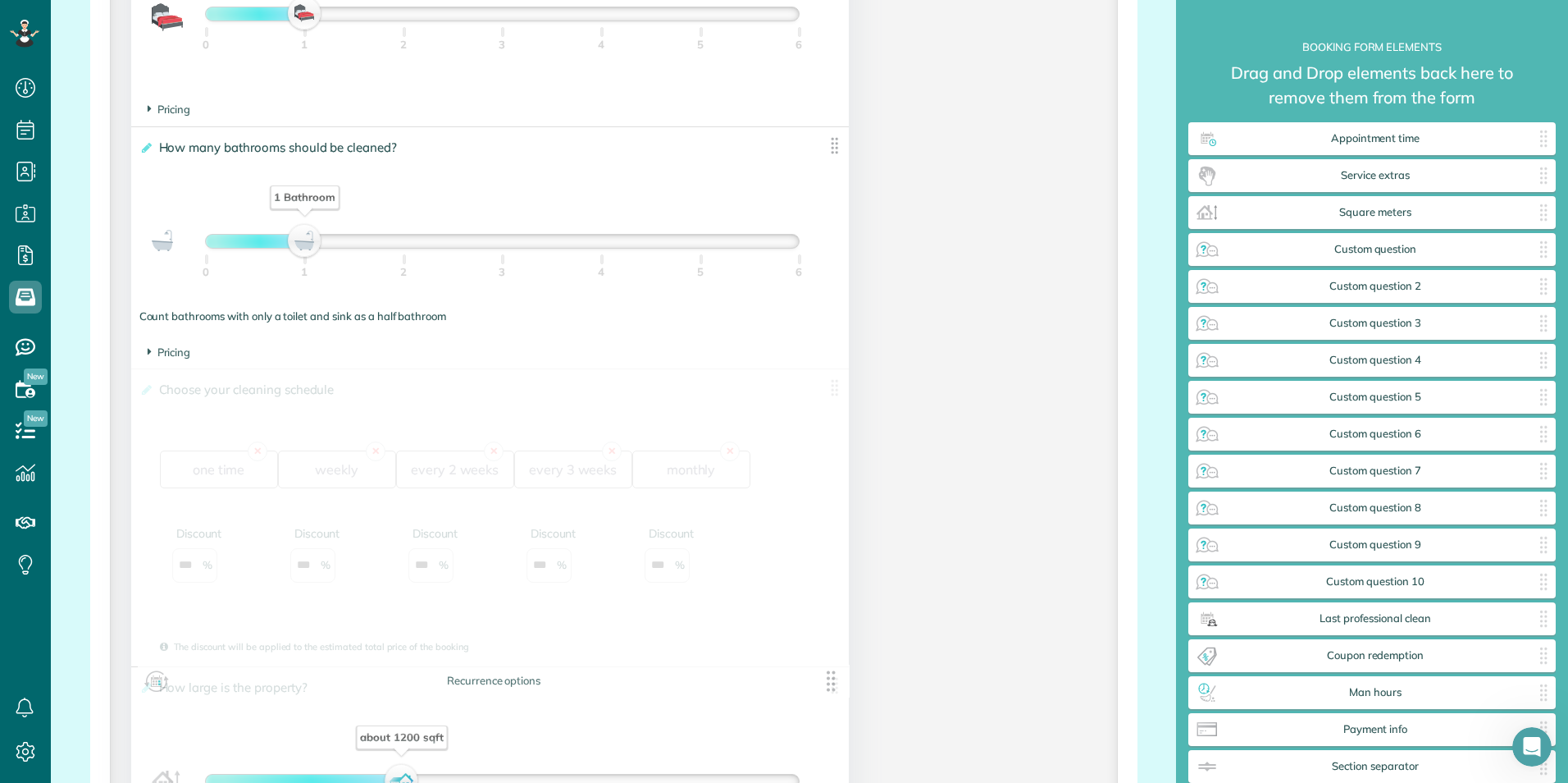
drag, startPoint x: 825, startPoint y: 146, endPoint x: 832, endPoint y: 685, distance: 539.0
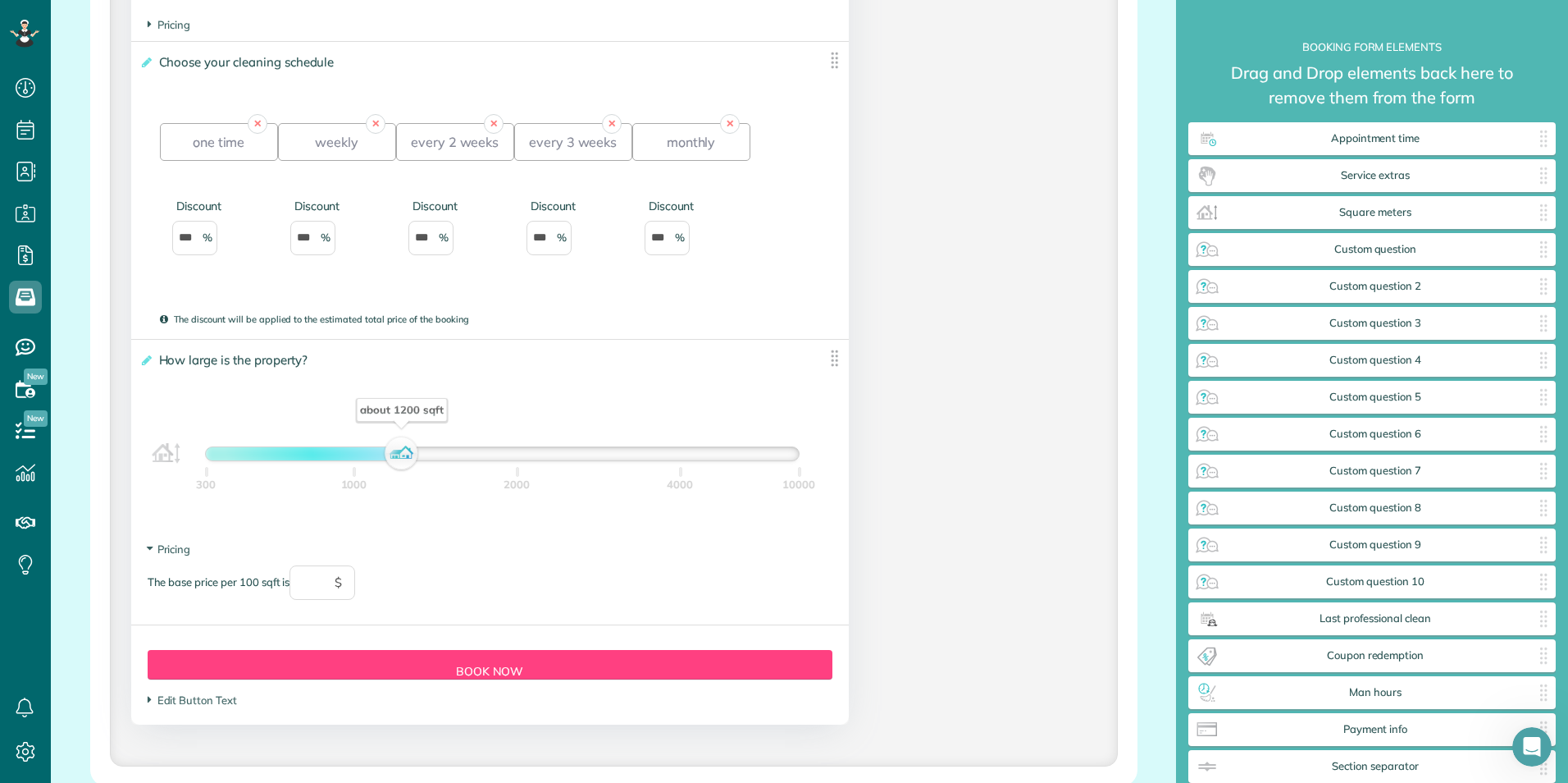
scroll to position [1580, 0]
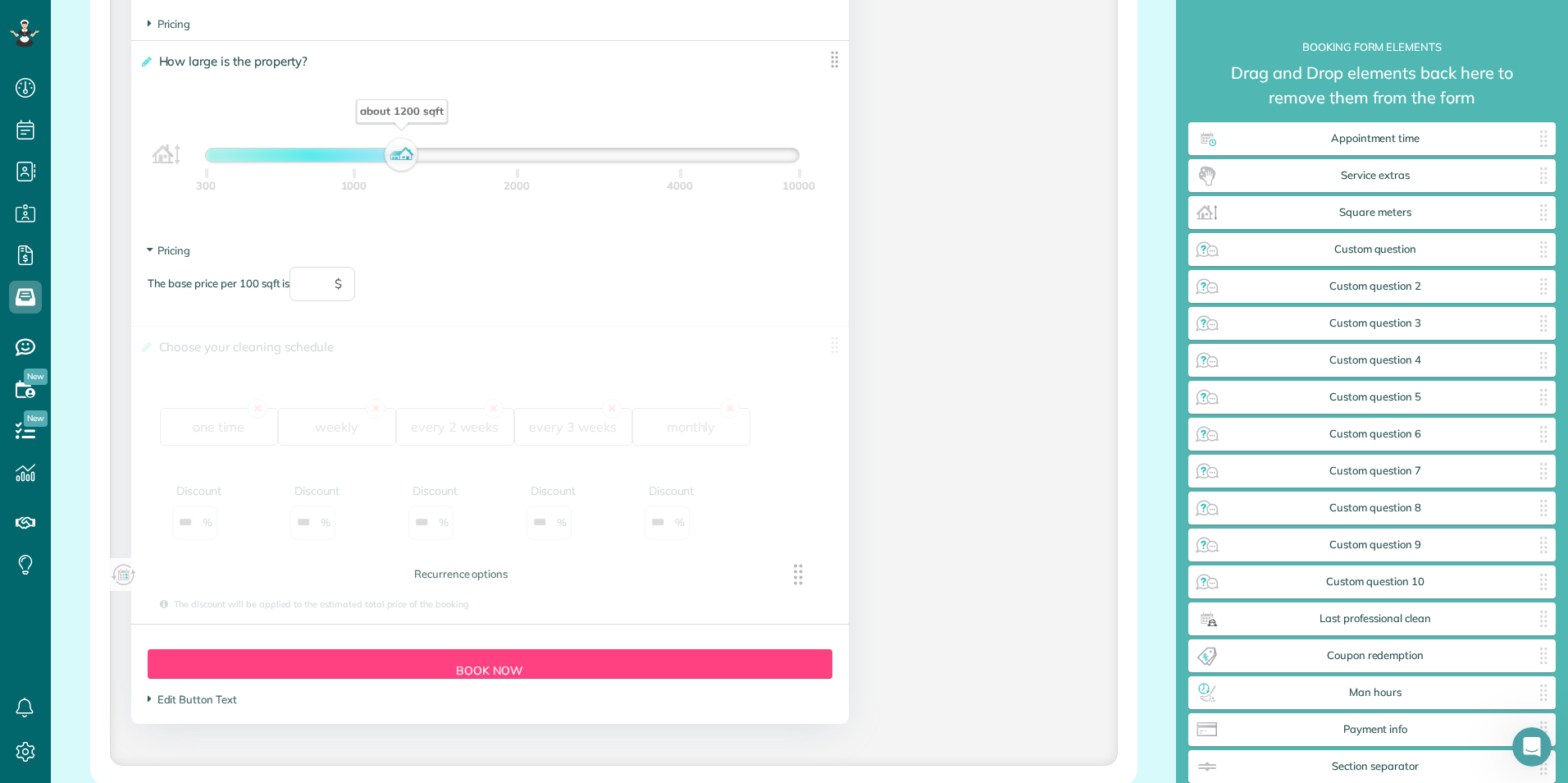
drag, startPoint x: 833, startPoint y: 56, endPoint x: 808, endPoint y: 575, distance: 519.6
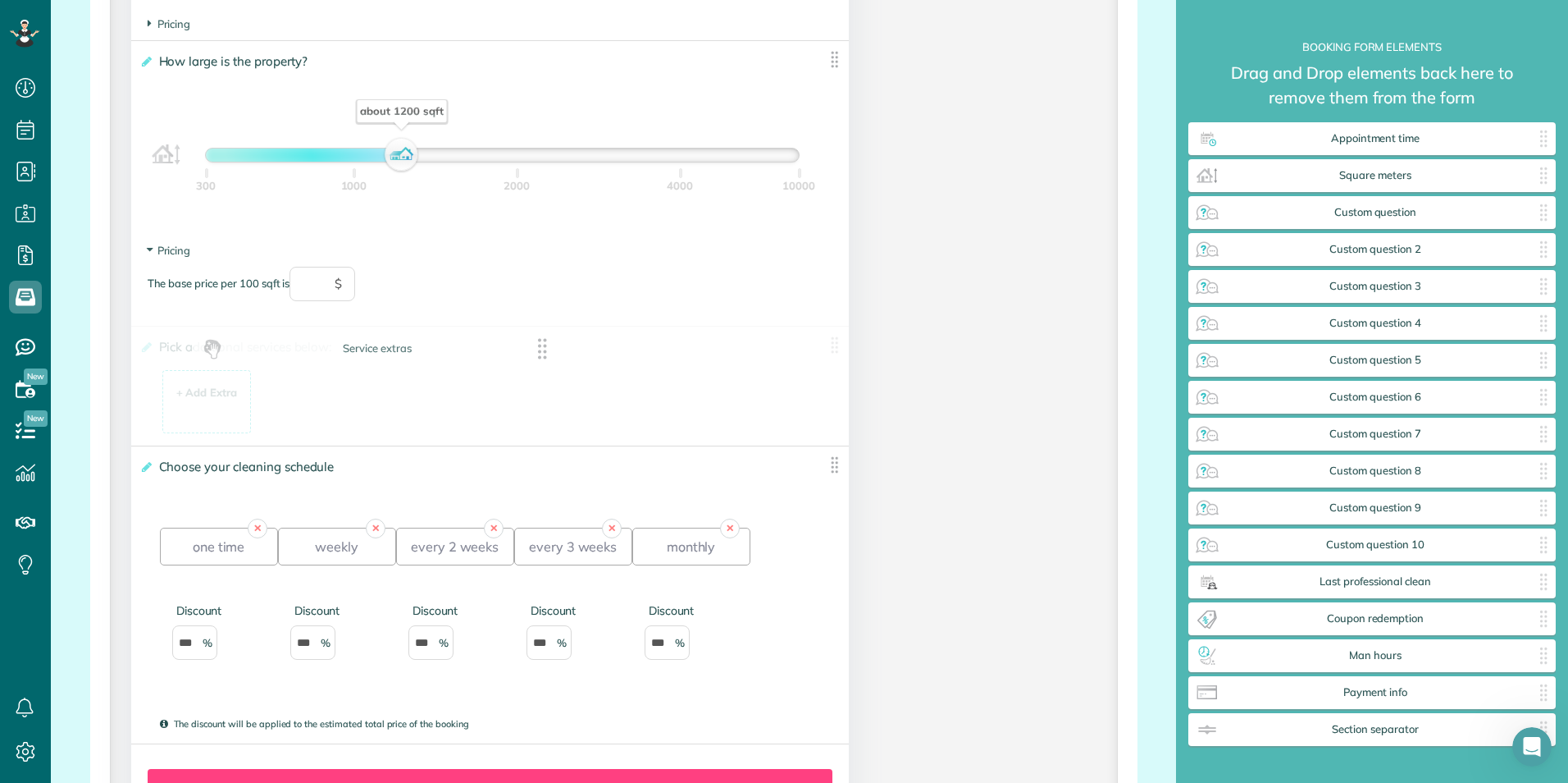
drag, startPoint x: 1390, startPoint y: 178, endPoint x: 394, endPoint y: 351, distance: 1010.9
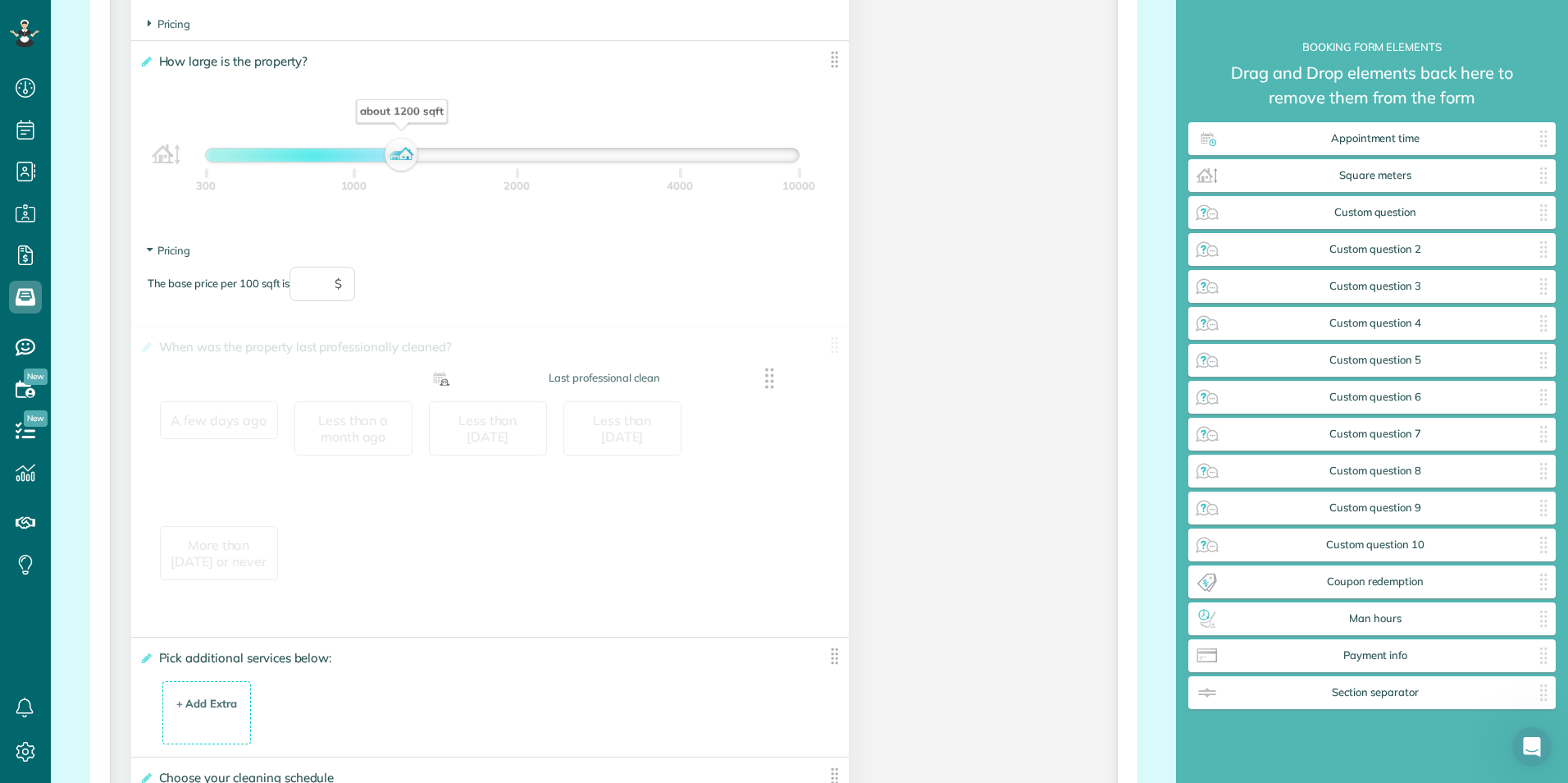
drag, startPoint x: 1336, startPoint y: 587, endPoint x: 568, endPoint y: 384, distance: 794.4
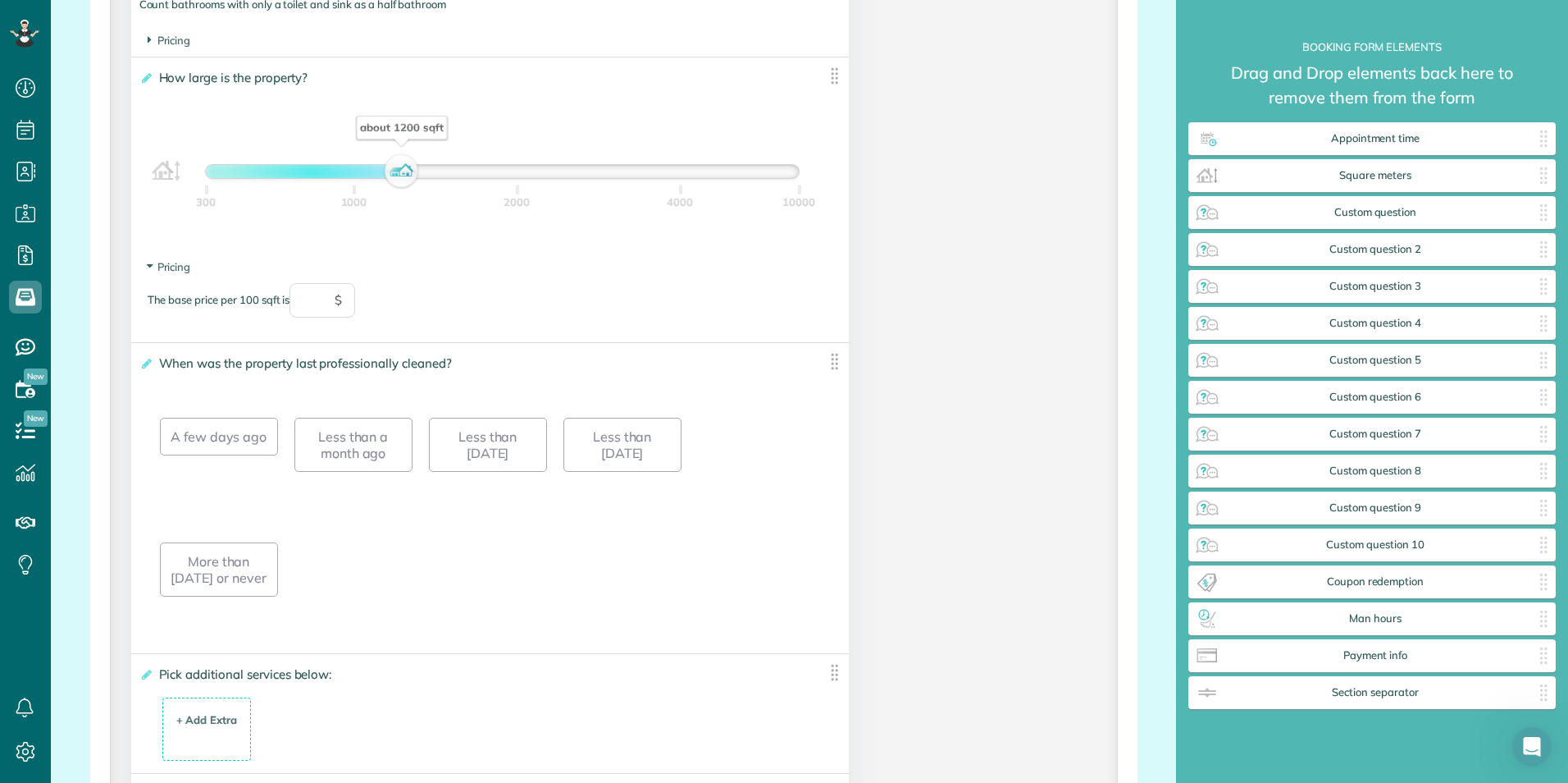
scroll to position [1550, 0]
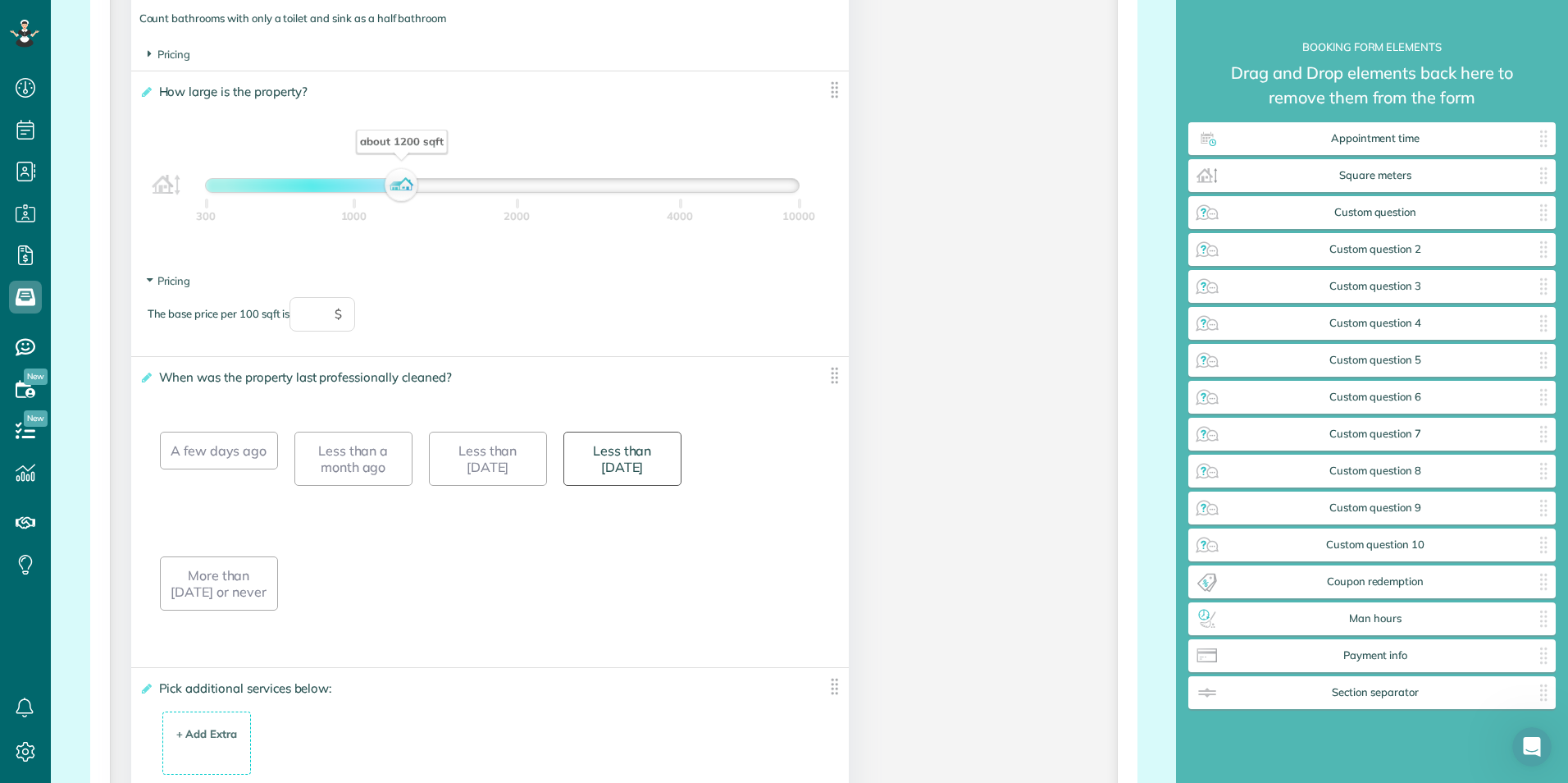
click at [621, 457] on div "Less than 6 months ago" at bounding box center [622, 458] width 118 height 54
click at [185, 448] on div "A few days ago" at bounding box center [219, 450] width 118 height 38
click at [390, 571] on div "A few days ago Less than a month ago Less than 3 months ago Less than 6 months …" at bounding box center [491, 530] width 661 height 249
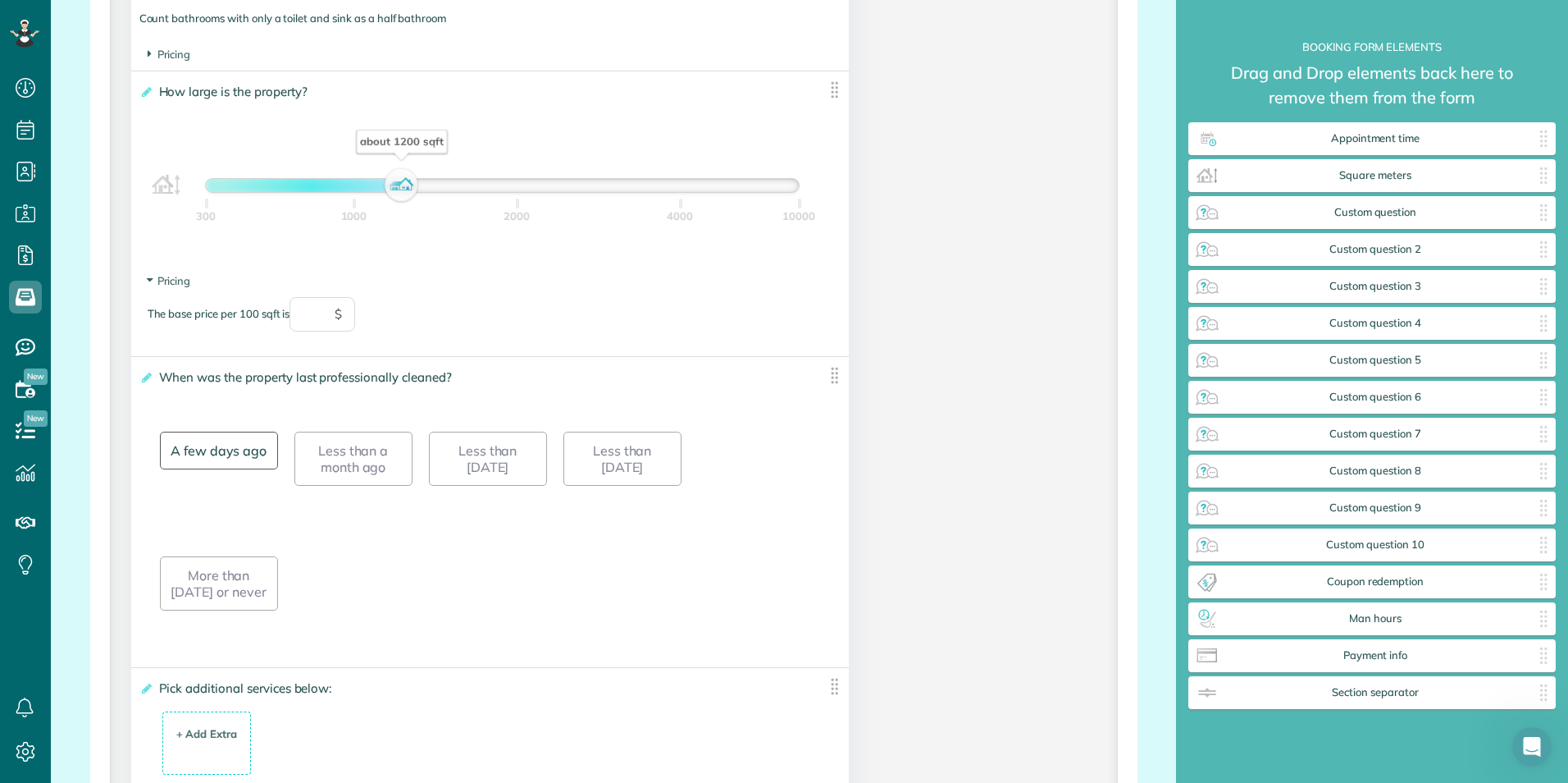
click at [232, 458] on div "A few days ago" at bounding box center [219, 450] width 118 height 38
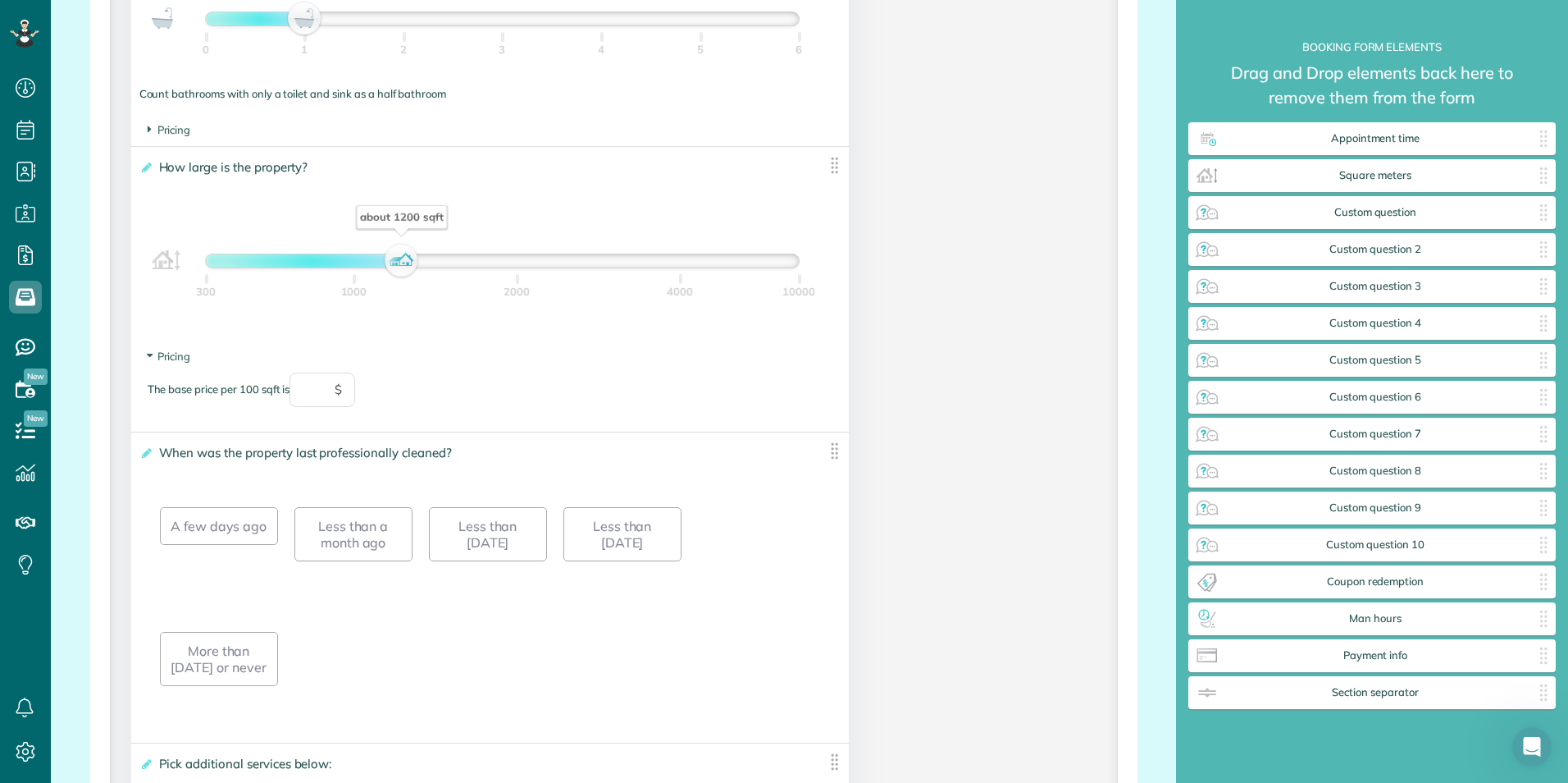
scroll to position [1467, 0]
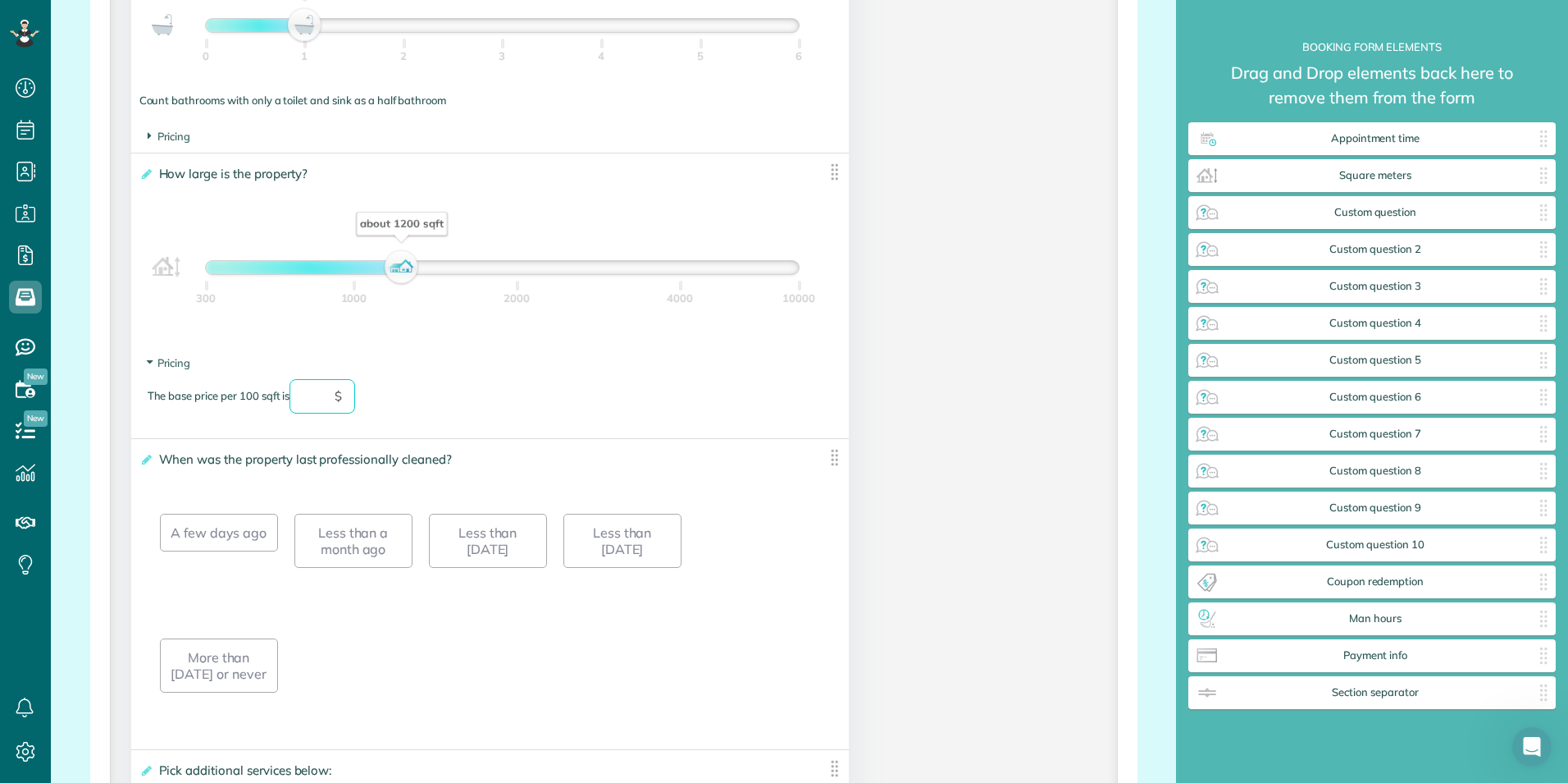
click at [330, 394] on input "text" at bounding box center [322, 397] width 66 height 35
type input "*"
click at [942, 374] on div "**********" at bounding box center [613, 79] width 989 height 2376
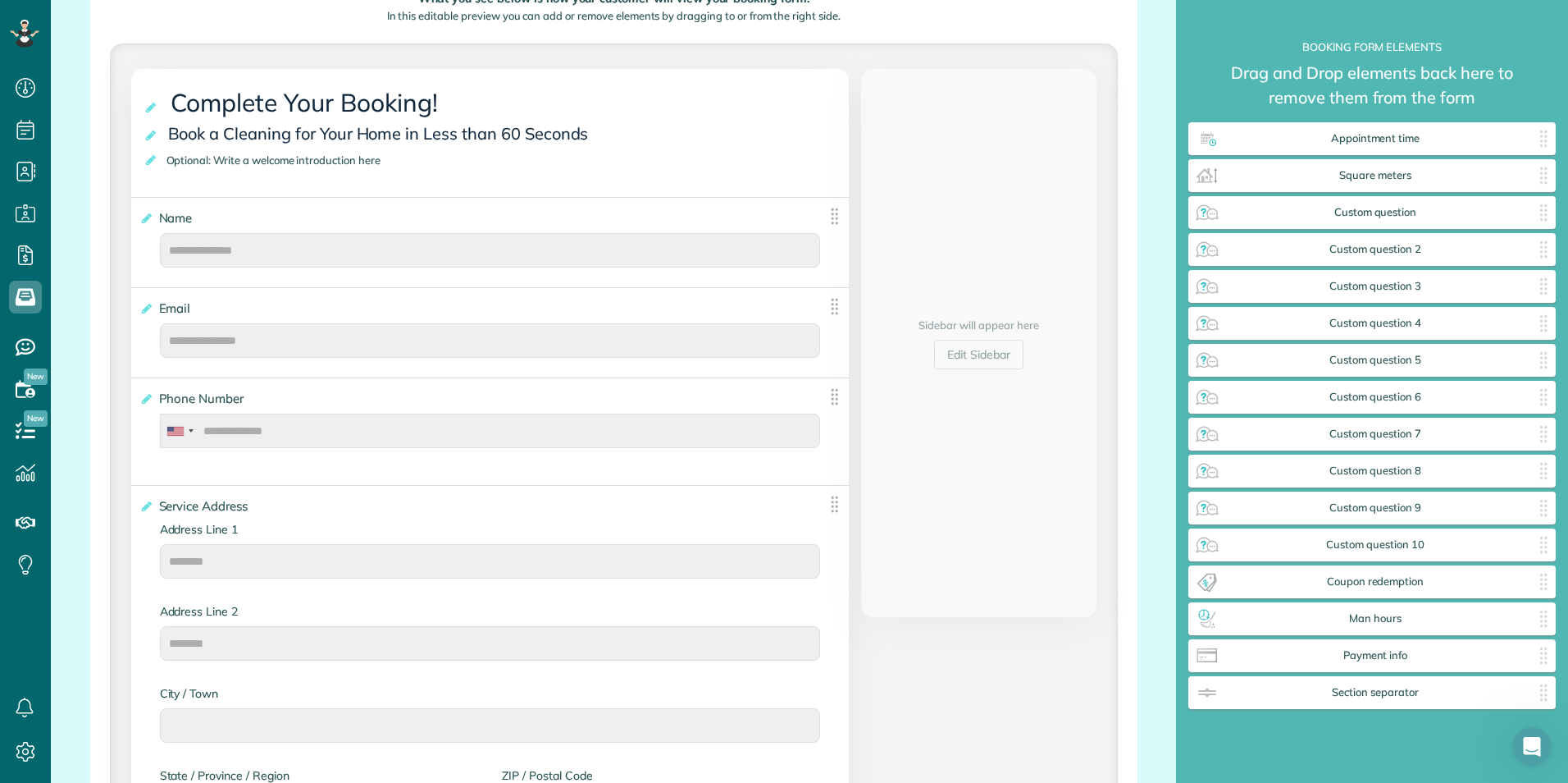
scroll to position [236, 0]
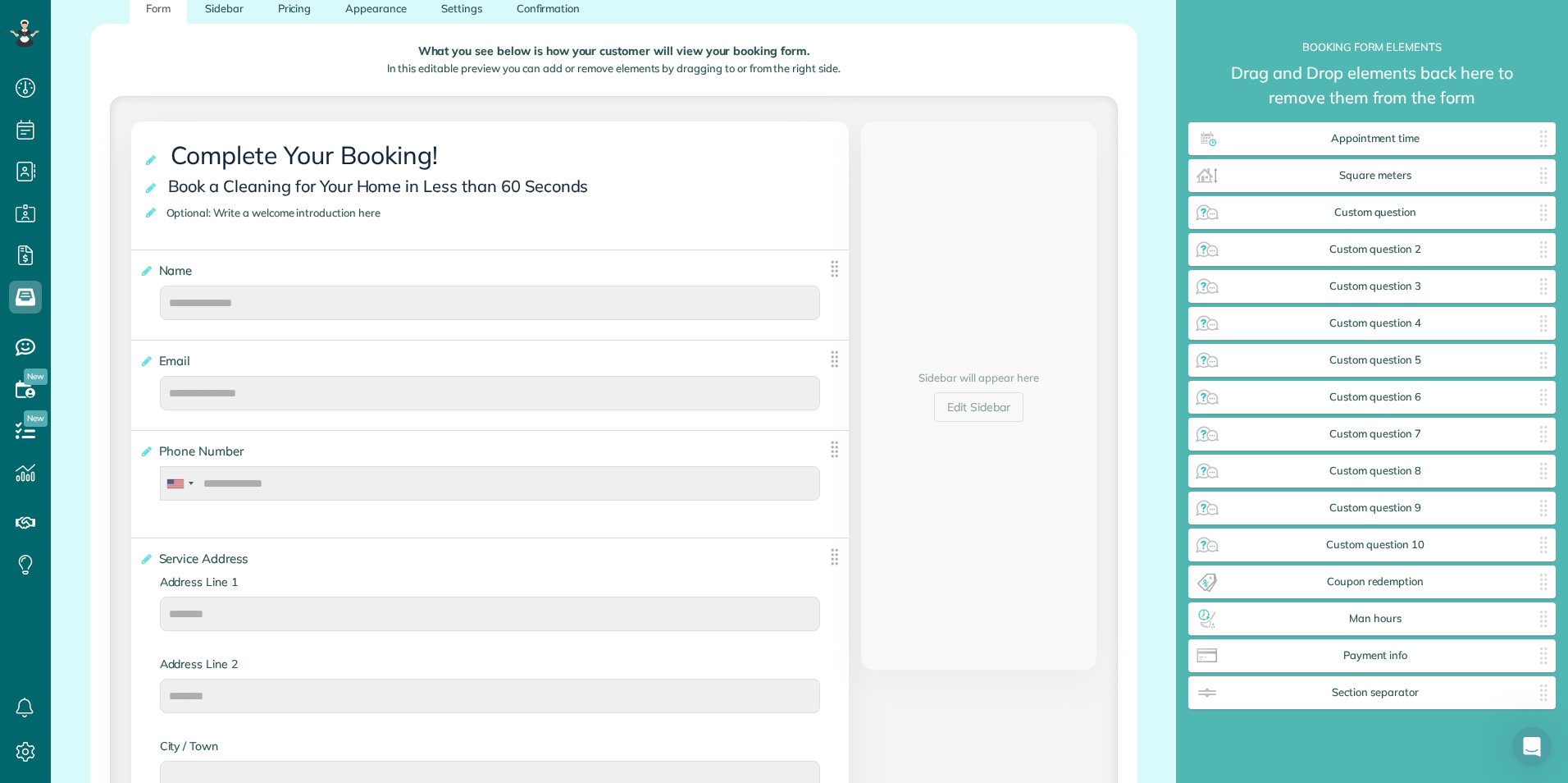
drag, startPoint x: 1000, startPoint y: 473, endPoint x: 988, endPoint y: 665, distance: 192.4
click at [984, 409] on link "Edit Sidebar" at bounding box center [979, 407] width 90 height 29
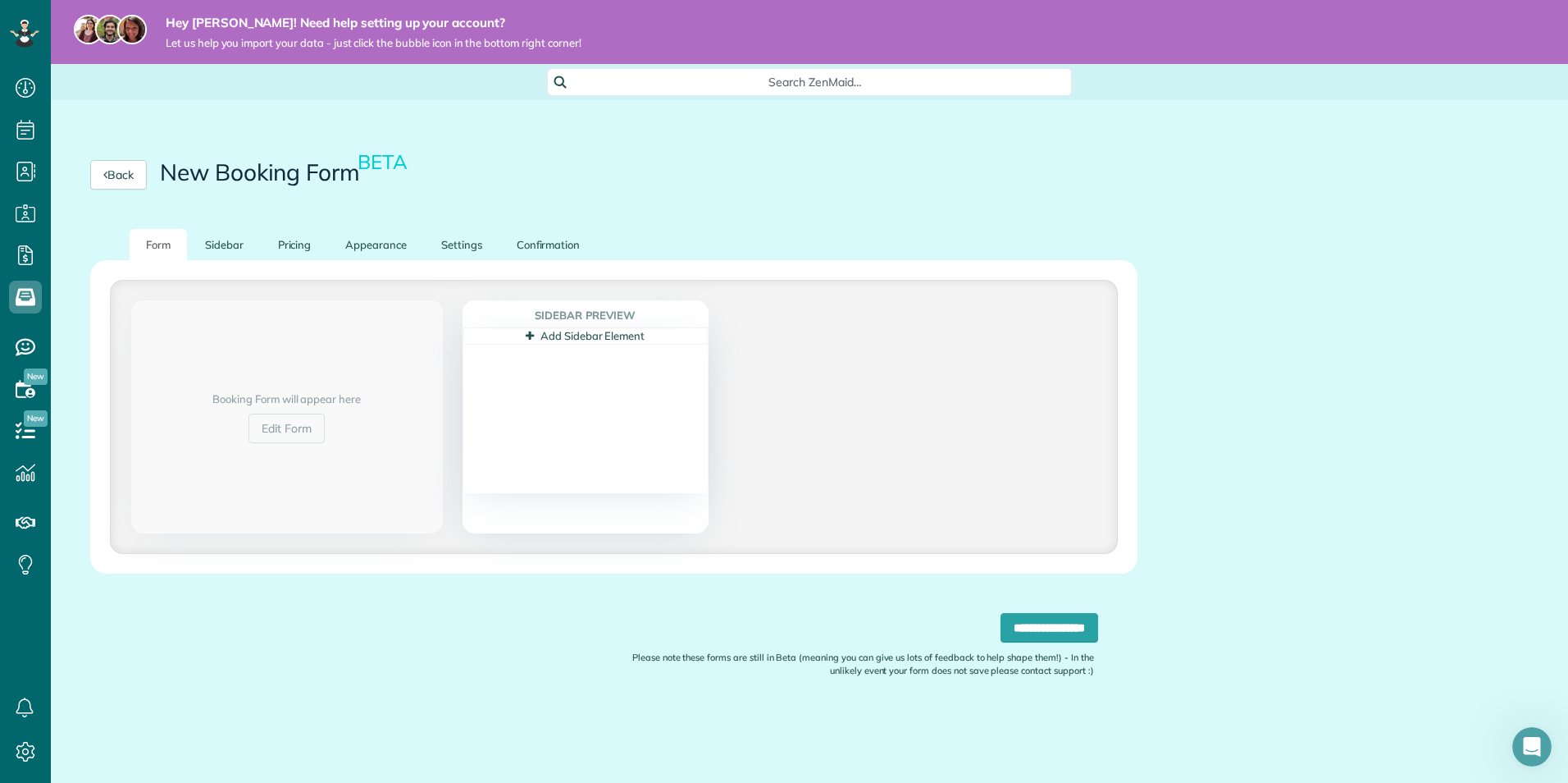
scroll to position [0, 0]
click at [576, 336] on link "Add Sidebar Element" at bounding box center [585, 335] width 119 height 13
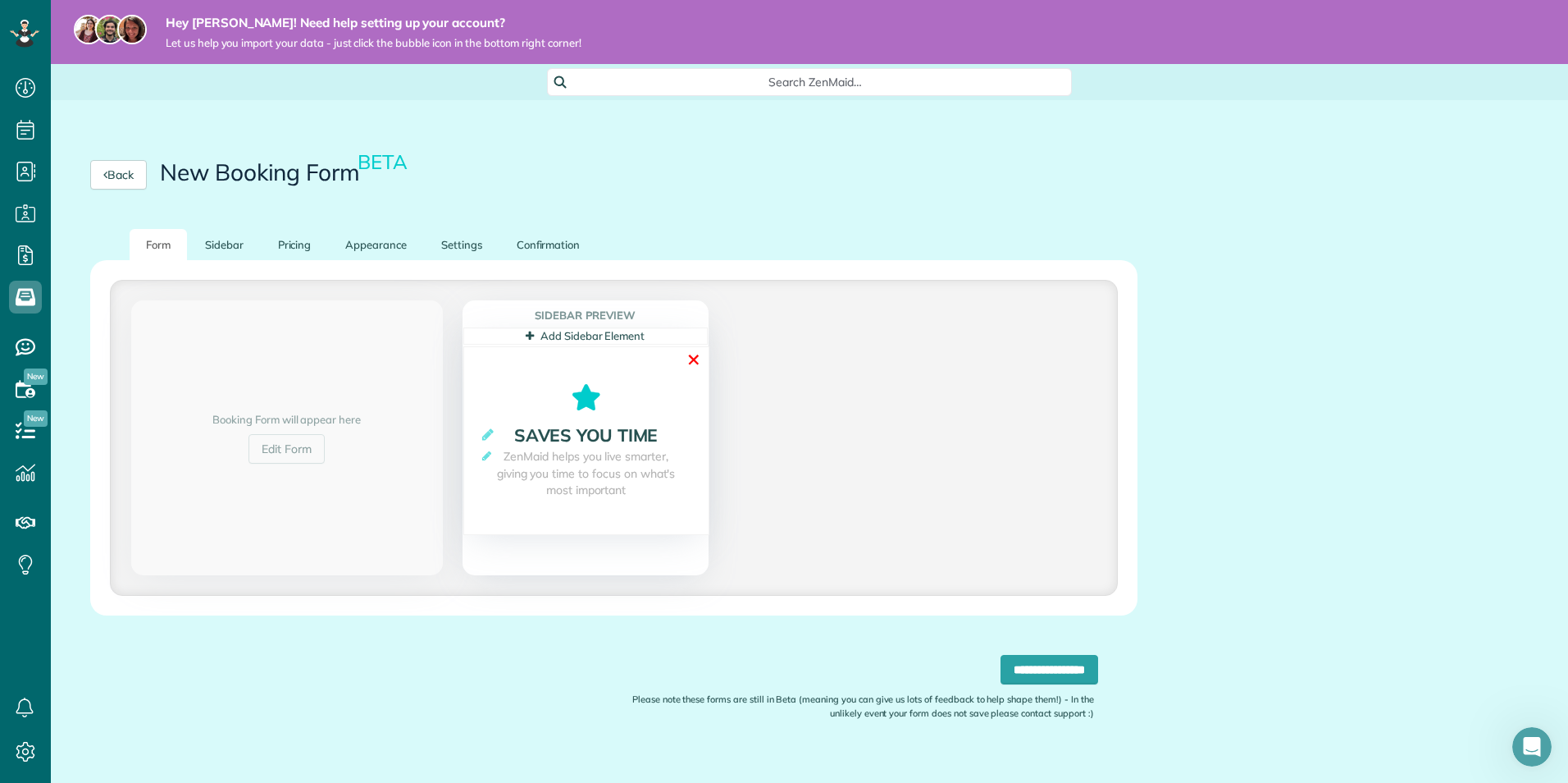
click at [693, 363] on link "✕" at bounding box center [694, 360] width 15 height 26
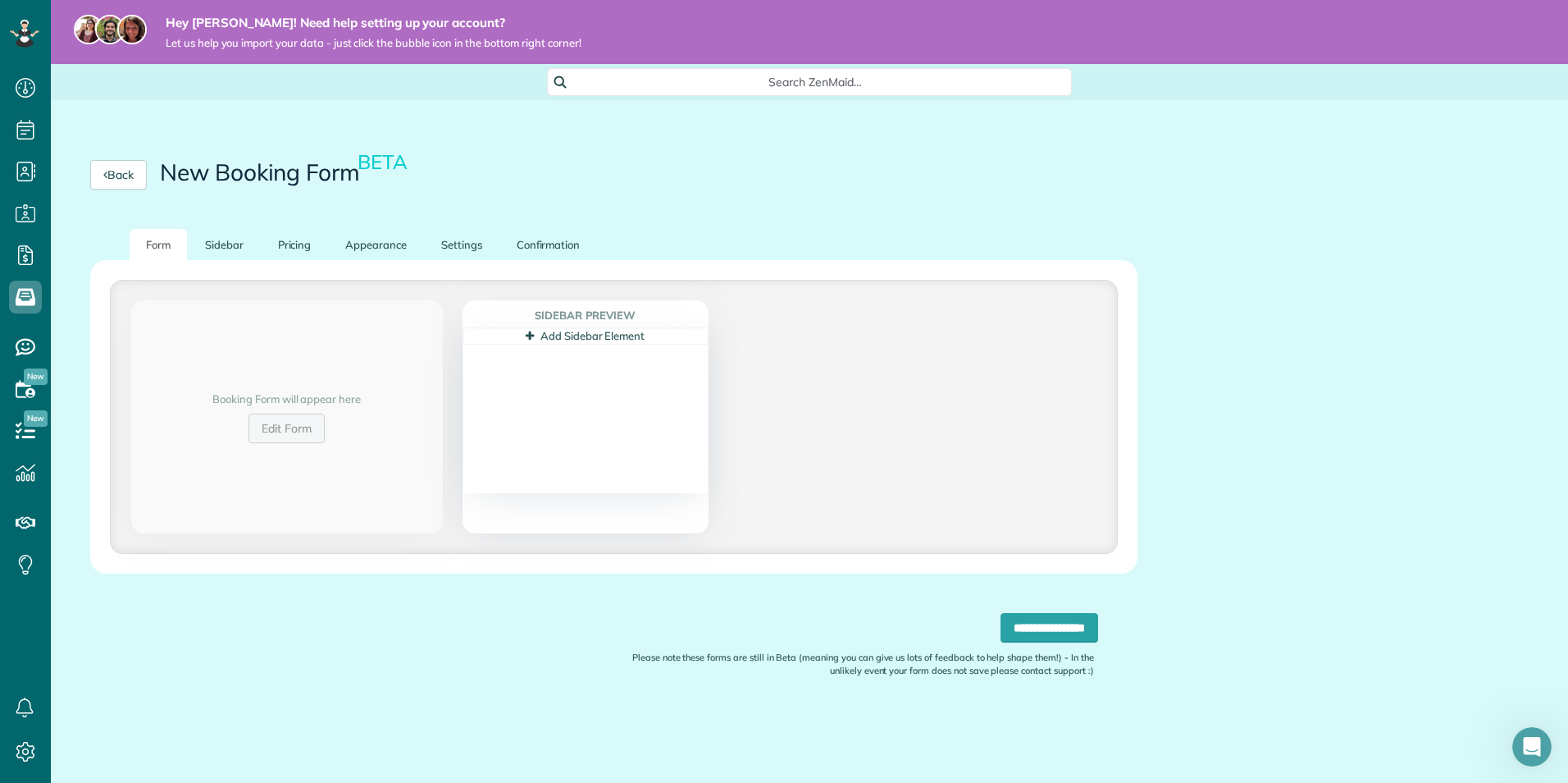
click at [276, 422] on link "Edit Form" at bounding box center [286, 429] width 76 height 29
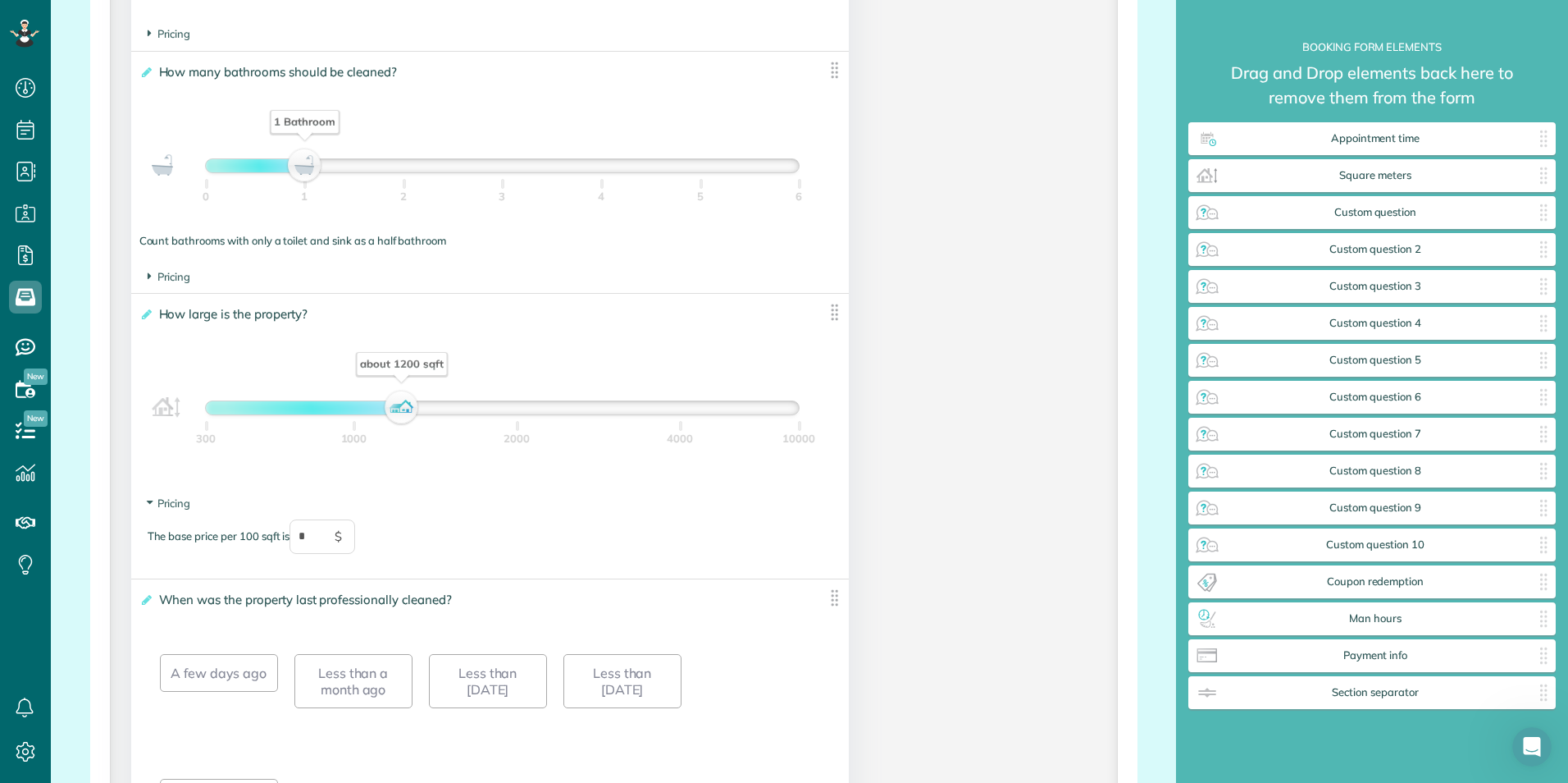
scroll to position [1313, 0]
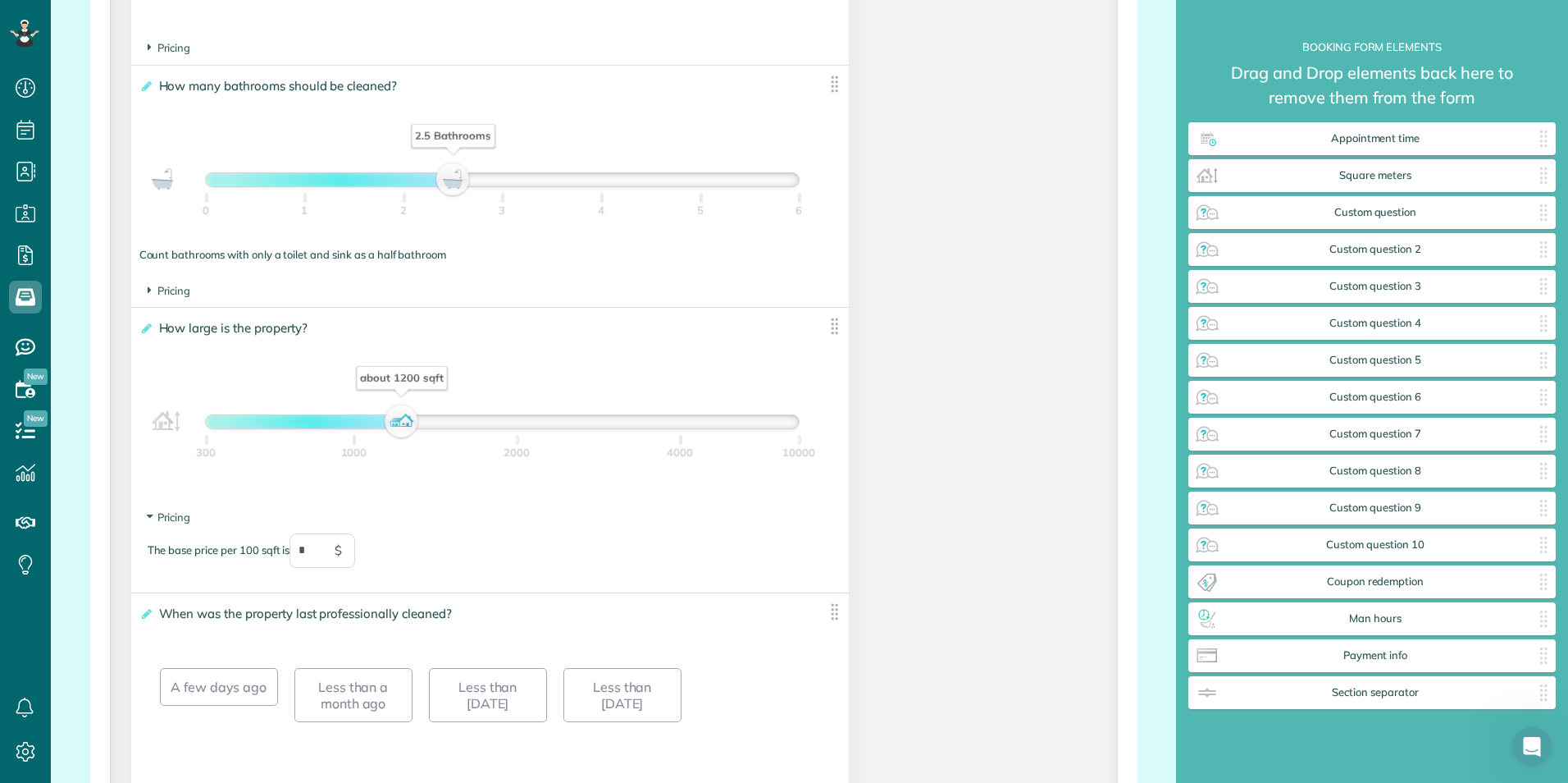
drag, startPoint x: 309, startPoint y: 183, endPoint x: 443, endPoint y: 192, distance: 134.3
click at [443, 191] on div "2.5 Bathrooms" at bounding box center [452, 179] width 27 height 23
drag, startPoint x: 404, startPoint y: 429, endPoint x: 540, endPoint y: 430, distance: 136.0
click at [540, 430] on div "about 2300 sqft" at bounding box center [538, 421] width 27 height 23
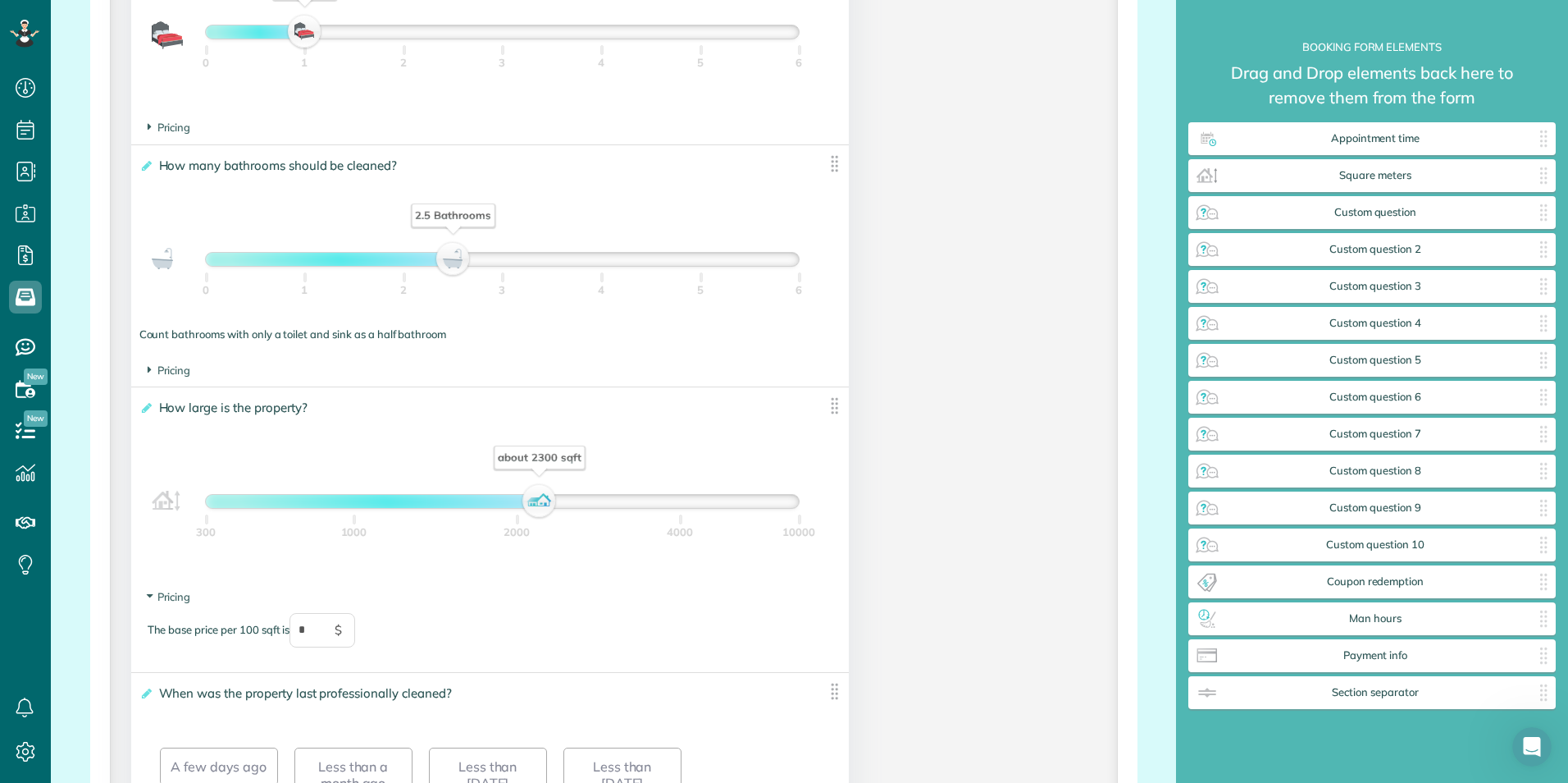
scroll to position [1231, 0]
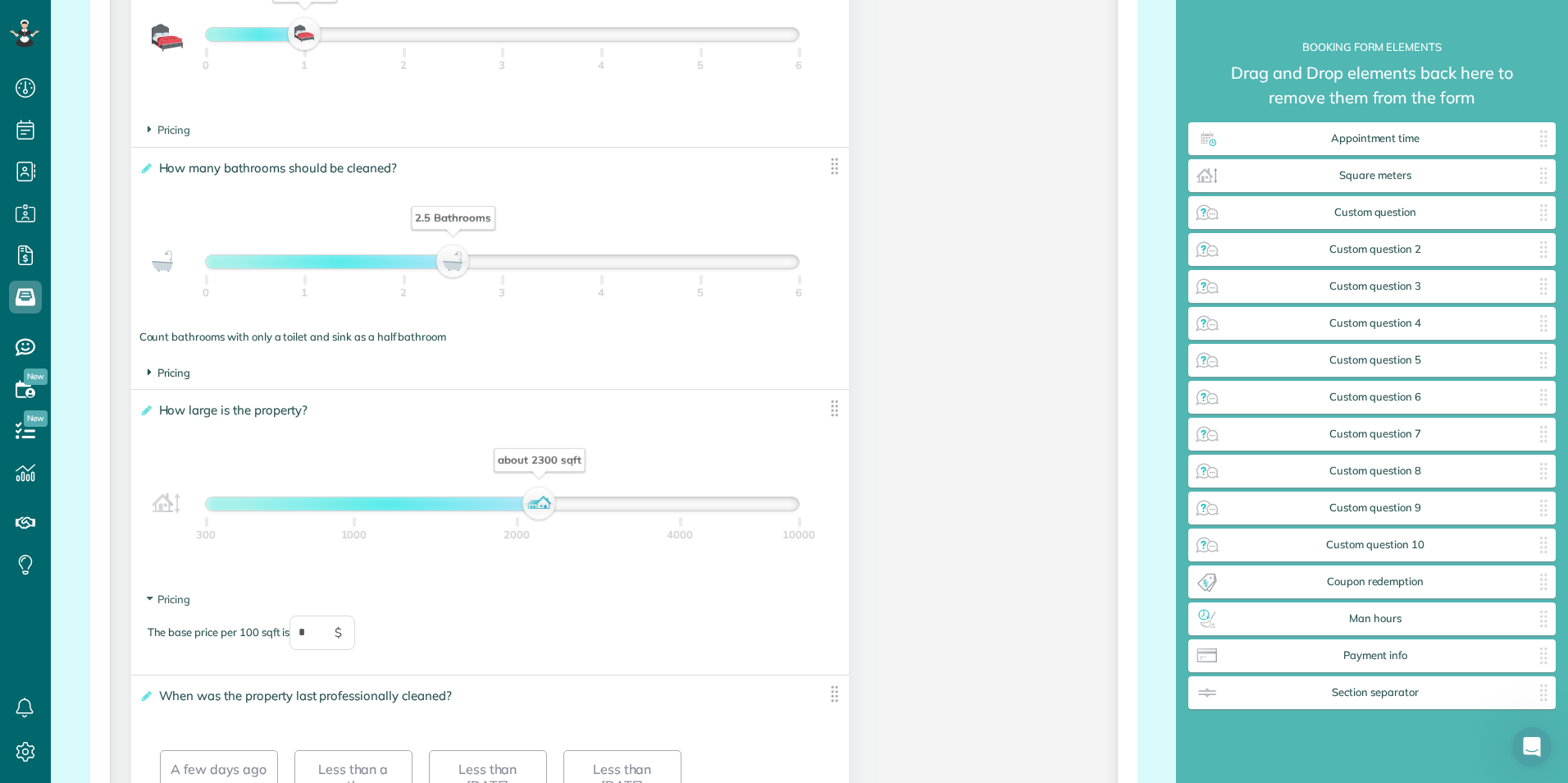
click at [185, 375] on span "Pricing" at bounding box center [168, 373] width 43 height 13
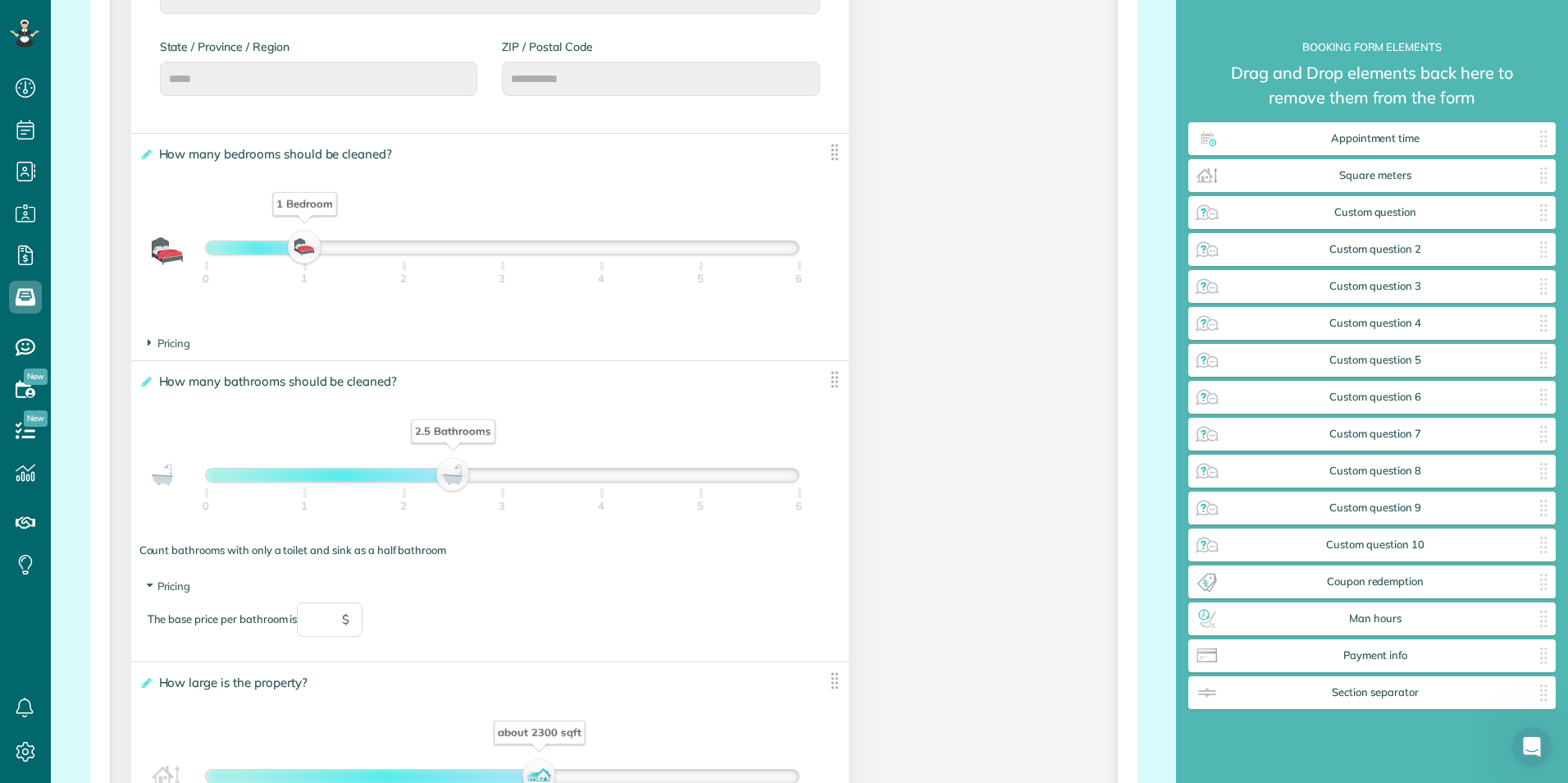
scroll to position [984, 0]
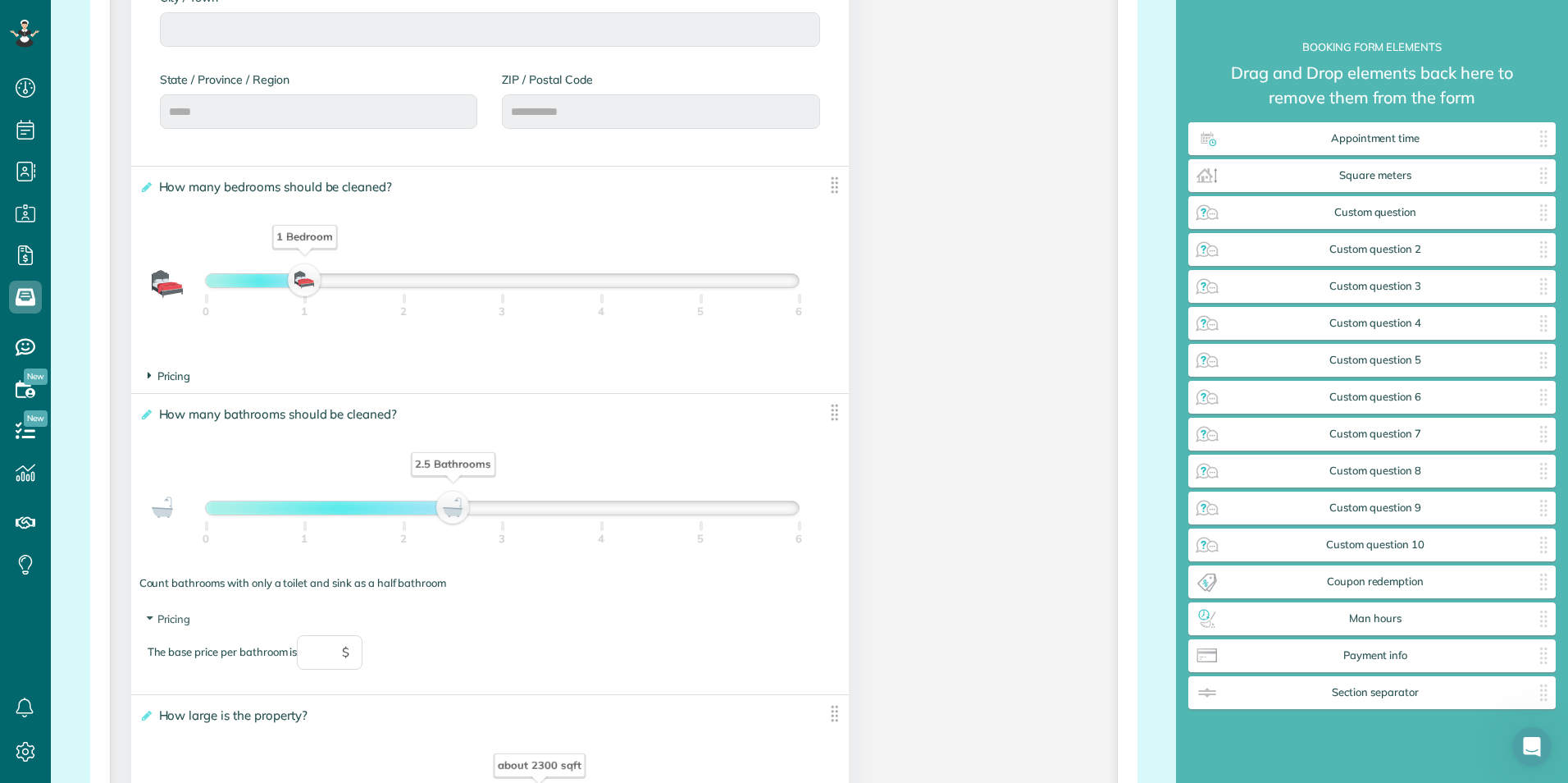
click at [171, 375] on span "Pricing" at bounding box center [168, 375] width 43 height 13
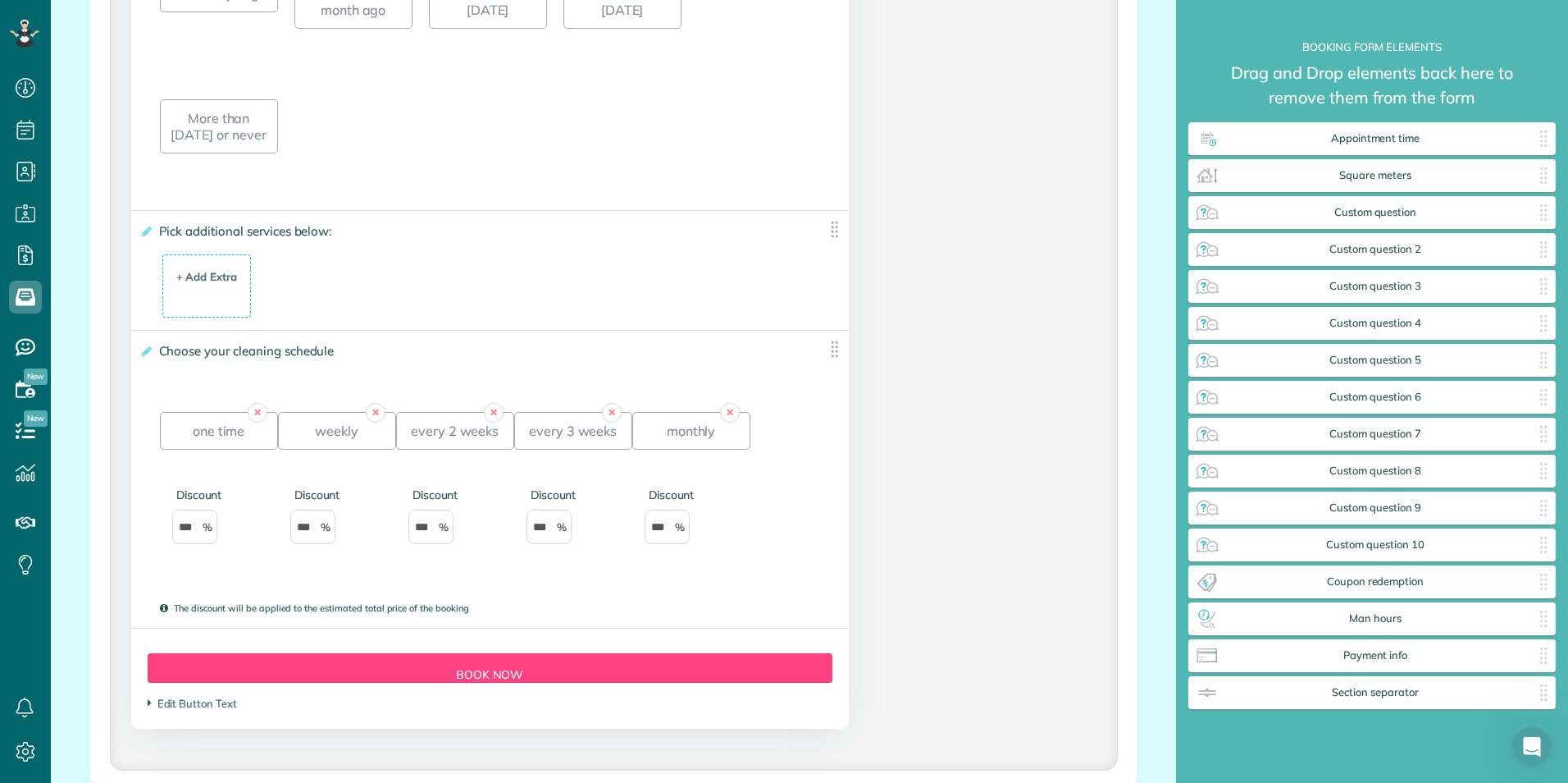
scroll to position [2134, 0]
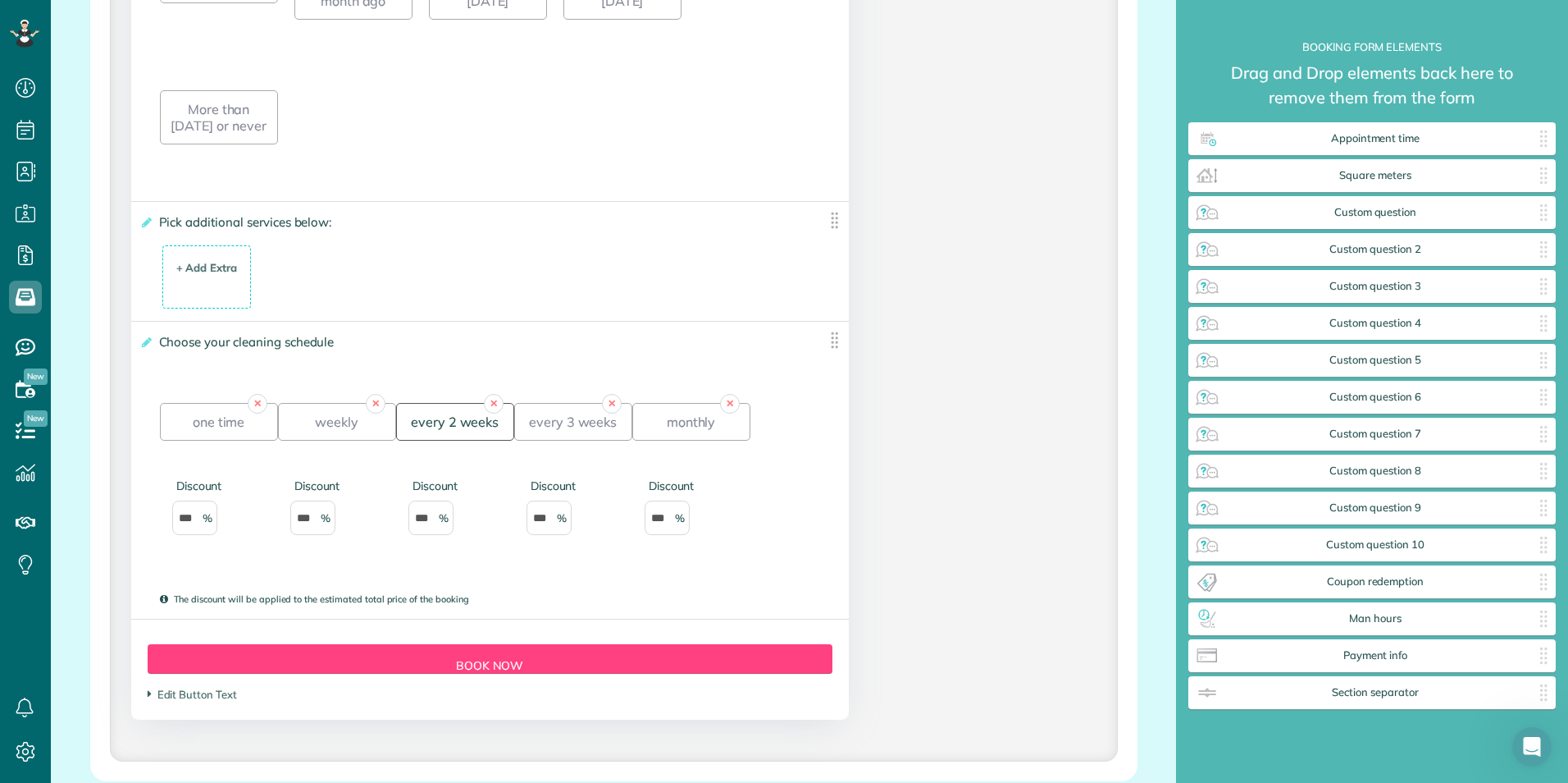
click at [457, 425] on div "every 2 weeks" at bounding box center [455, 421] width 118 height 38
click at [226, 271] on div "+ Add Extra" at bounding box center [207, 267] width 61 height 16
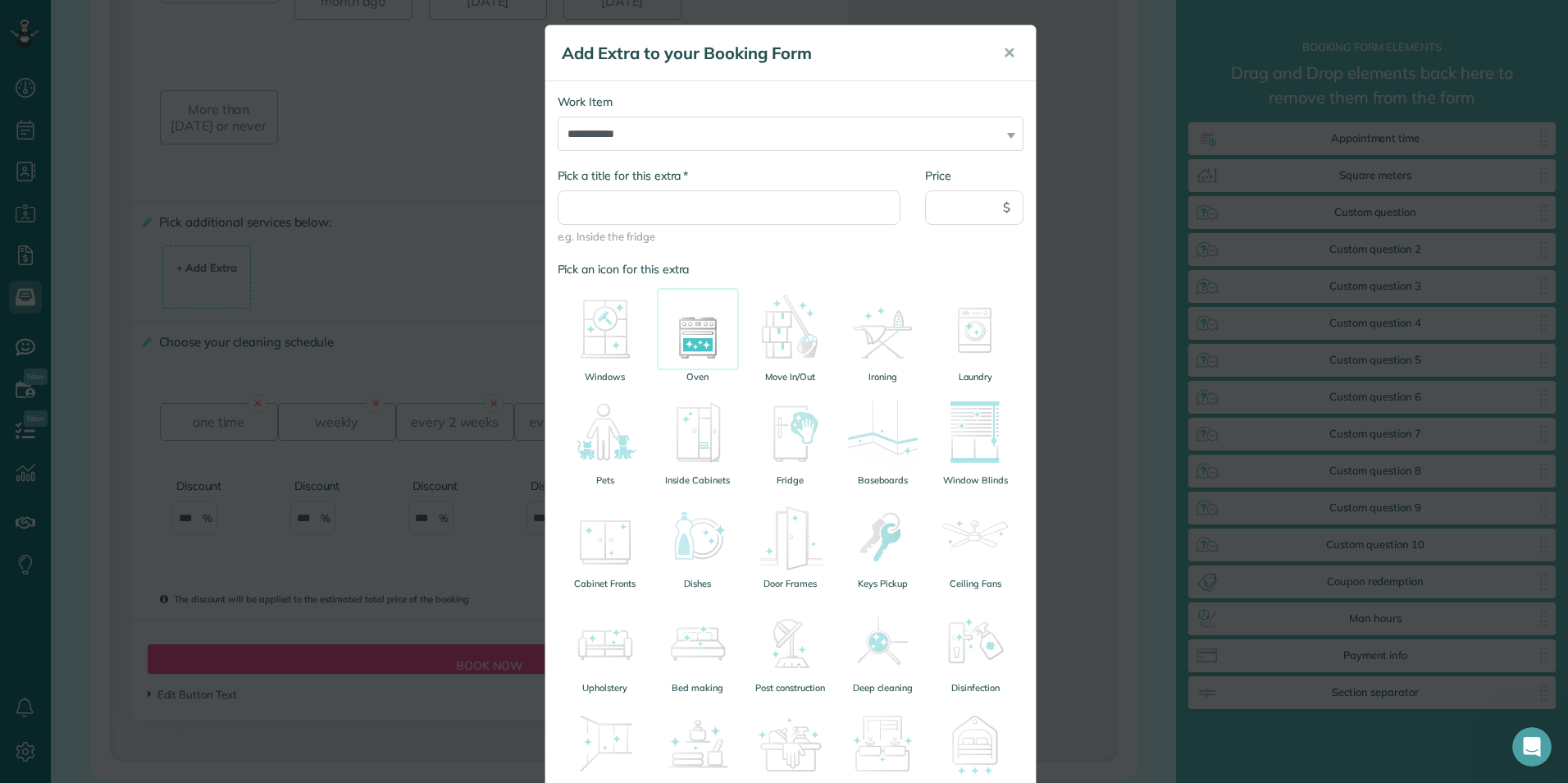
click at [705, 343] on img at bounding box center [698, 329] width 82 height 82
click at [965, 213] on input "Price" at bounding box center [975, 208] width 99 height 35
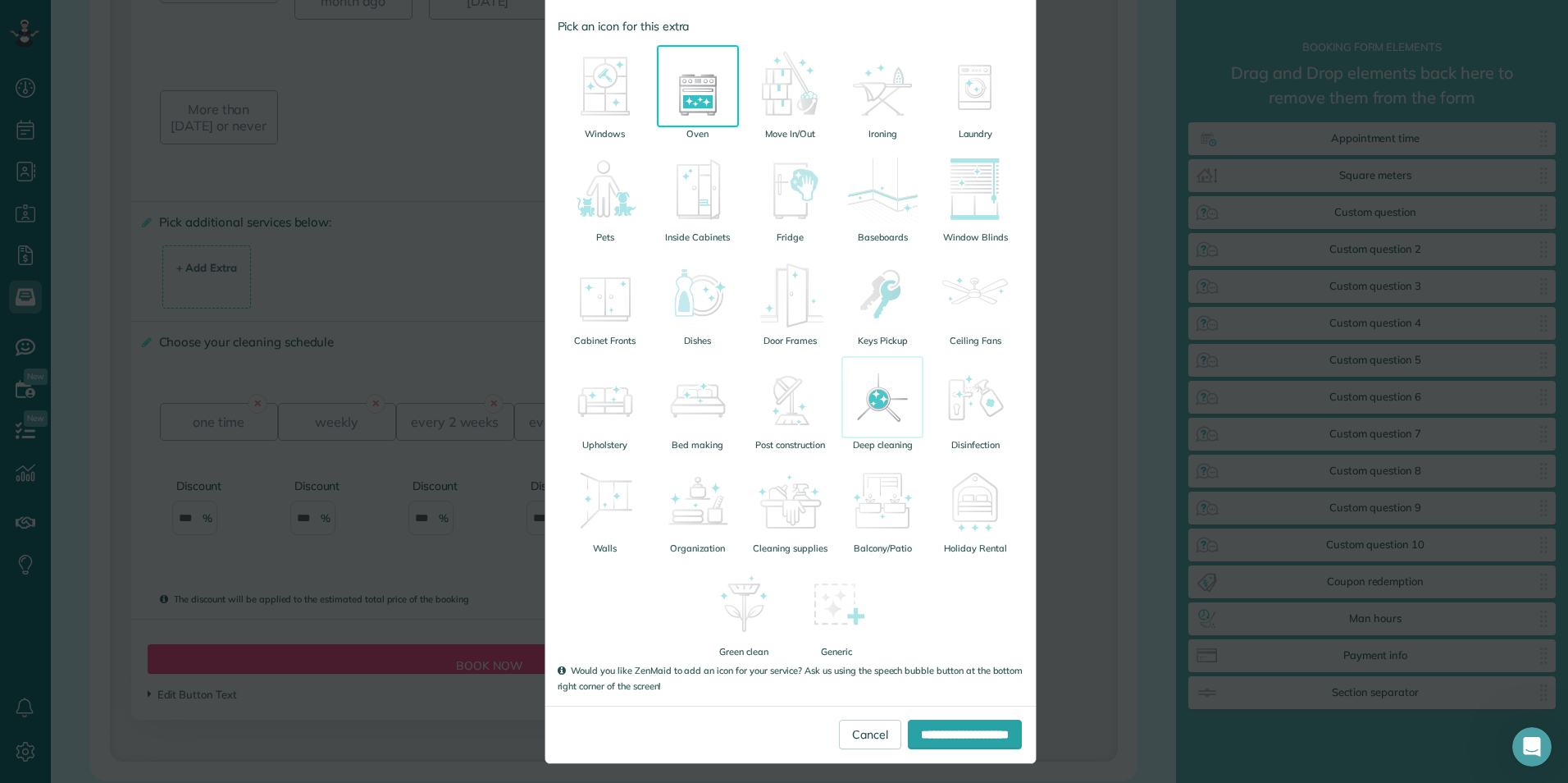
scroll to position [246, 0]
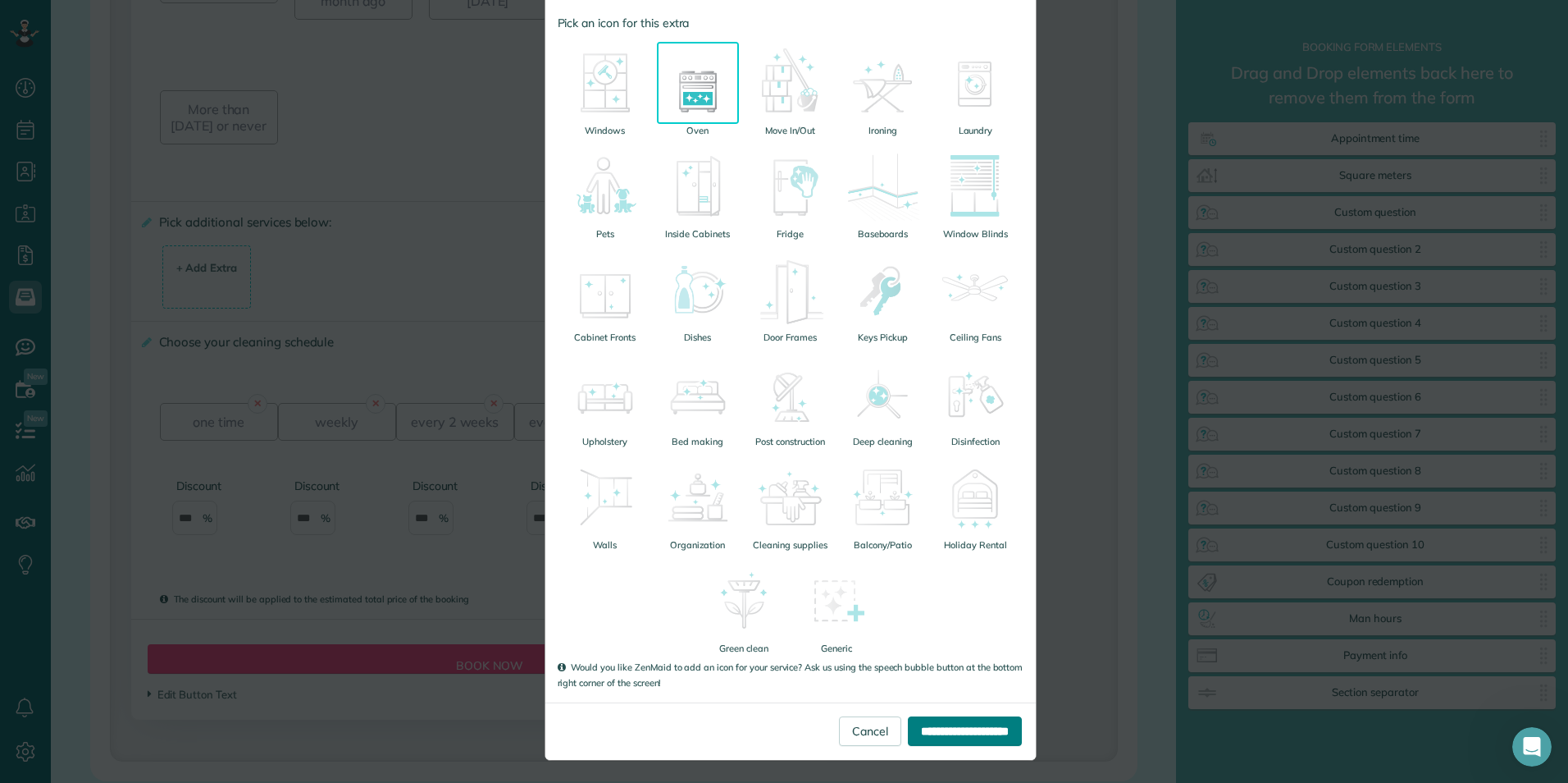
type input "**"
click at [991, 732] on input "**********" at bounding box center [965, 731] width 114 height 29
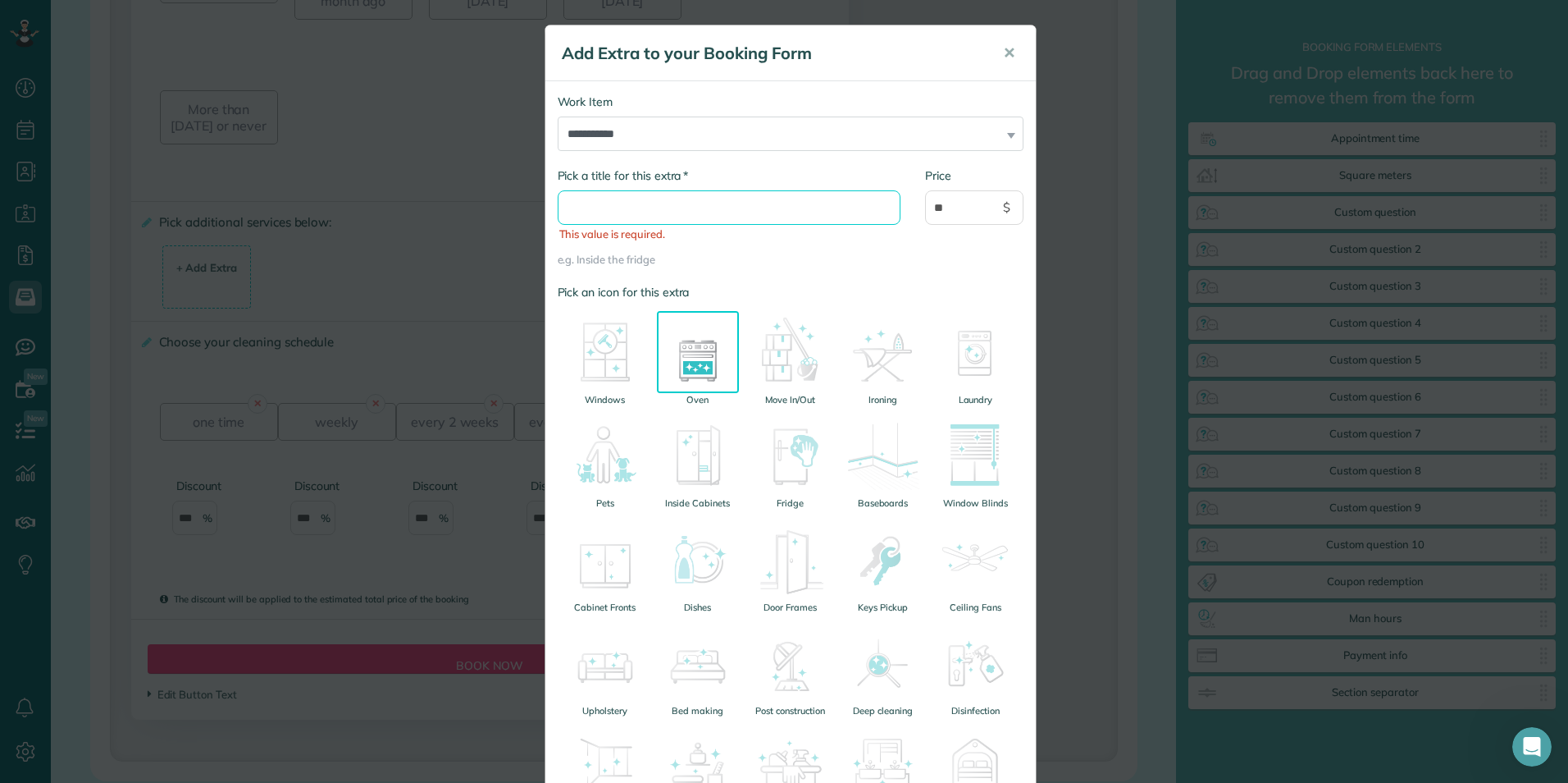
click at [609, 217] on input "* Pick a title for this extra" at bounding box center [729, 208] width 343 height 35
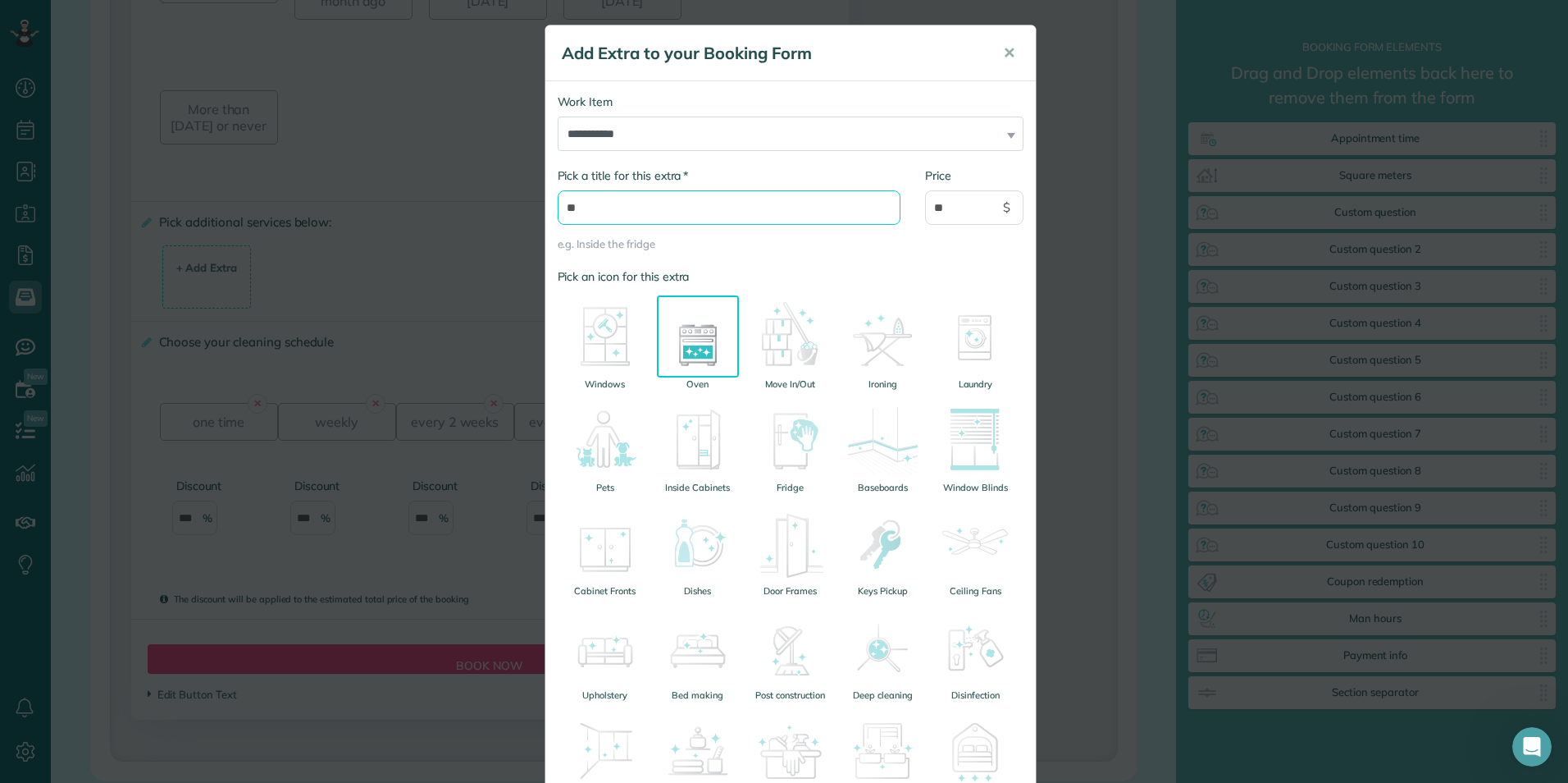
type input "*"
type input "**********"
click at [994, 130] on select "**********" at bounding box center [790, 134] width 466 height 35
select select "******"
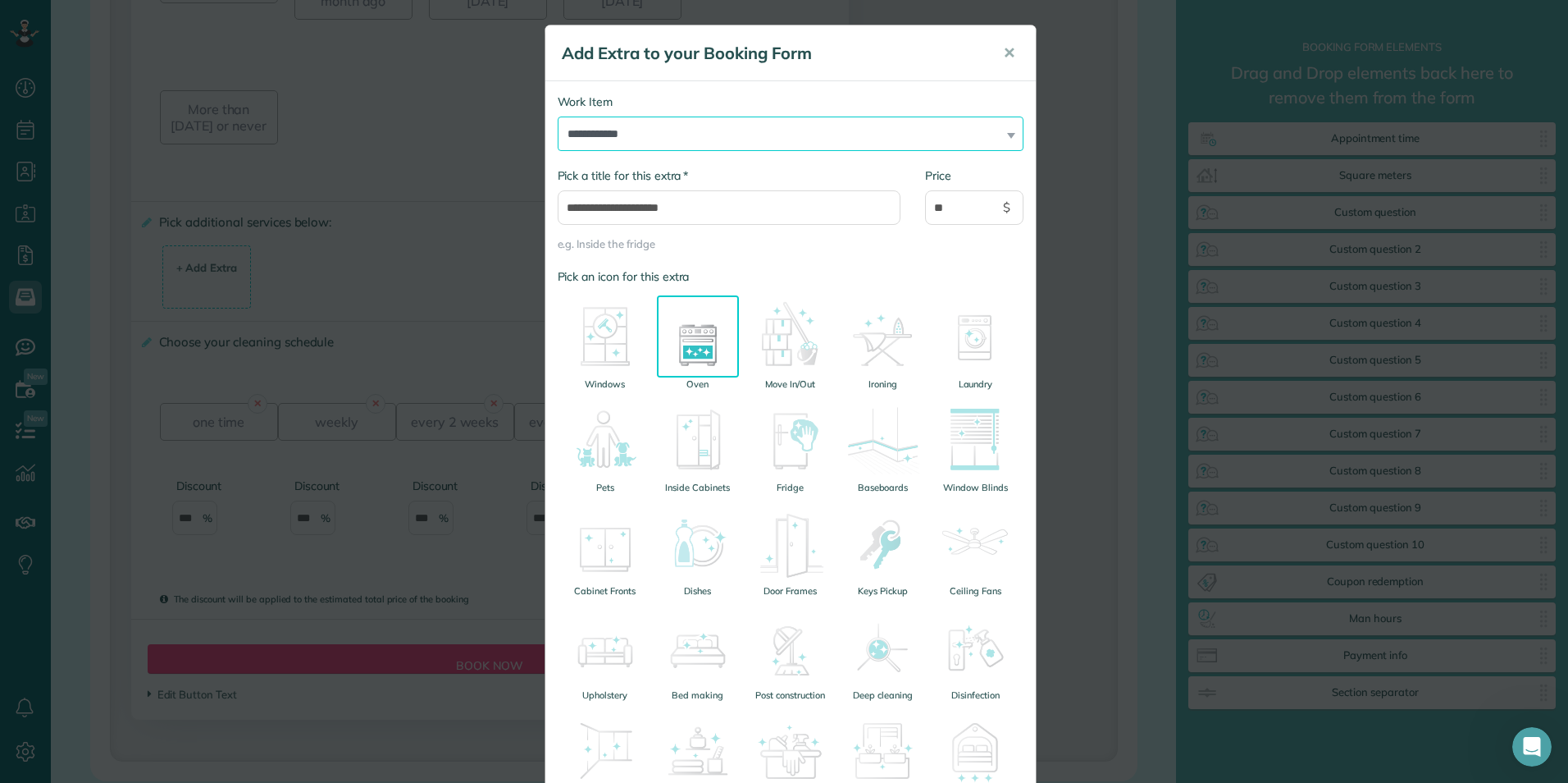
click at [557, 116] on select "**********" at bounding box center [790, 134] width 466 height 35
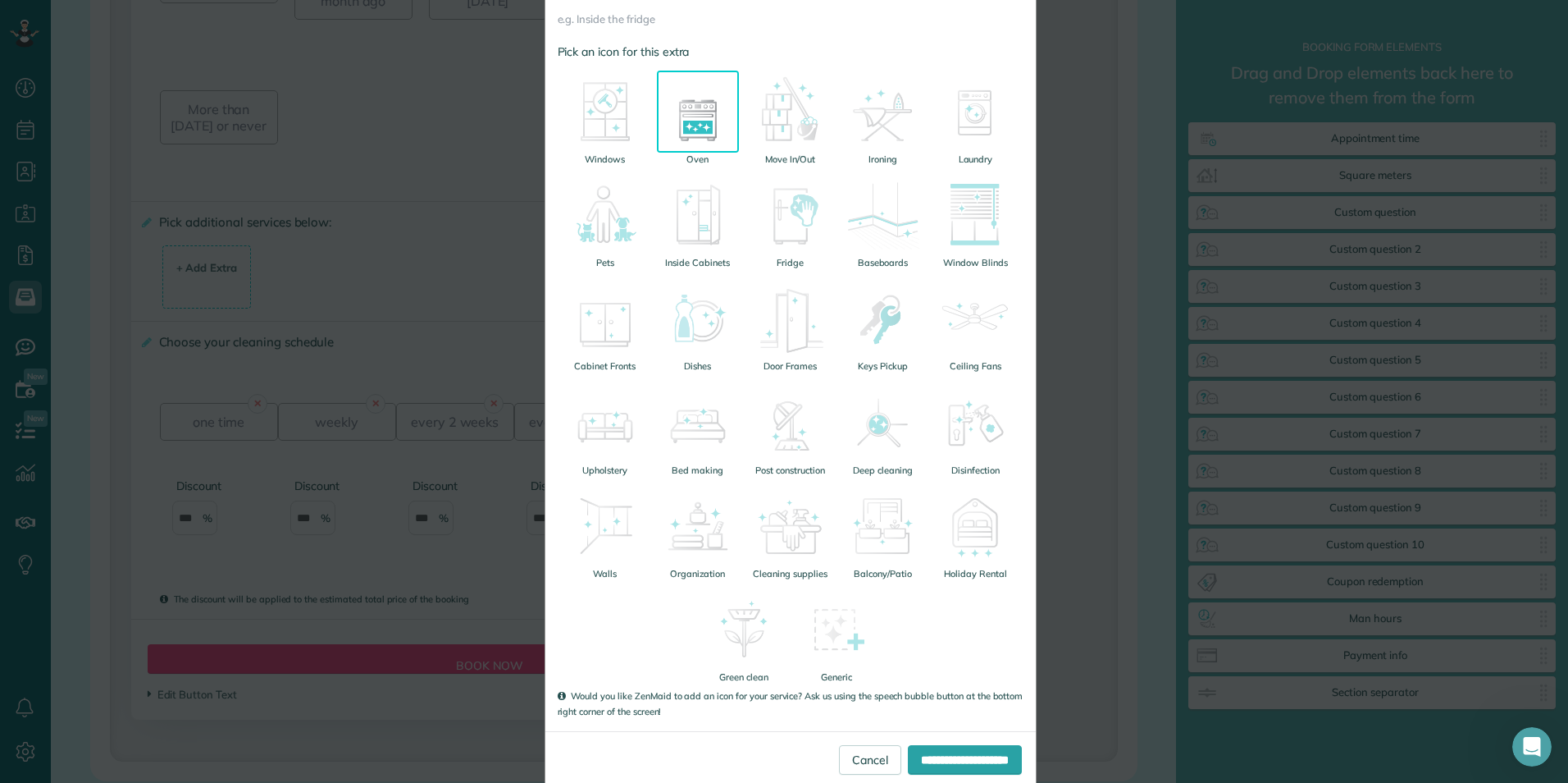
scroll to position [256, 0]
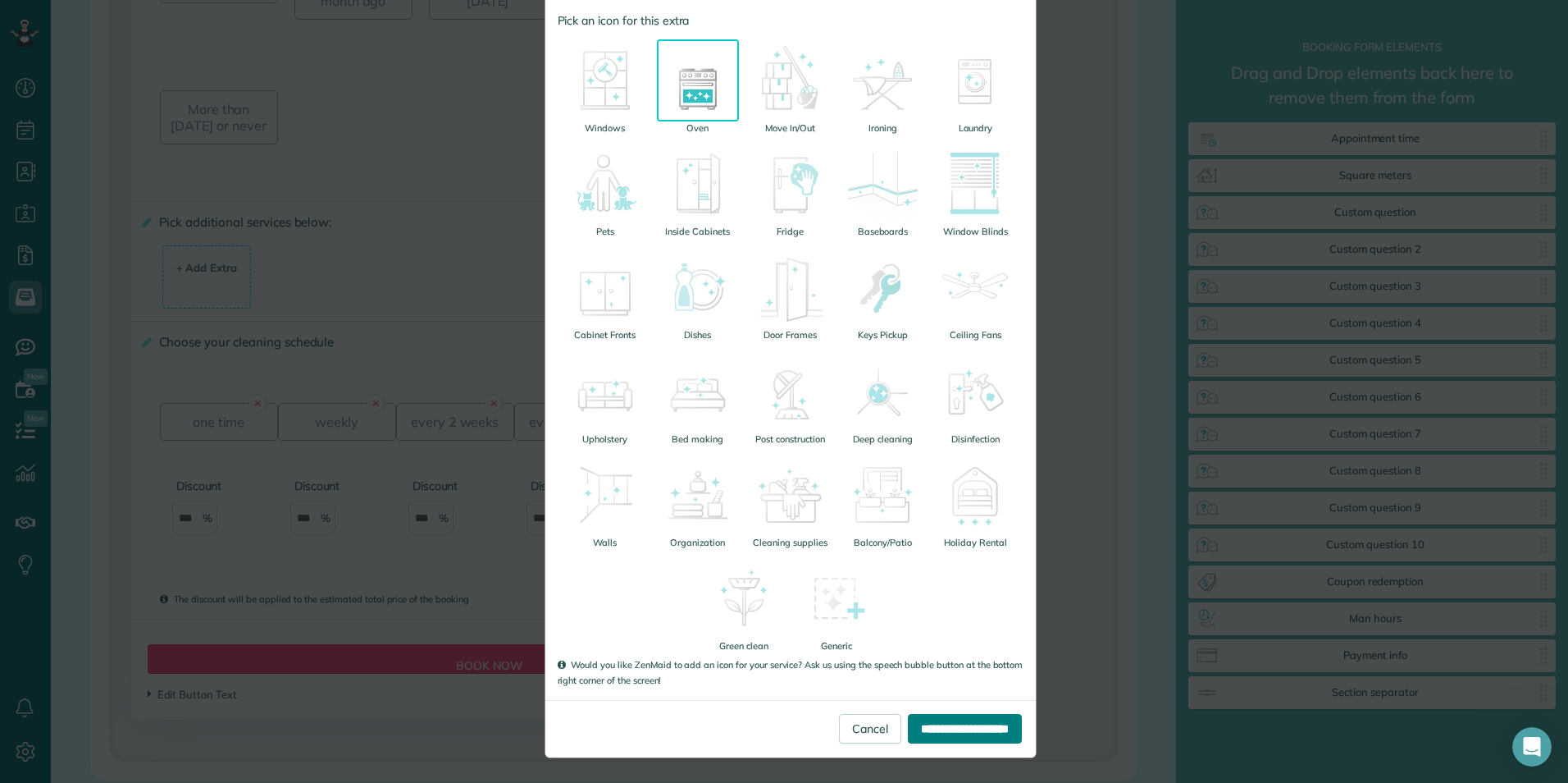
click at [964, 722] on input "**********" at bounding box center [965, 728] width 114 height 29
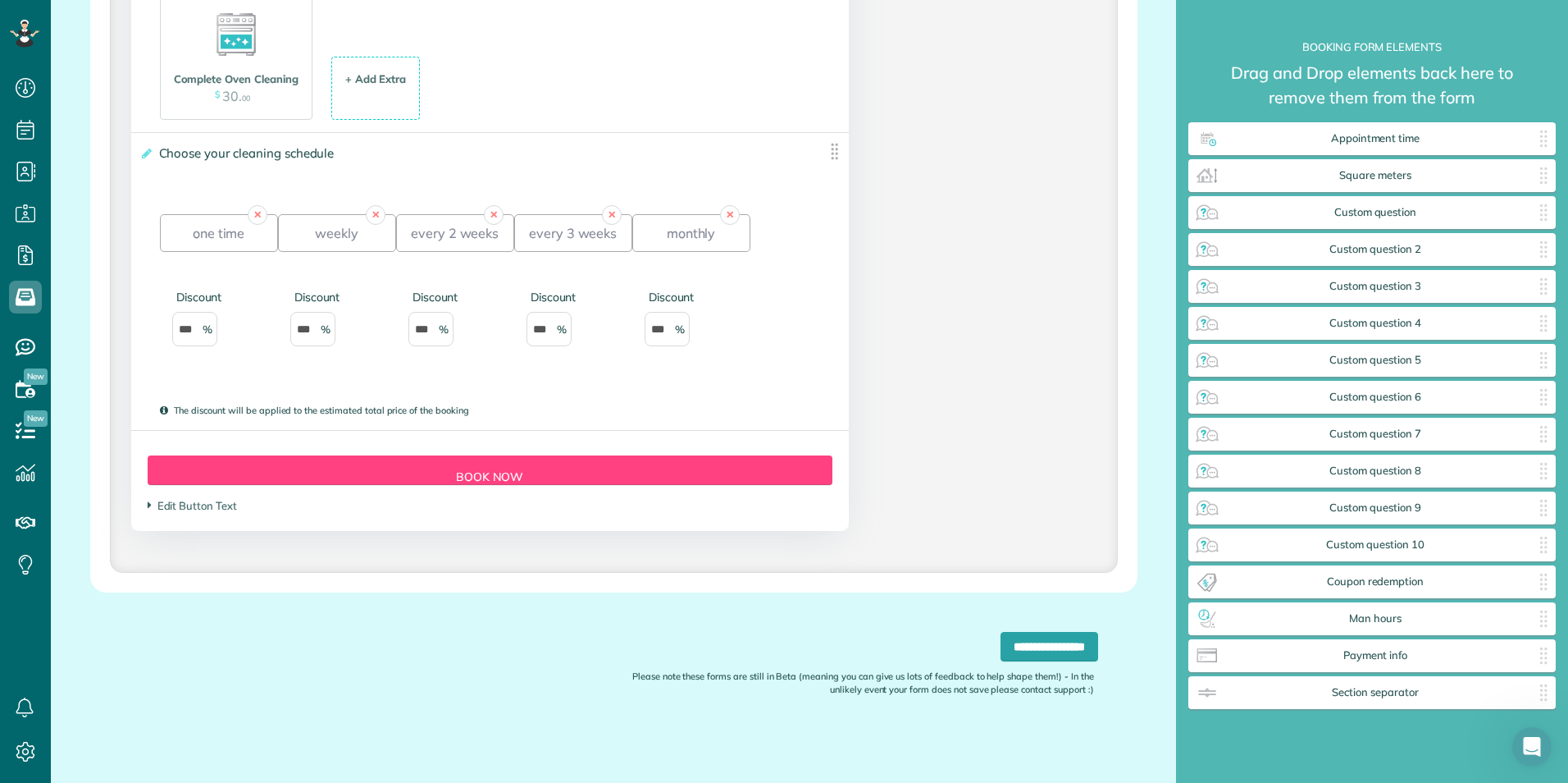
scroll to position [2406, 0]
click at [729, 470] on div "Form Button Preview Book Now" at bounding box center [490, 470] width 686 height 29
click at [472, 474] on div "Form Button Preview Book Now" at bounding box center [490, 470] width 686 height 29
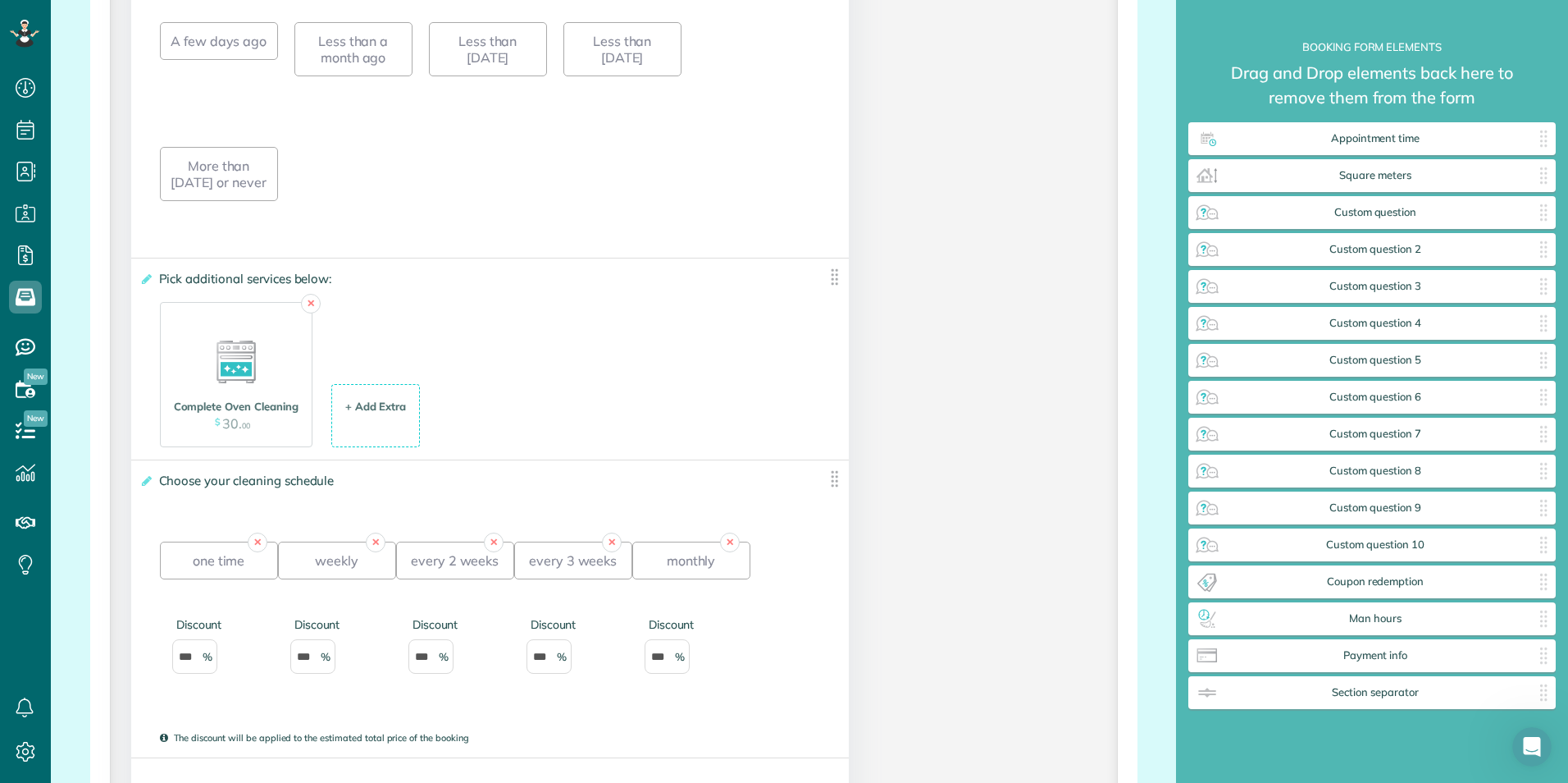
scroll to position [2078, 0]
click at [367, 414] on div "+ Add Extra" at bounding box center [375, 406] width 61 height 16
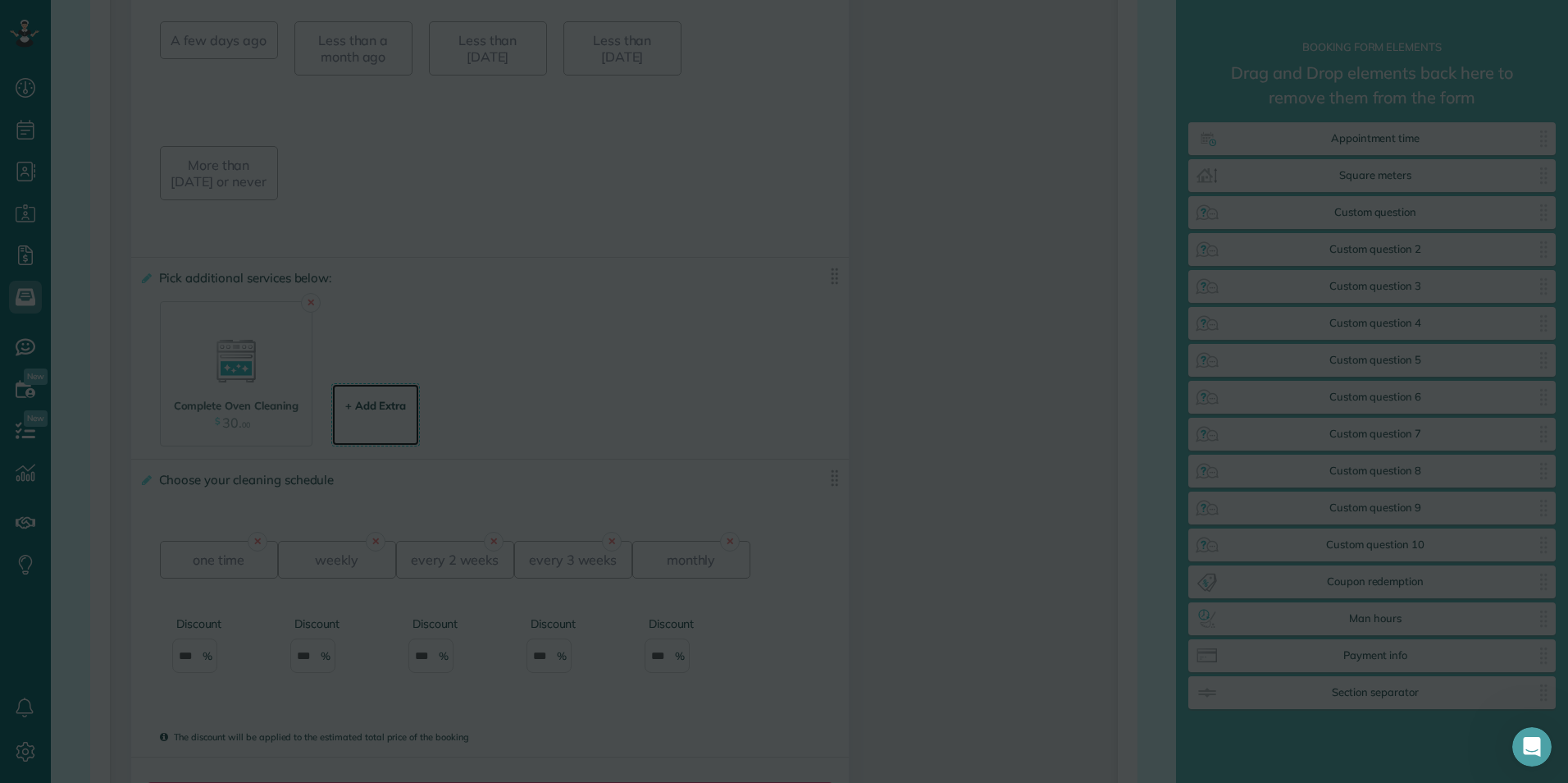
scroll to position [0, 0]
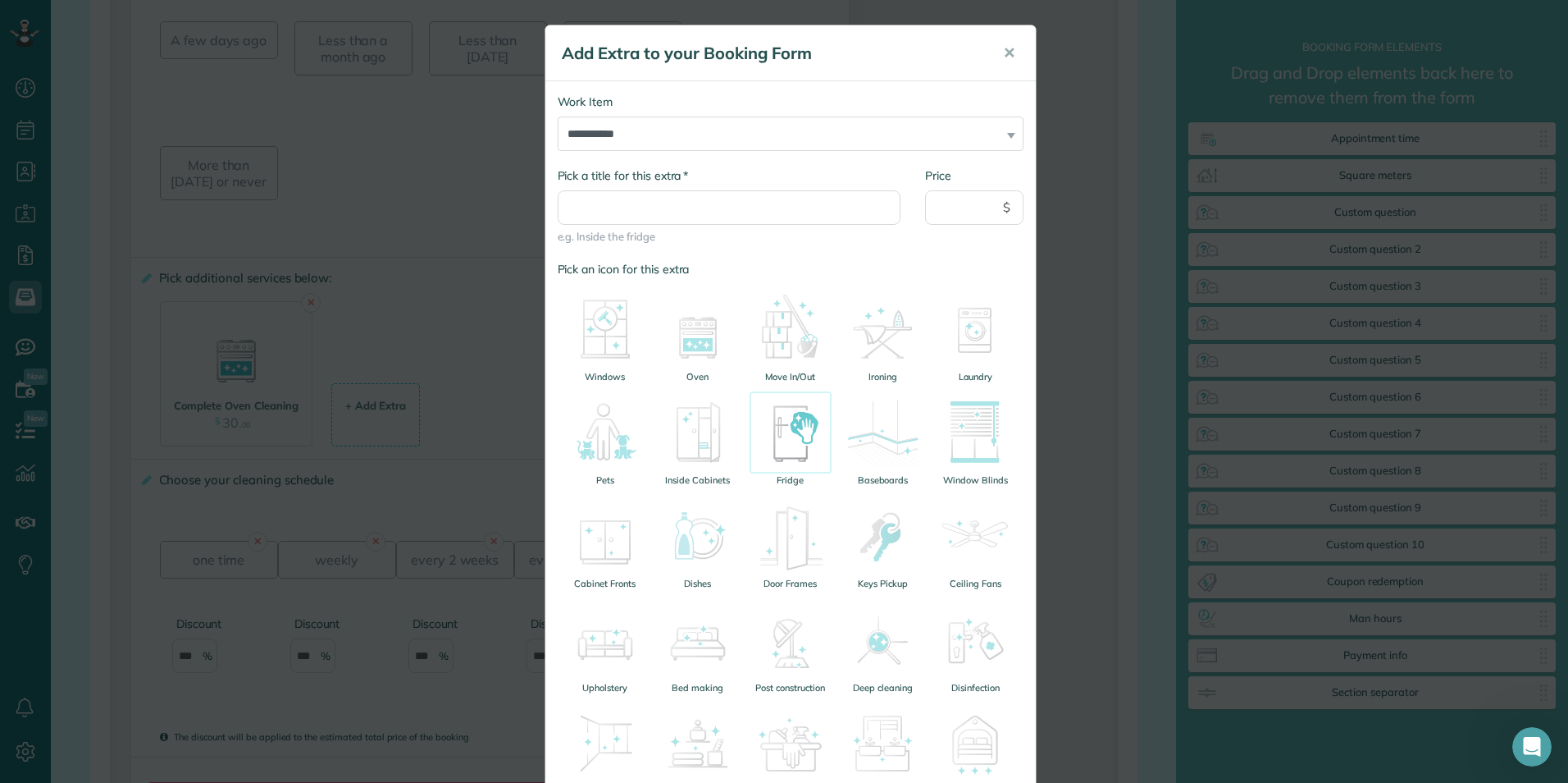
click at [795, 429] on img at bounding box center [791, 432] width 82 height 82
click at [1008, 134] on div "**********" at bounding box center [790, 122] width 466 height 58
click at [993, 136] on select "**********" at bounding box center [790, 134] width 466 height 35
select select "******"
click at [557, 116] on select "**********" at bounding box center [790, 134] width 466 height 35
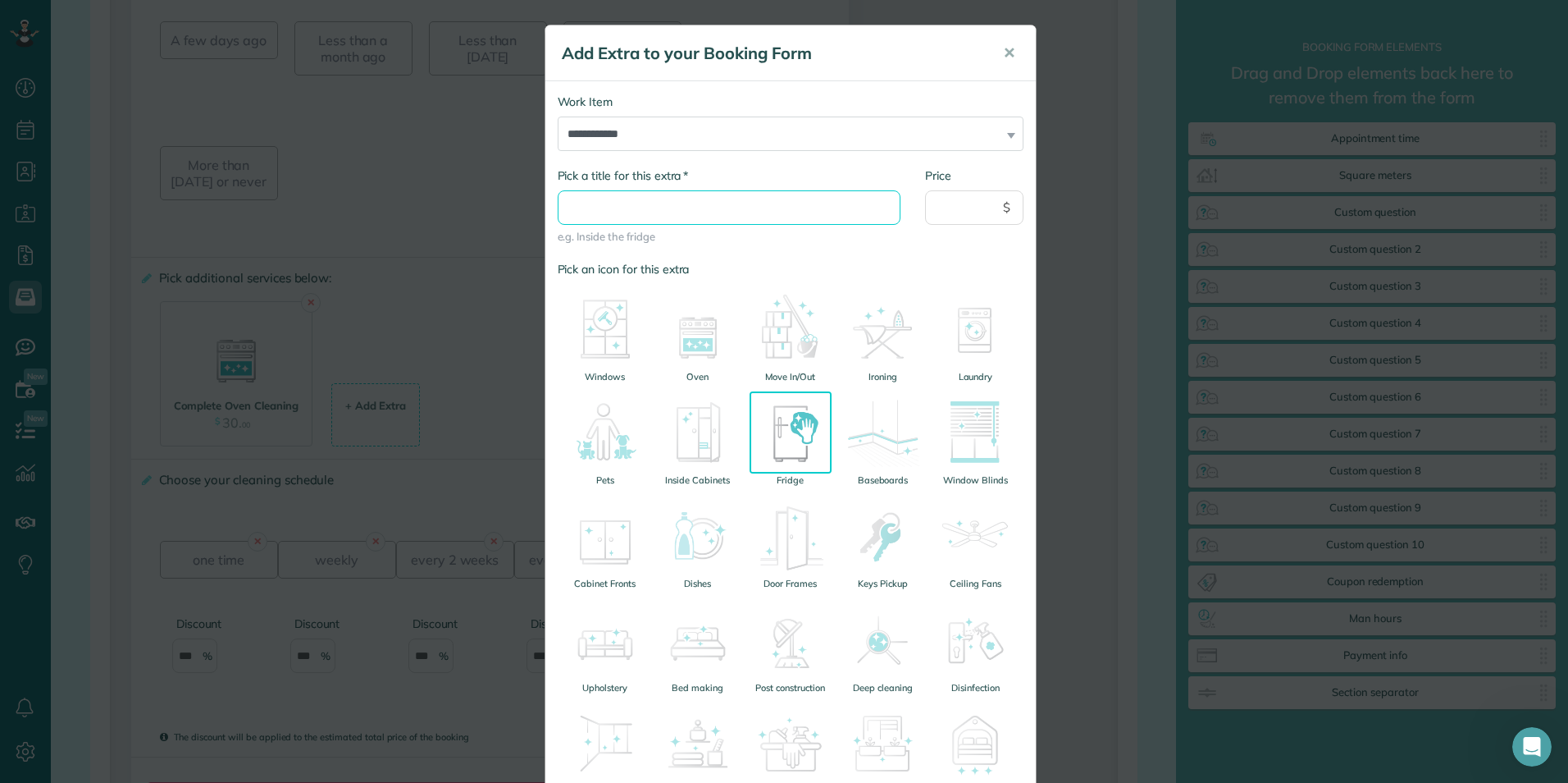
click at [732, 209] on input "* Pick a title for this extra" at bounding box center [729, 208] width 343 height 35
type input "**********"
drag, startPoint x: 988, startPoint y: 209, endPoint x: 997, endPoint y: 210, distance: 9.1
click at [988, 209] on input "Price" at bounding box center [975, 208] width 99 height 35
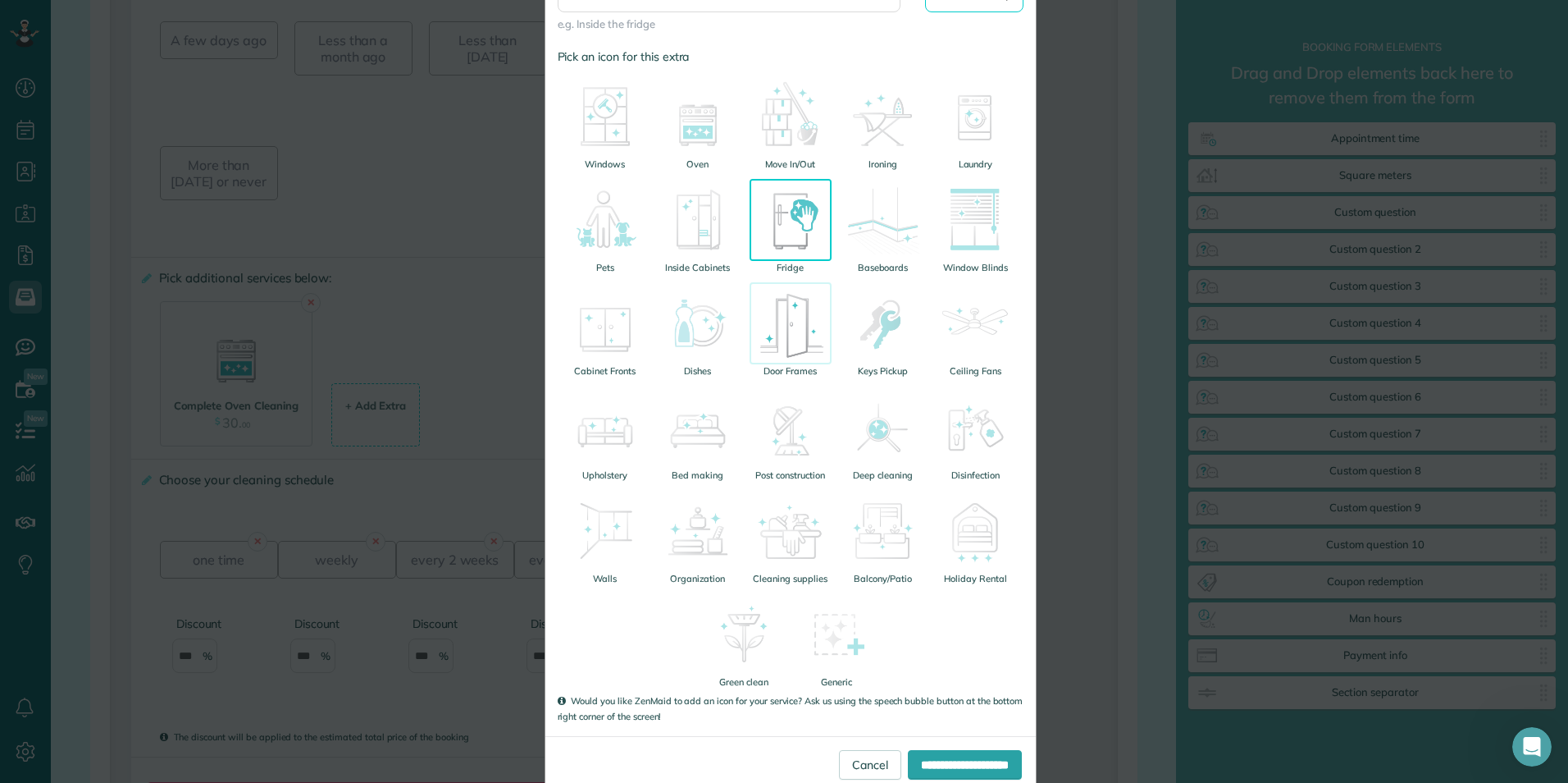
scroll to position [248, 0]
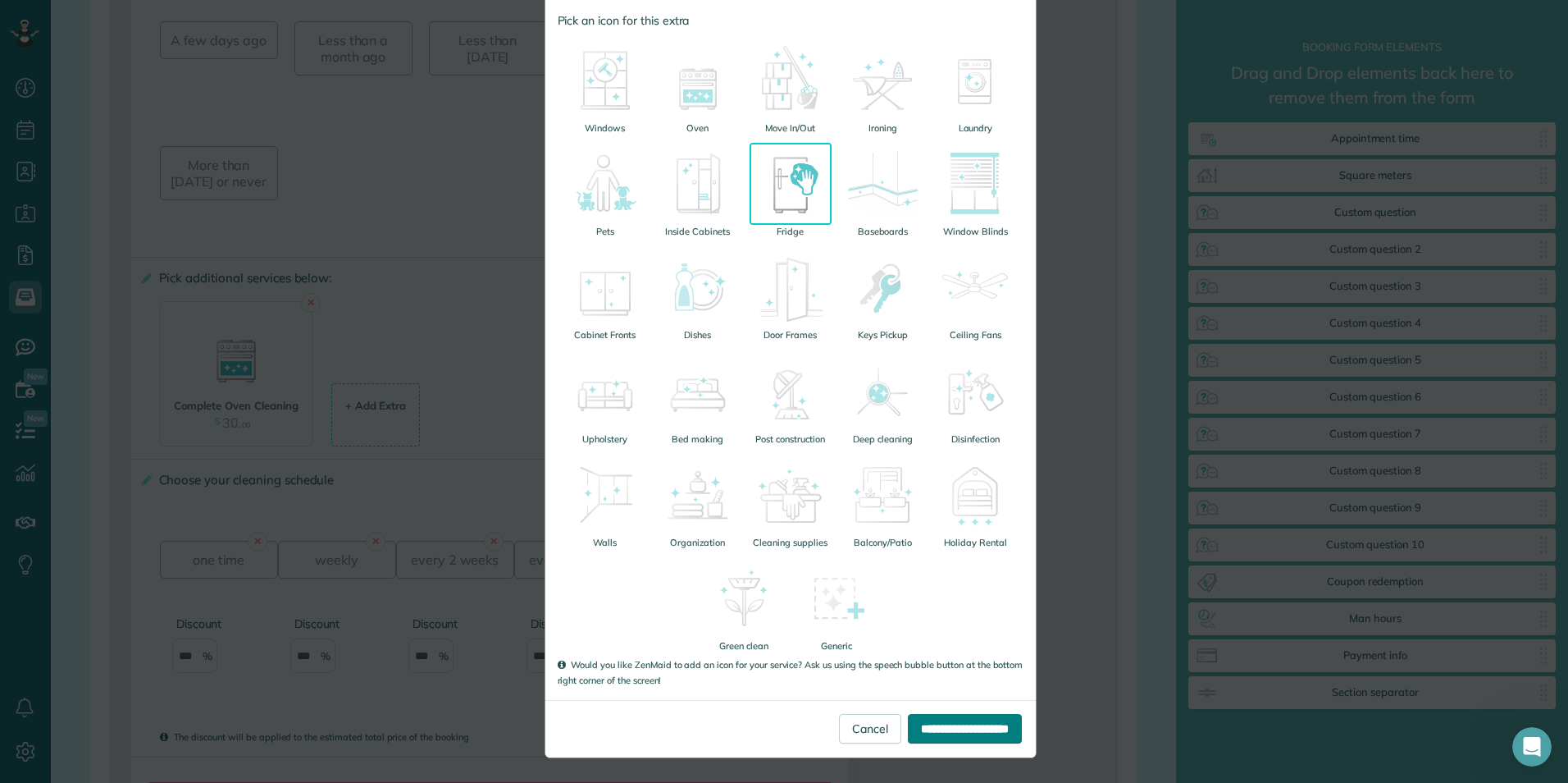
type input "**"
click at [941, 726] on input "**********" at bounding box center [965, 728] width 114 height 29
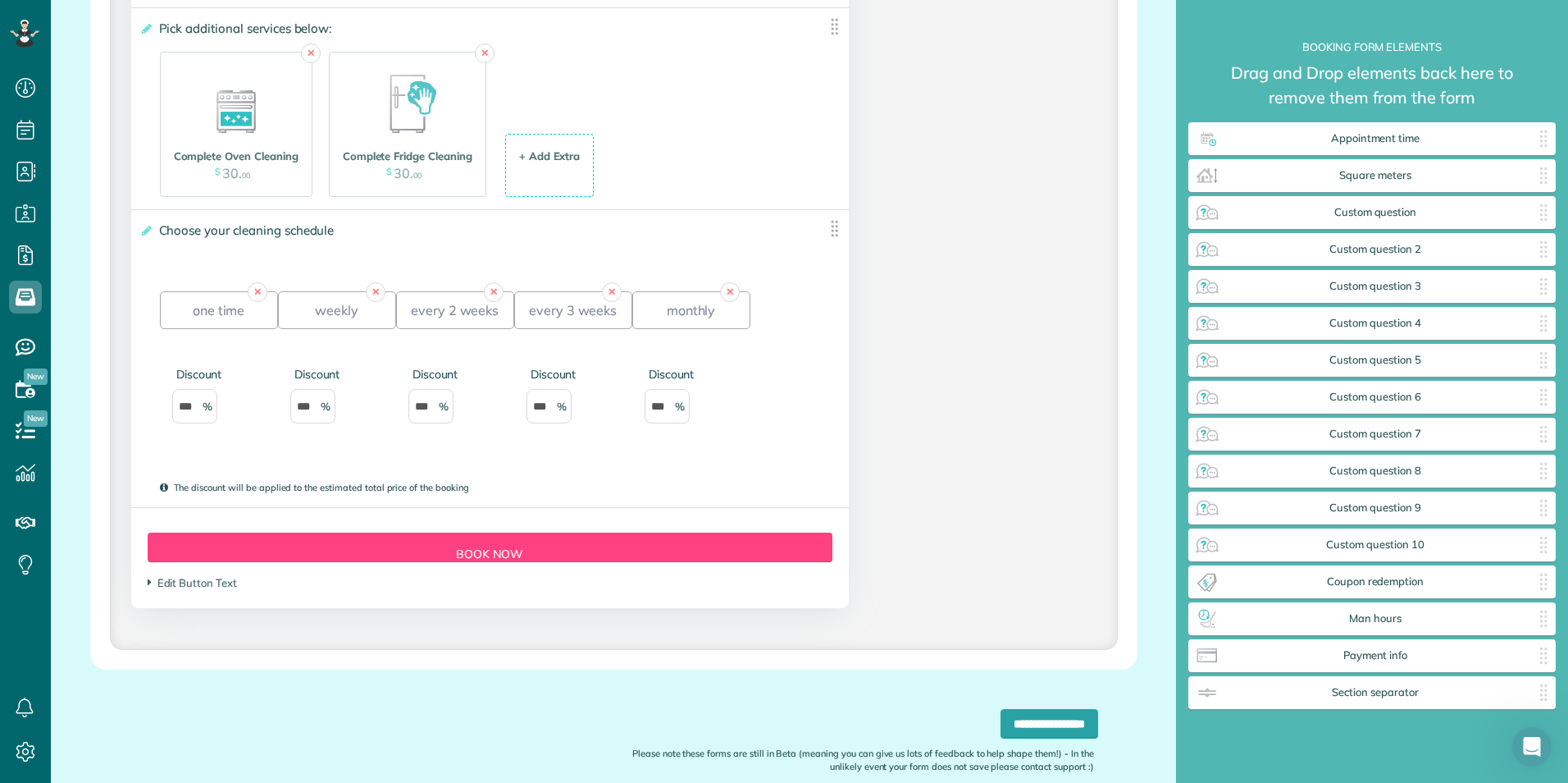
scroll to position [2406, 0]
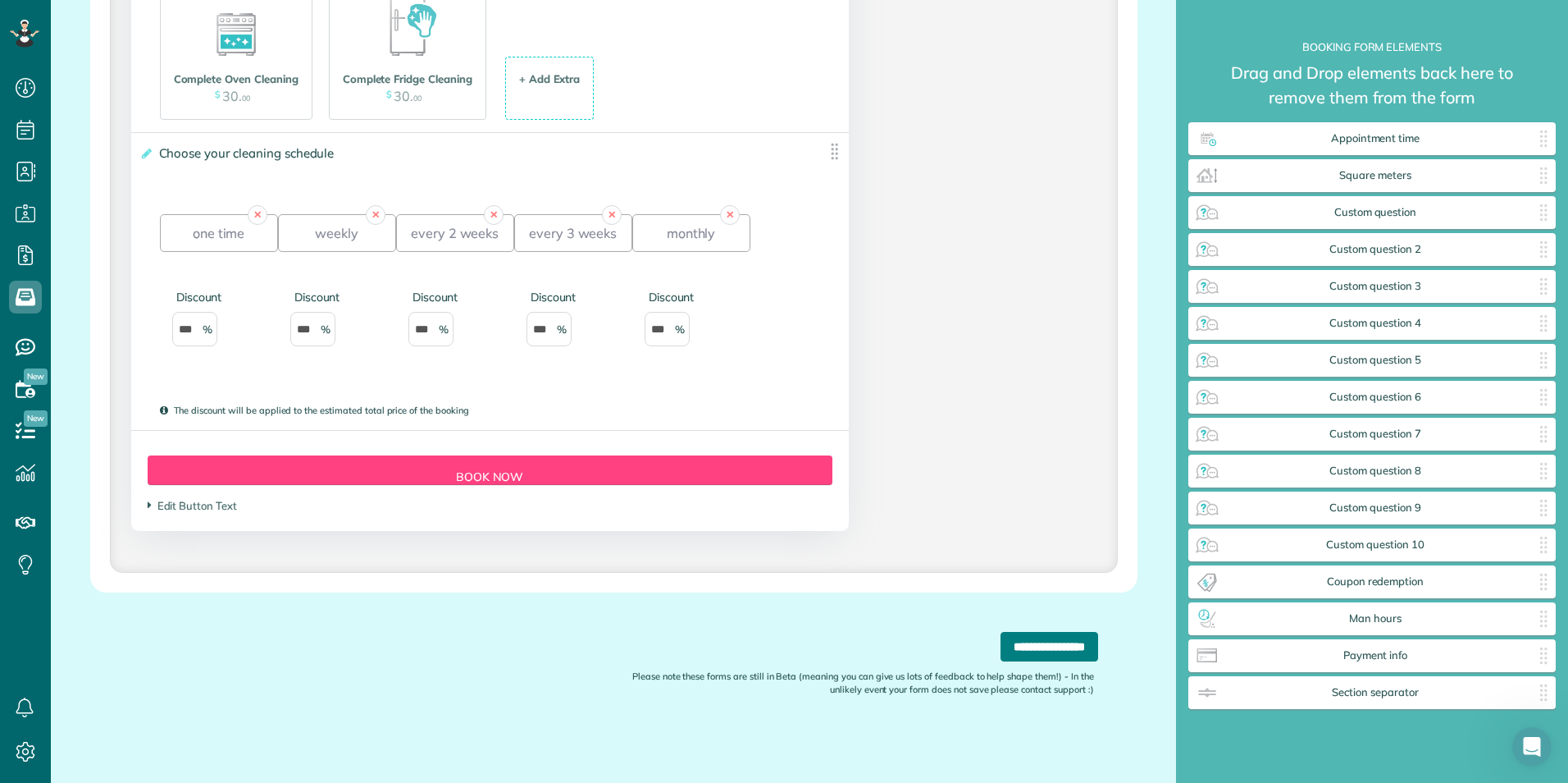
click at [1046, 646] on input "**********" at bounding box center [1049, 647] width 98 height 29
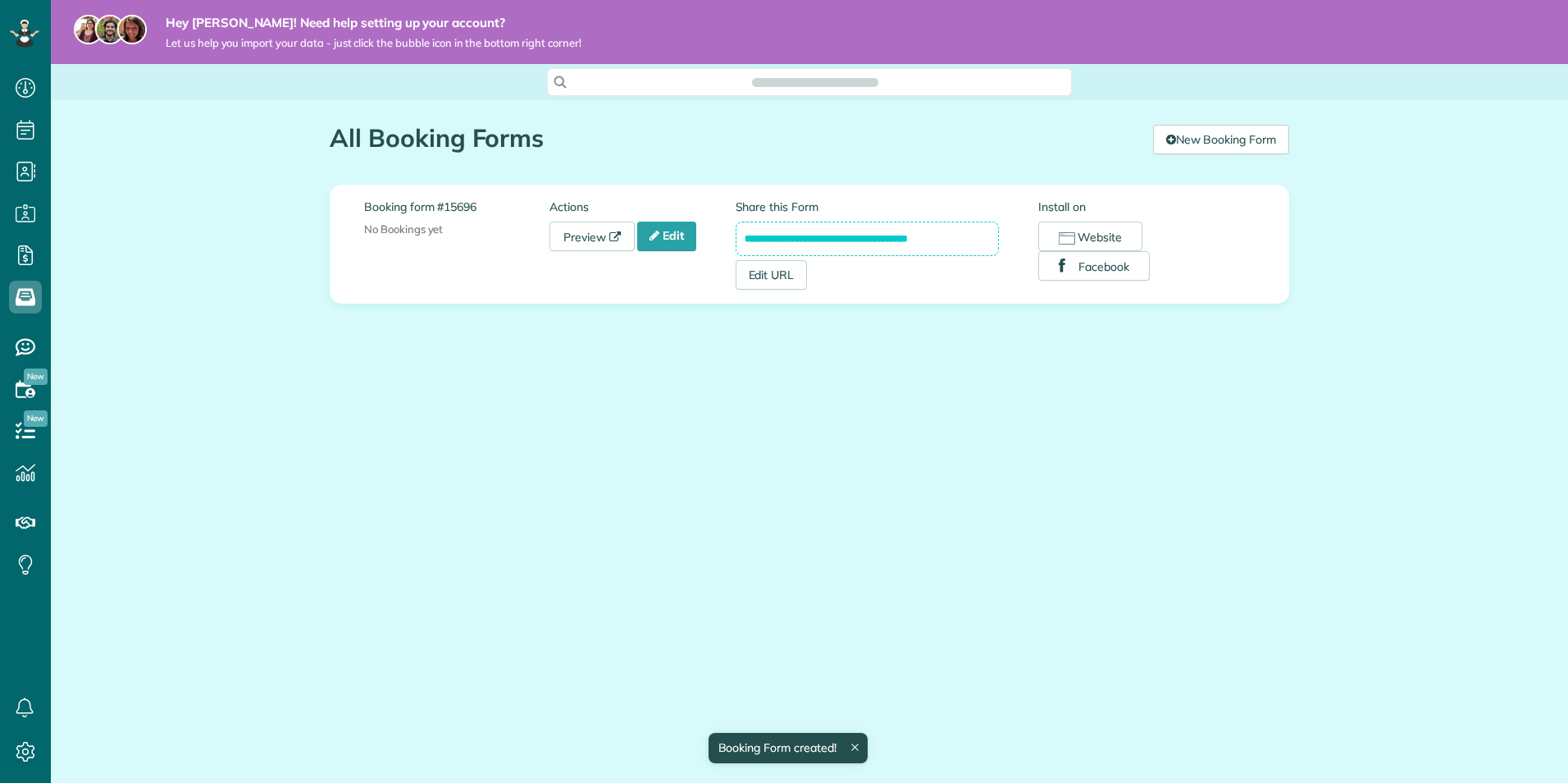
scroll to position [7, 7]
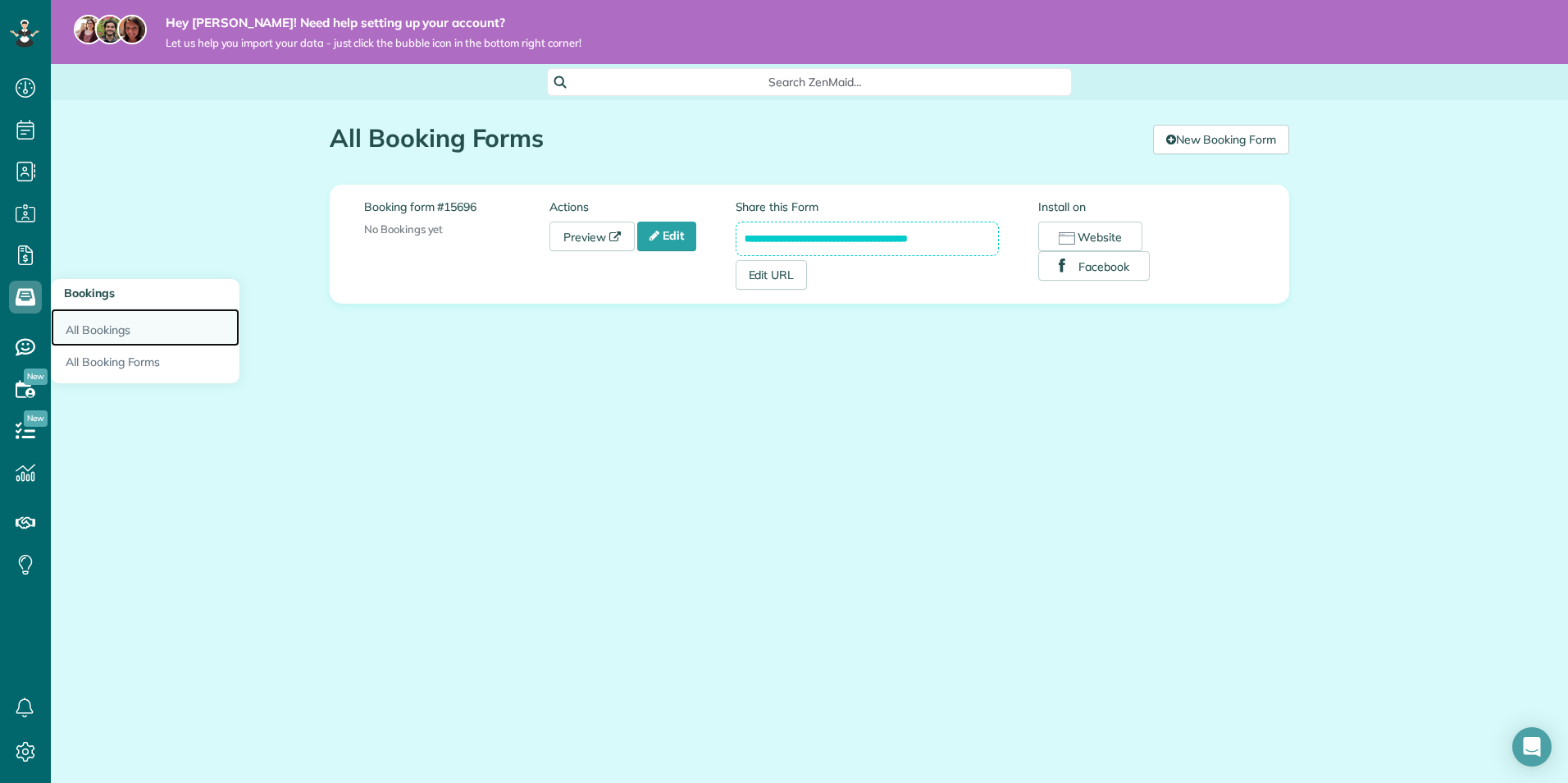
click at [123, 327] on link "All Bookings" at bounding box center [146, 327] width 189 height 38
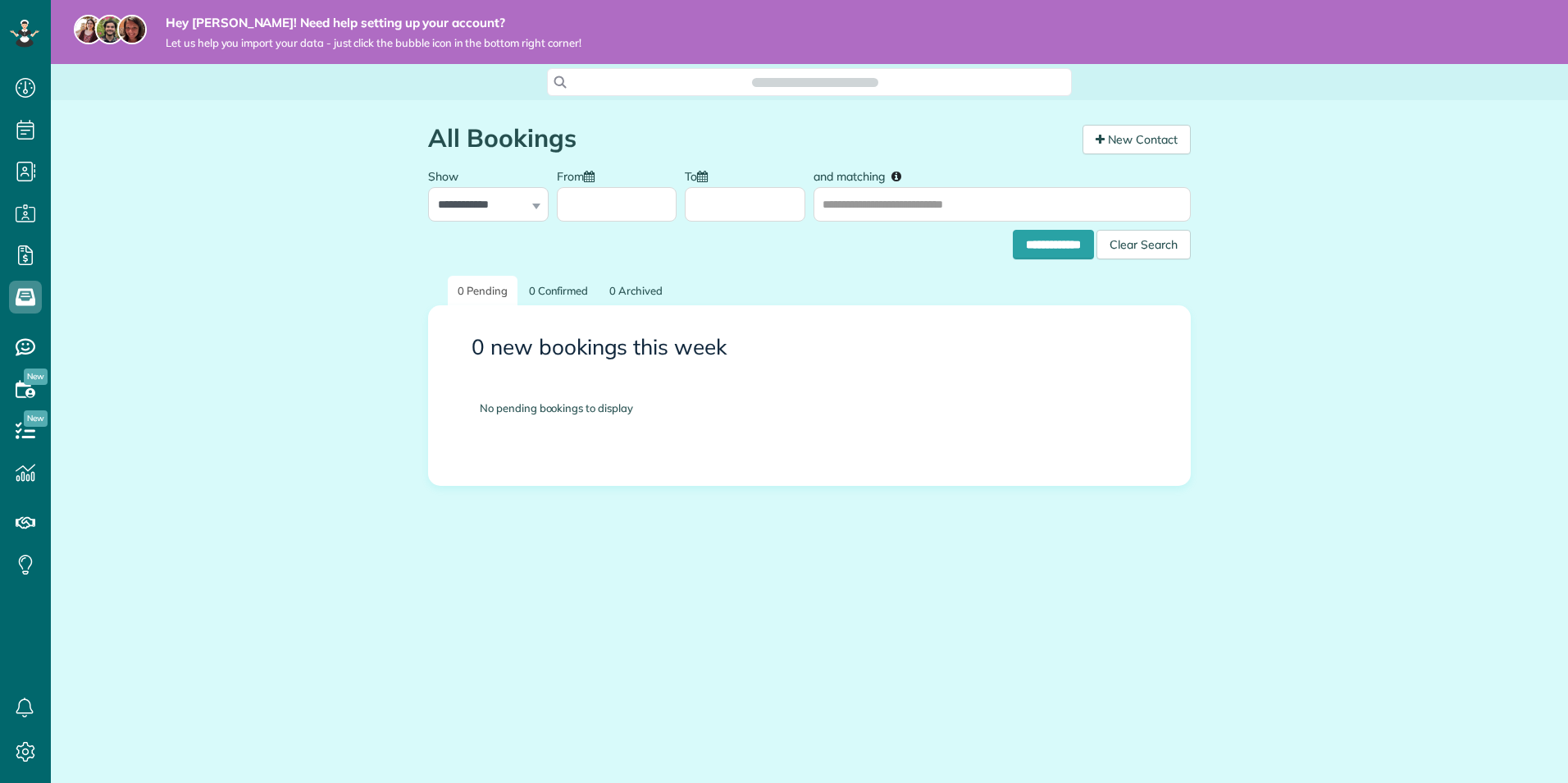
scroll to position [7, 7]
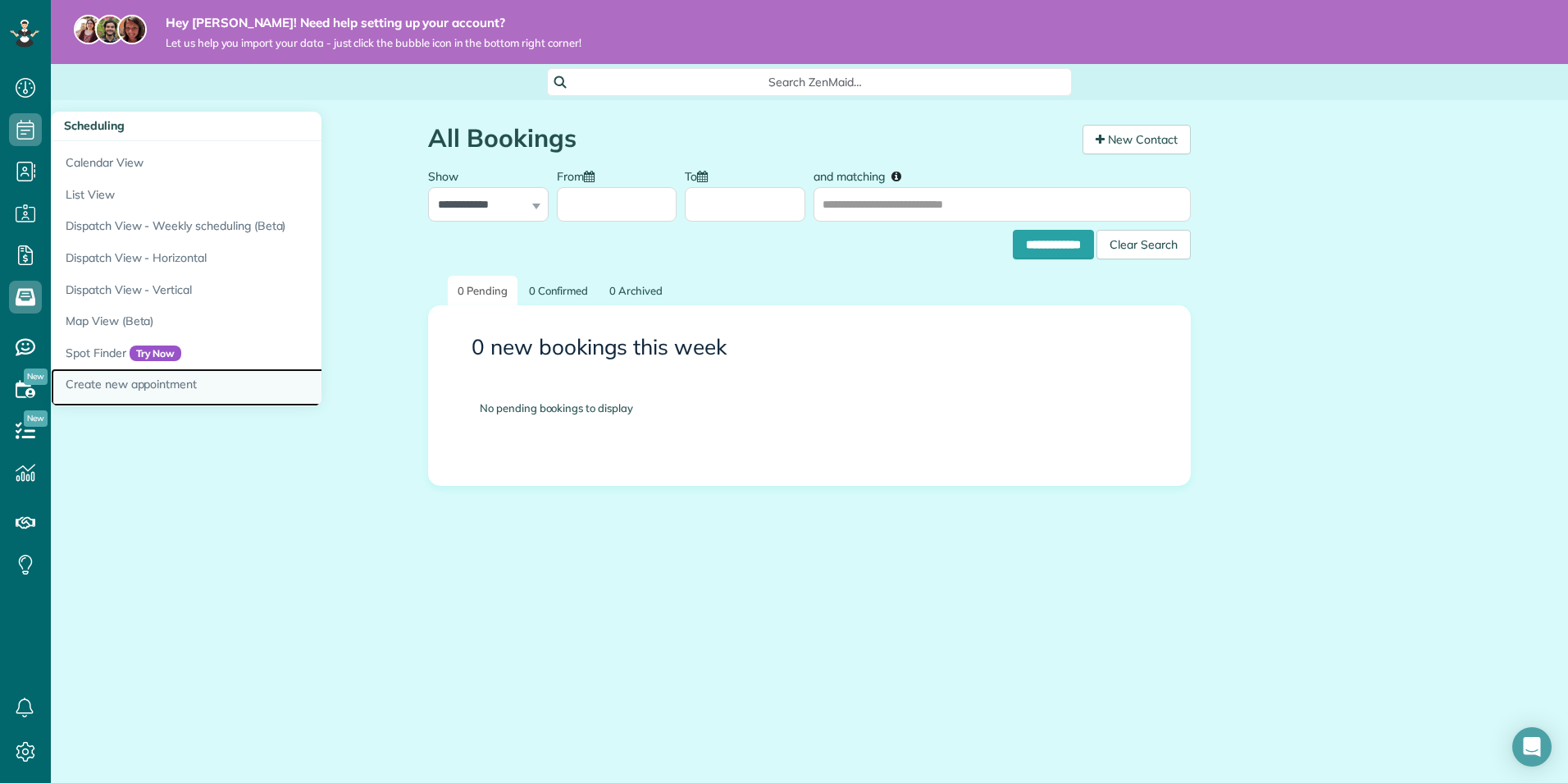
click at [93, 380] on link "Create new appointment" at bounding box center [256, 386] width 410 height 38
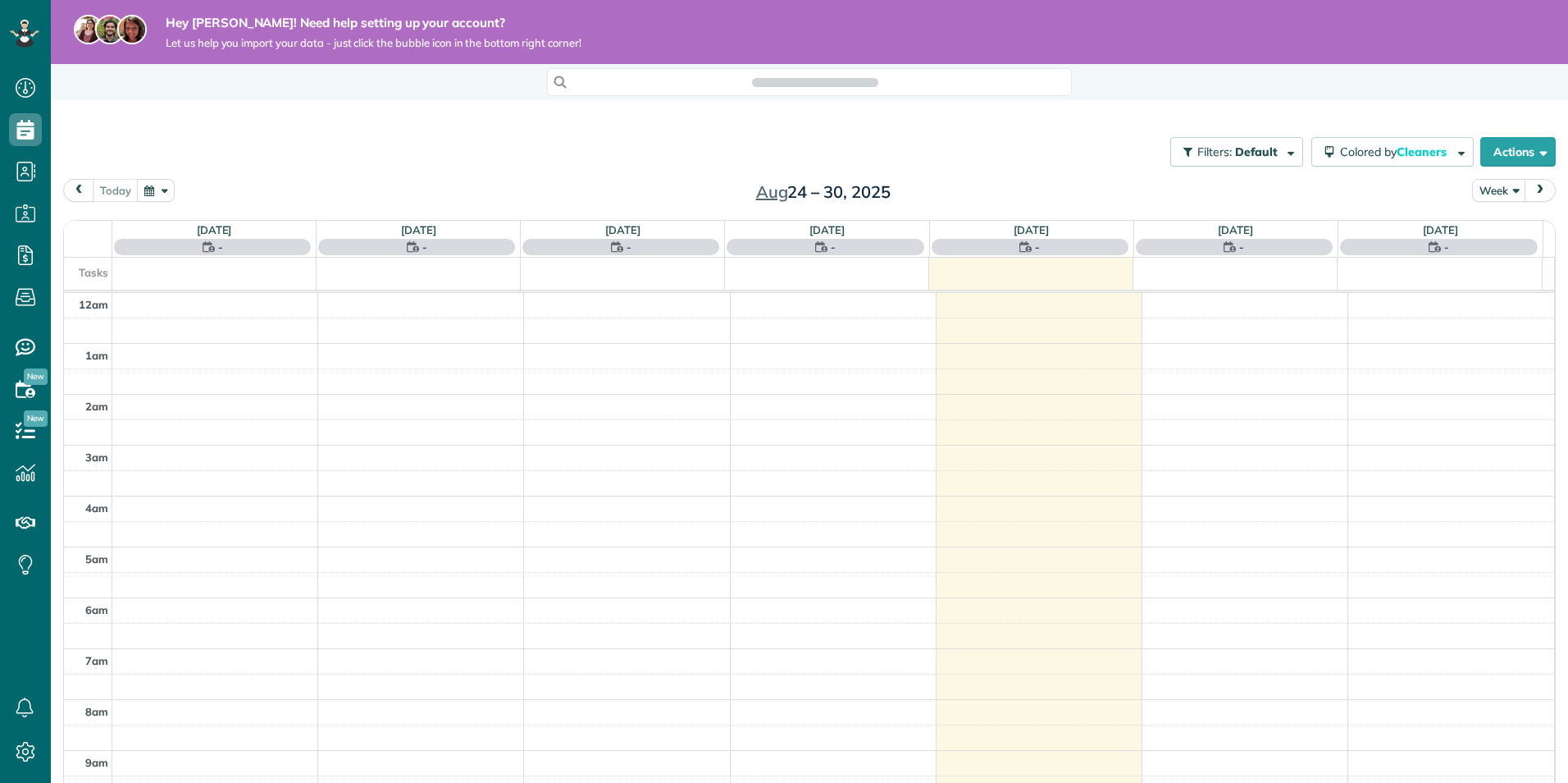
scroll to position [357, 0]
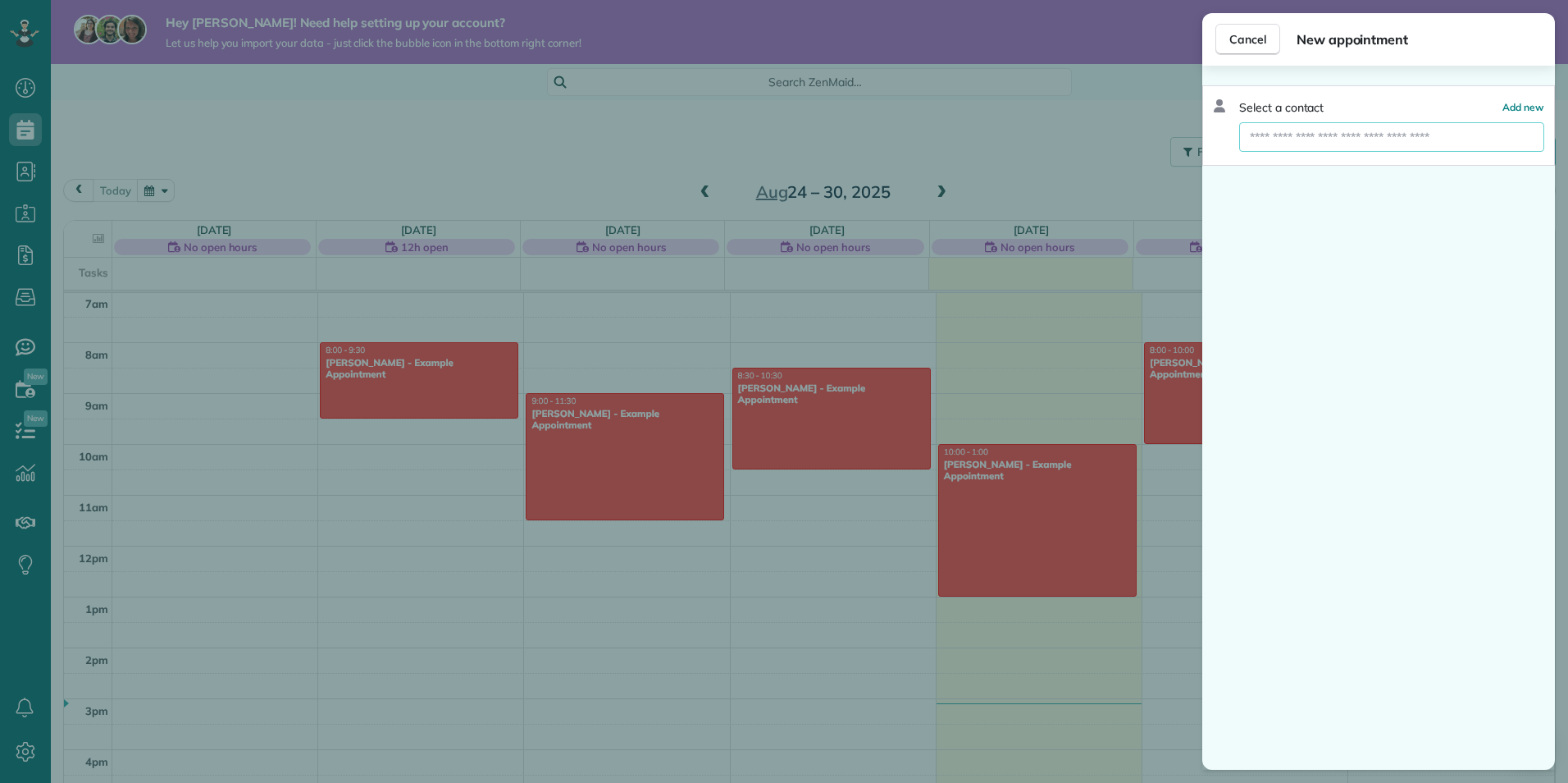
click at [1424, 139] on input "text" at bounding box center [1391, 136] width 305 height 29
click at [133, 92] on div "Cancel New appointment Select a contact Add new" at bounding box center [784, 391] width 1568 height 783
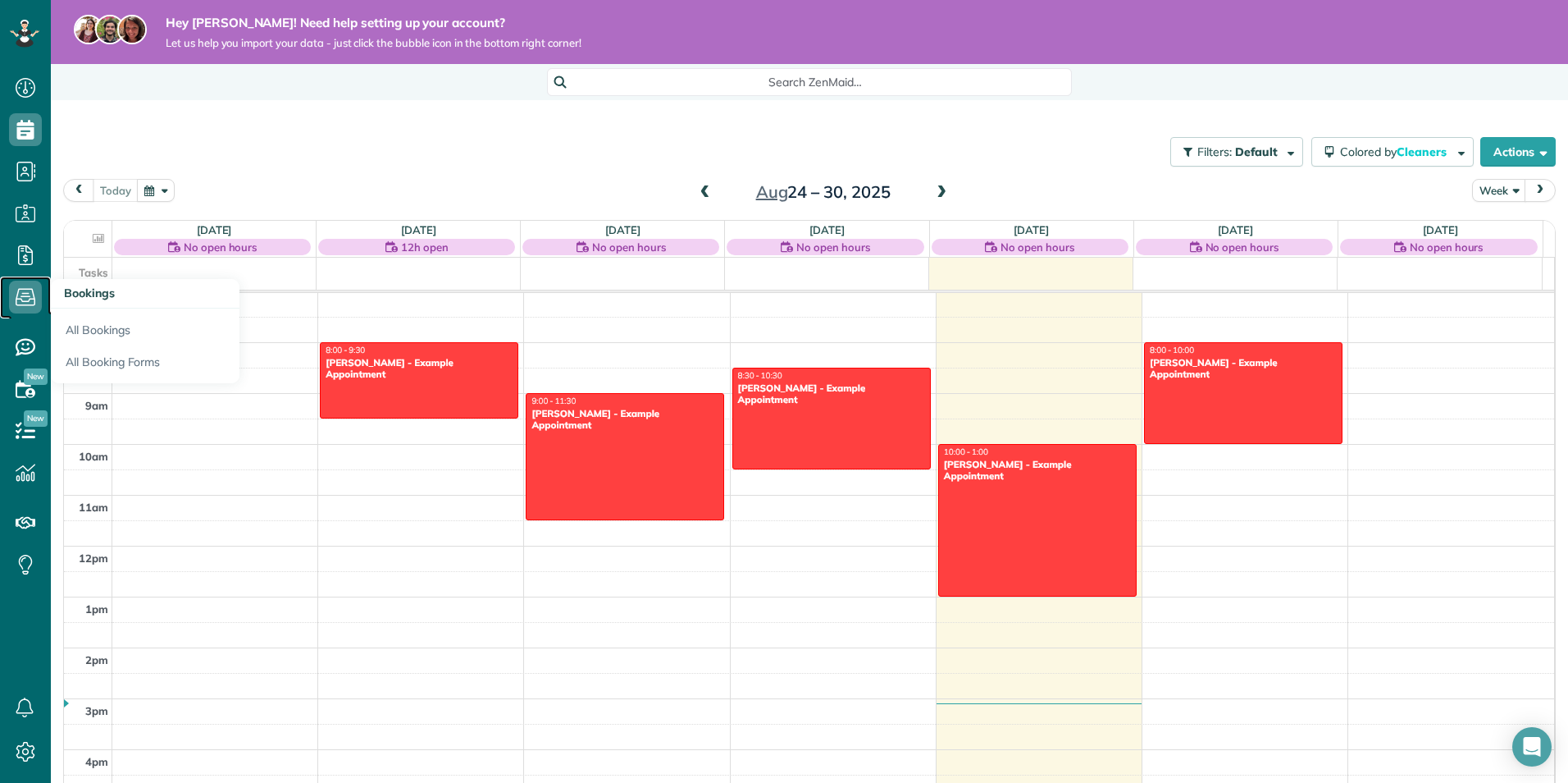
click at [31, 289] on use at bounding box center [26, 297] width 20 height 17
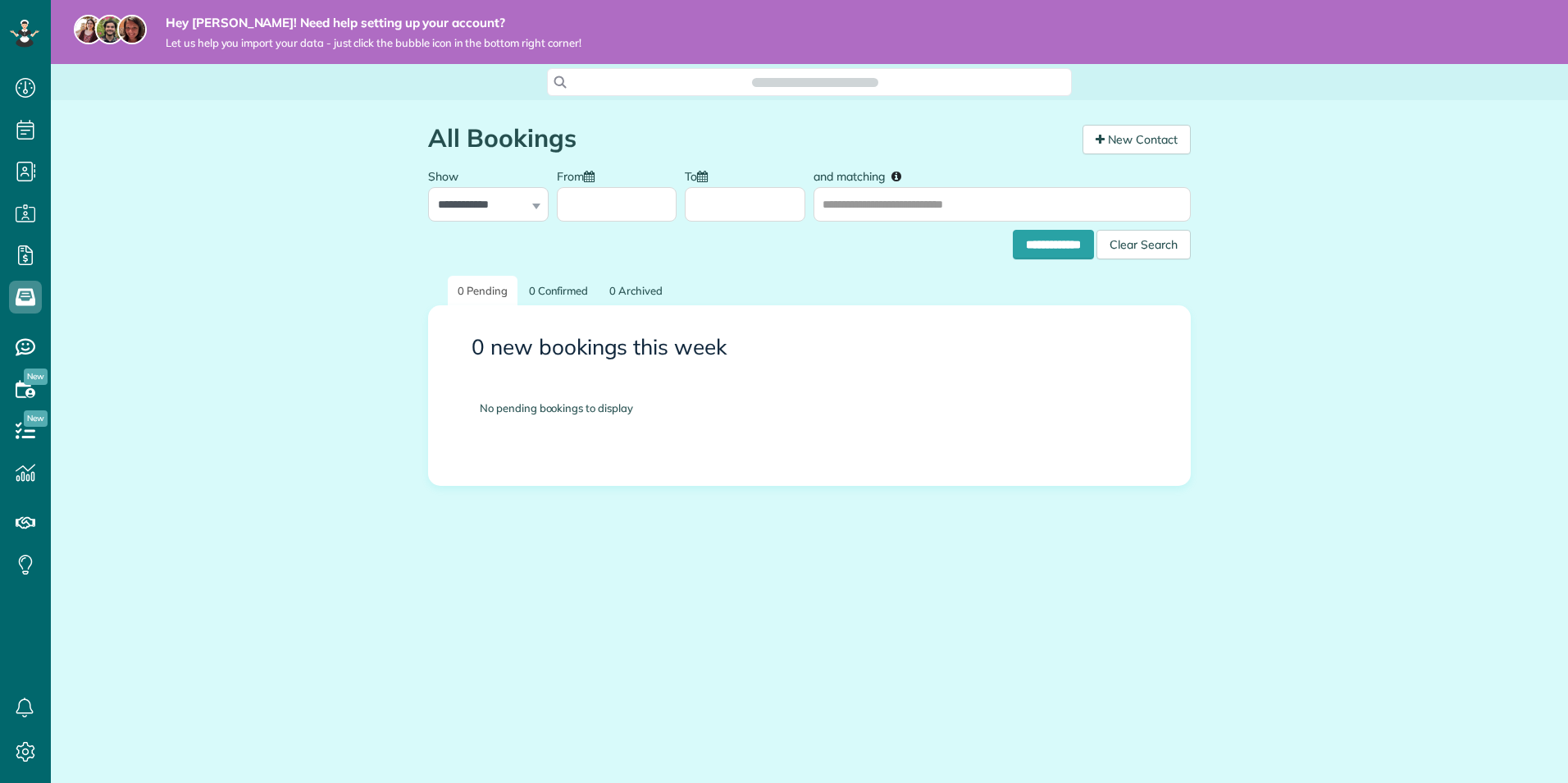
scroll to position [7, 7]
